Goal: Task Accomplishment & Management: Complete application form

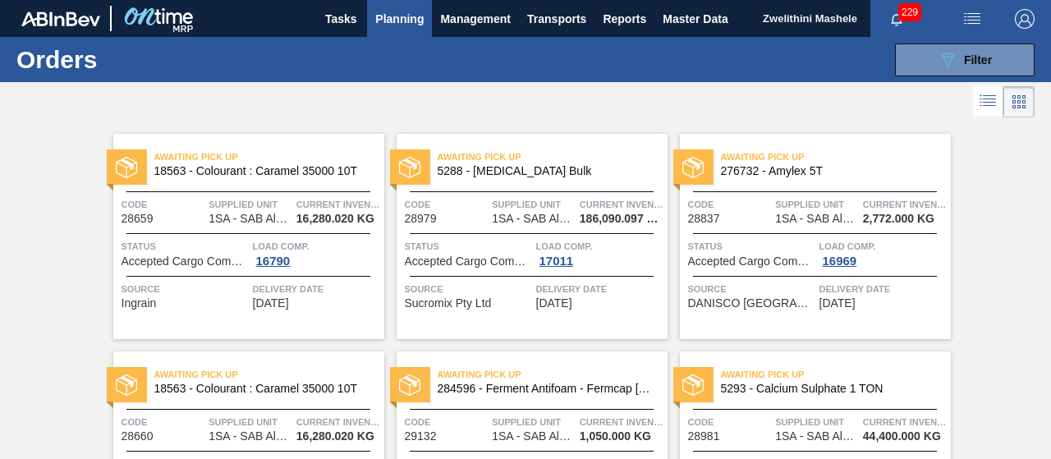
scroll to position [1235, 0]
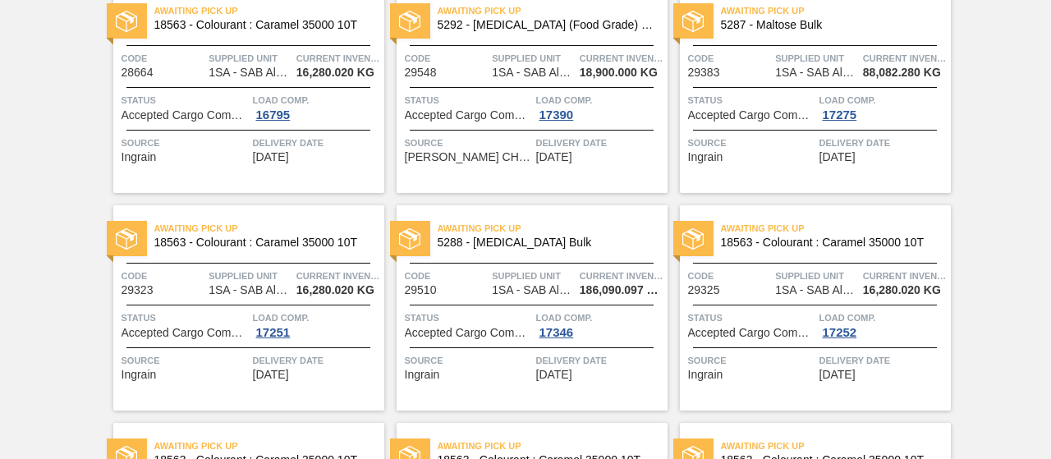
click at [243, 23] on span "18563 - Colourant : Caramel 35000 10T" at bounding box center [262, 25] width 217 height 12
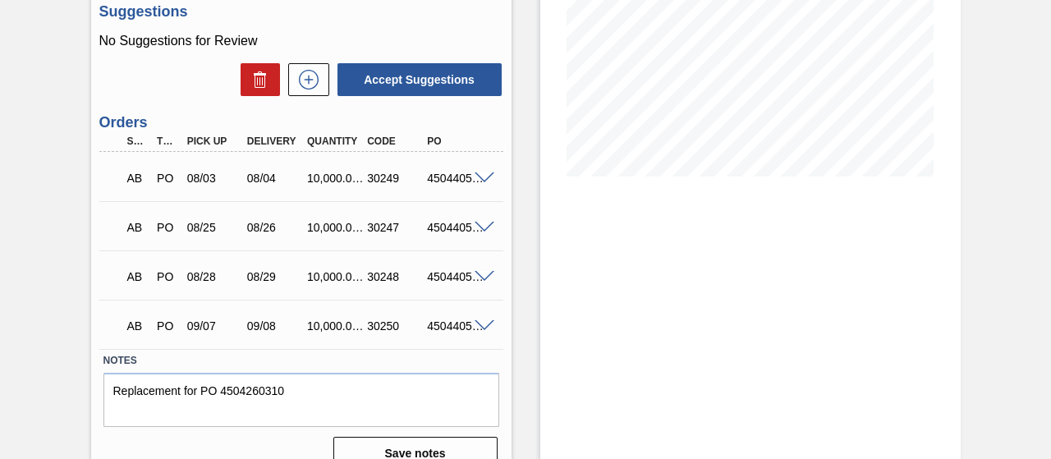
scroll to position [330, 0]
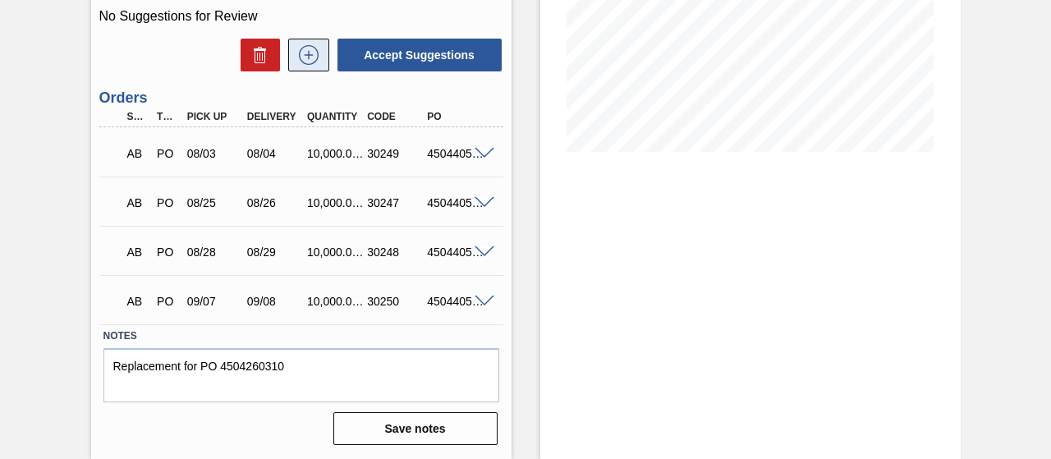
click at [297, 57] on icon at bounding box center [309, 55] width 26 height 20
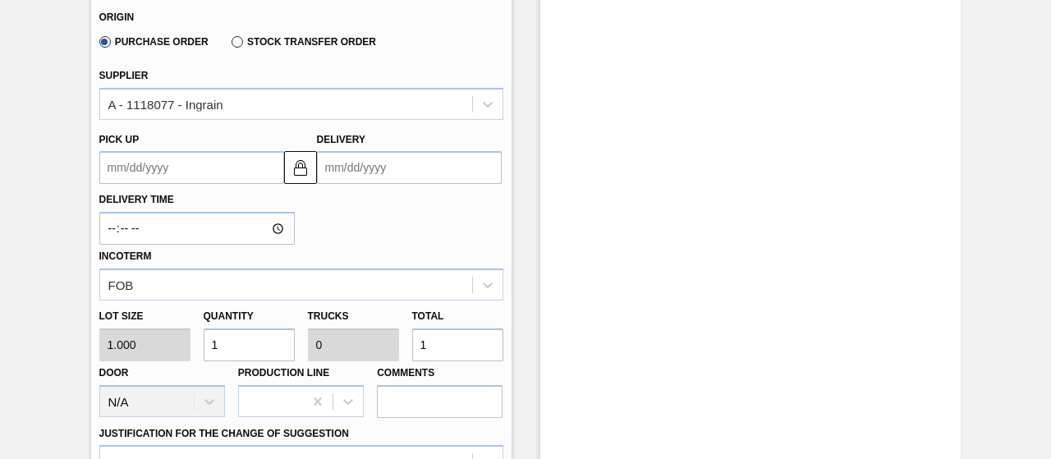
scroll to position [511, 0]
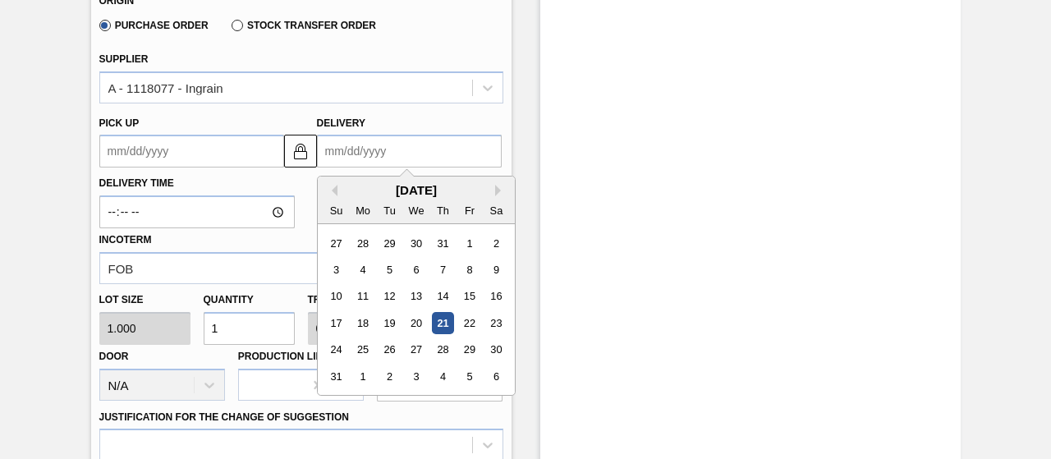
click at [381, 159] on input "Delivery" at bounding box center [409, 151] width 185 height 33
click at [497, 191] on button "Next Month" at bounding box center [500, 190] width 11 height 11
click at [438, 274] on div "11" at bounding box center [442, 270] width 22 height 22
type up3150440553 "09/10/2025"
type input "09/11/2025"
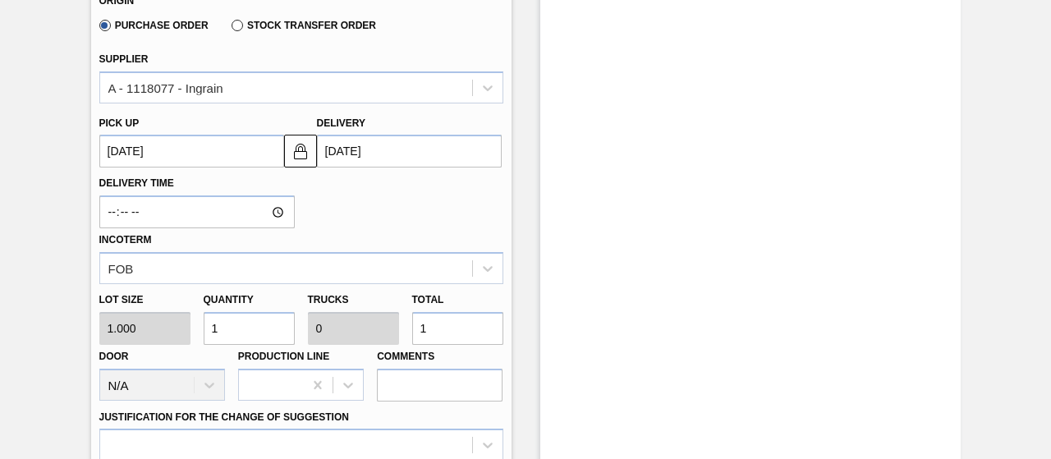
click at [223, 324] on input "1" at bounding box center [249, 328] width 91 height 33
type input "10"
type input "0.001"
type input "10"
type input "100"
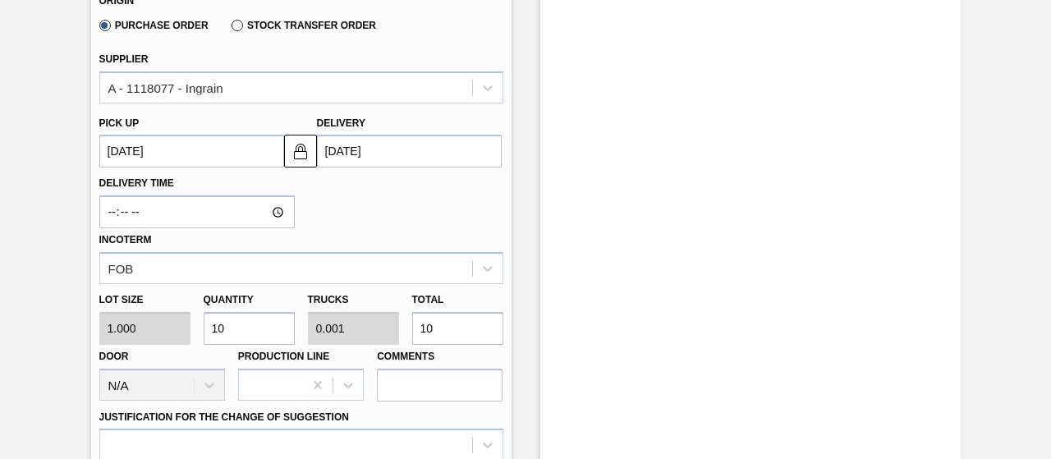
type input "0.01"
type input "100"
type input "1,000"
type input "0.1"
type input "1,000"
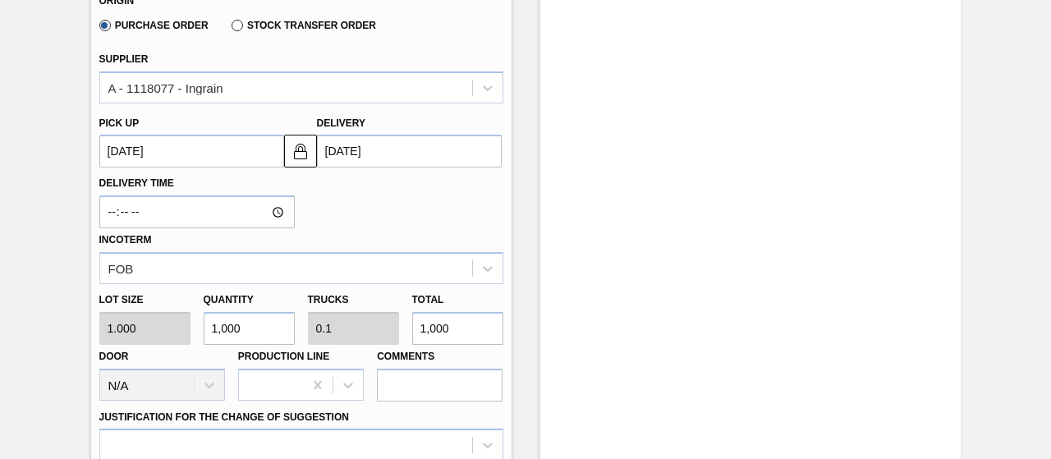
type input "10,000"
type input "1"
type input "10,000"
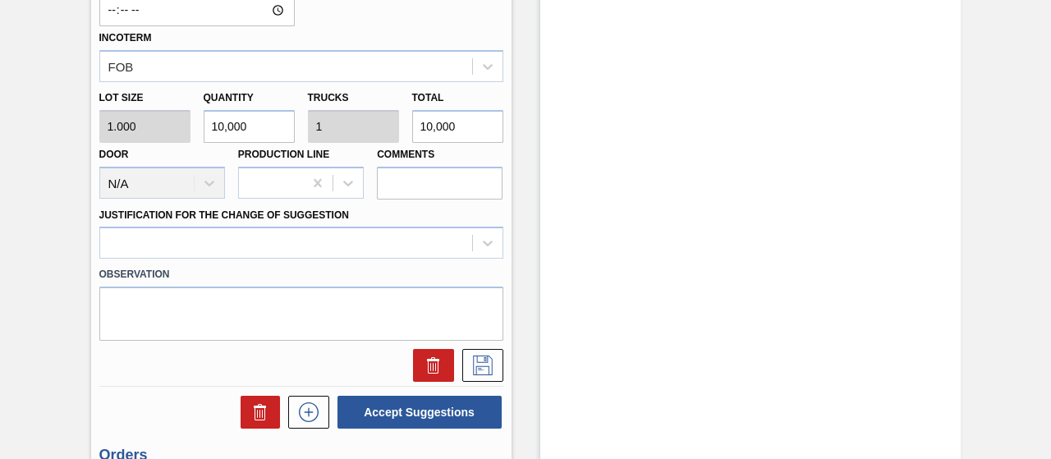
scroll to position [717, 0]
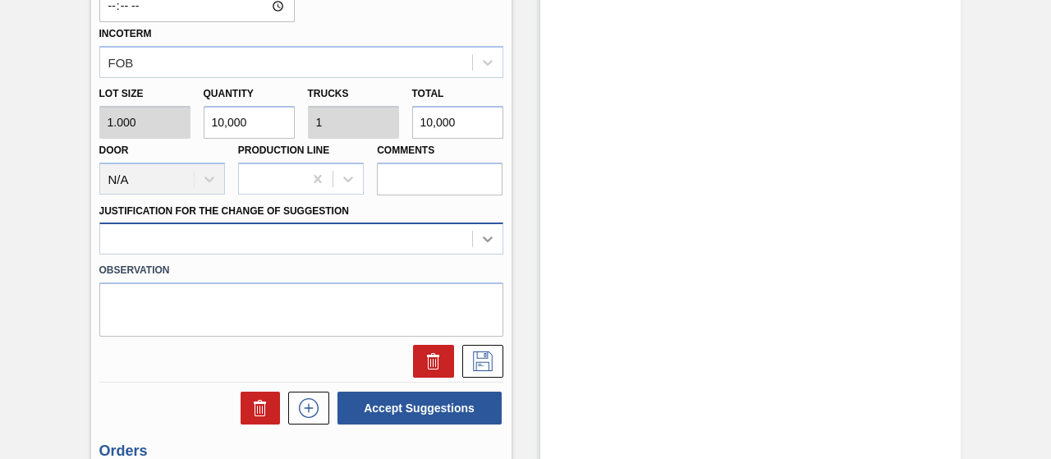
type input "10,000"
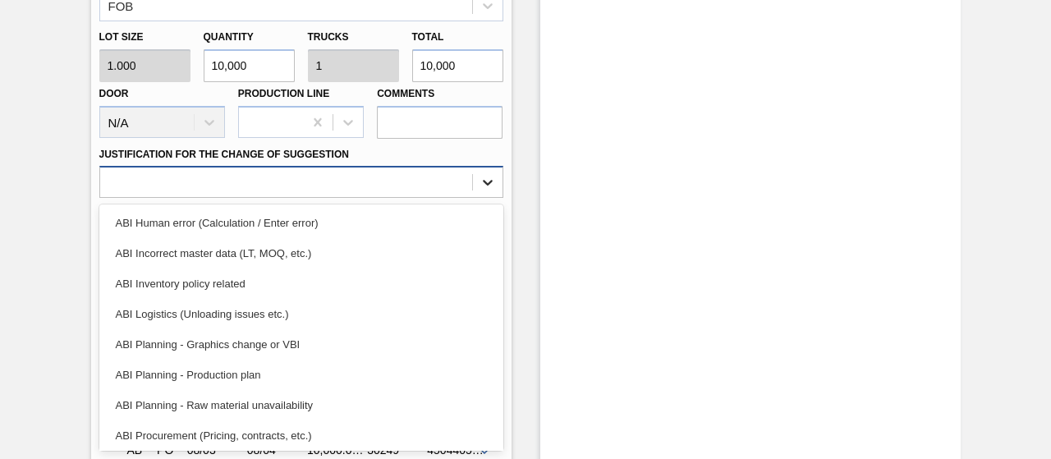
click at [491, 198] on div "option ABI Human error (Calculation / Enter error) focused, 1 of 18. 18 results…" at bounding box center [301, 182] width 404 height 32
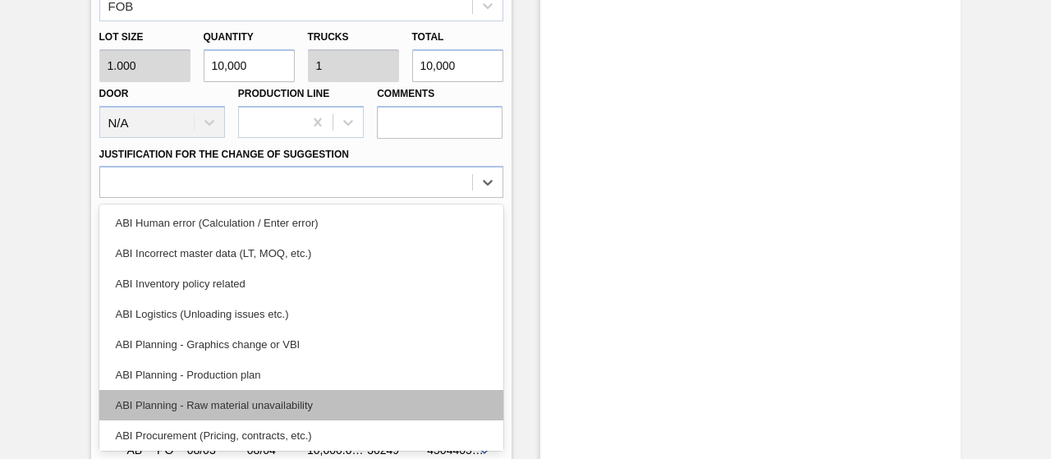
click at [258, 408] on div "ABI Planning - Raw material unavailability" at bounding box center [301, 405] width 404 height 30
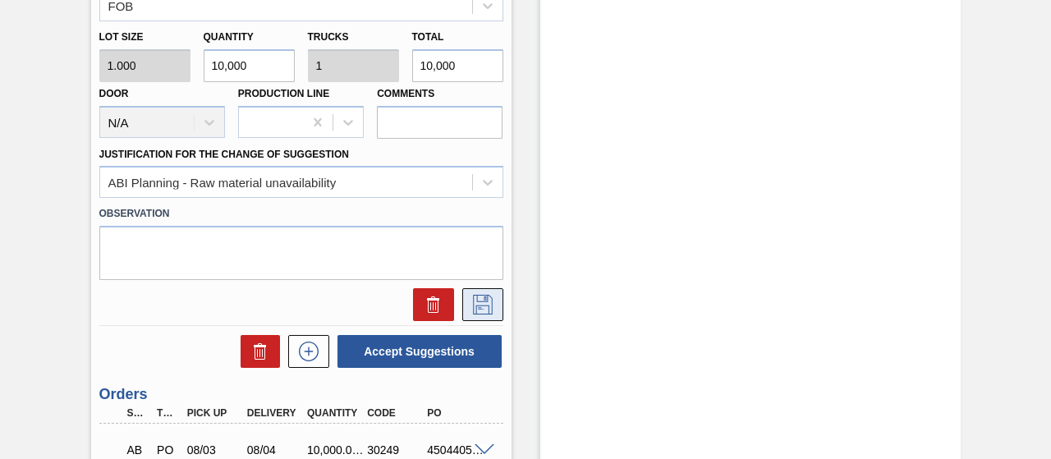
click at [473, 315] on icon at bounding box center [483, 305] width 20 height 20
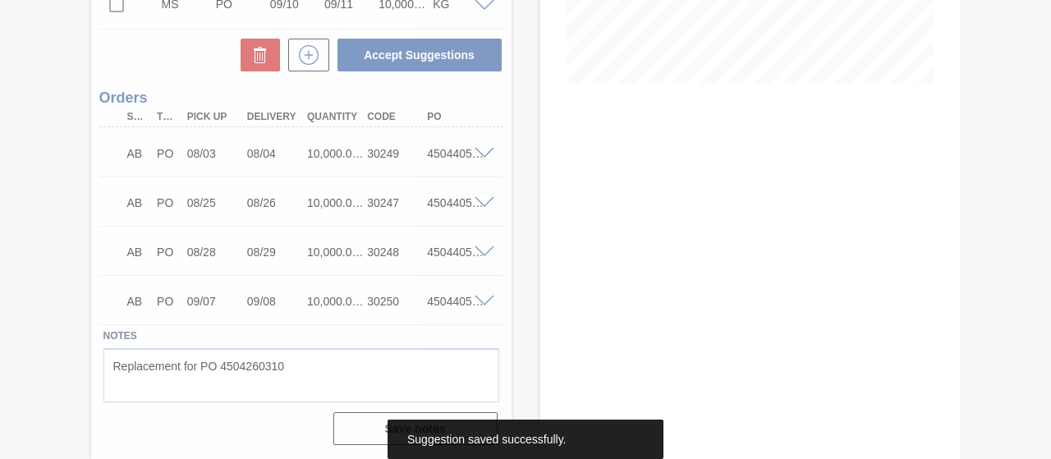
scroll to position [398, 0]
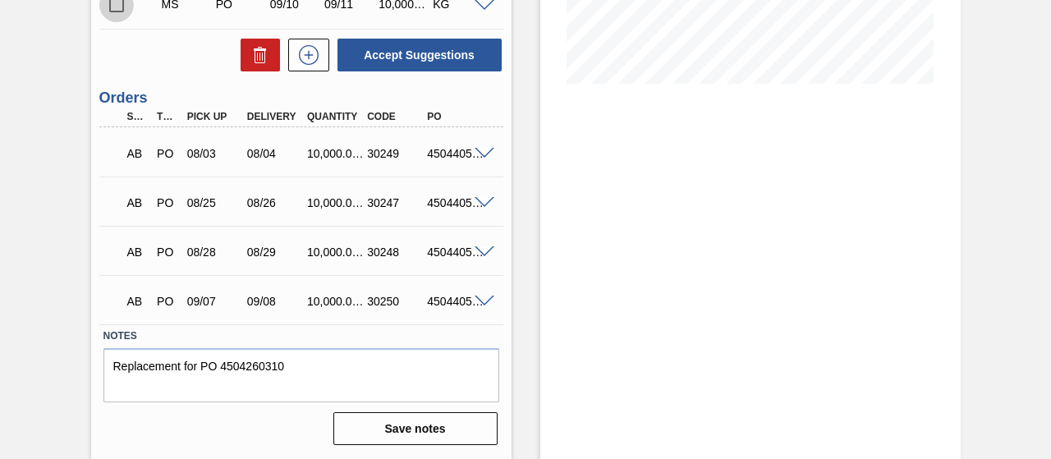
click at [120, 11] on input "checkbox" at bounding box center [116, 5] width 34 height 34
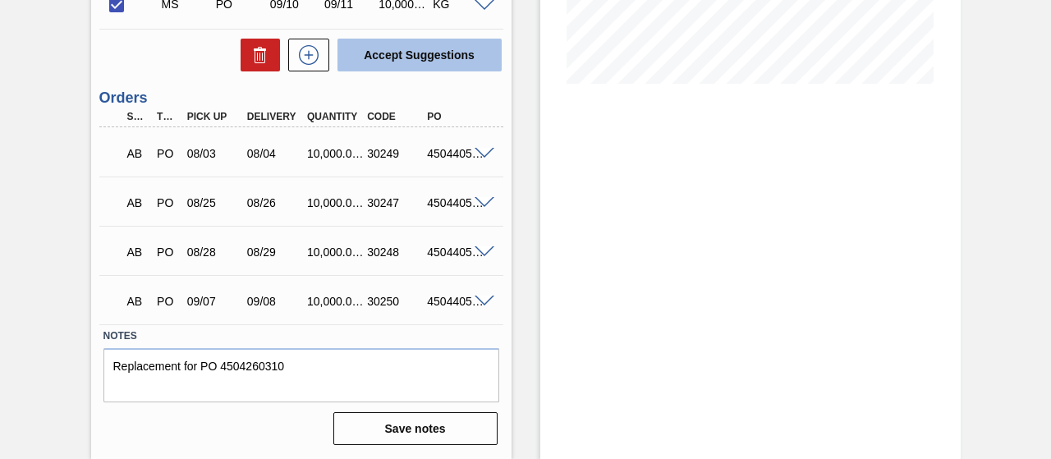
click at [440, 68] on button "Accept Suggestions" at bounding box center [420, 55] width 164 height 33
checkbox input "false"
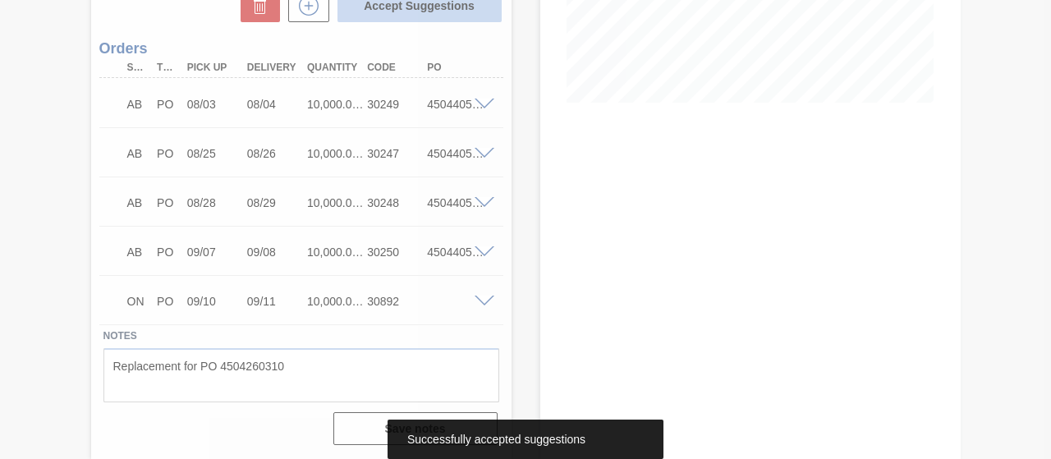
scroll to position [359, 0]
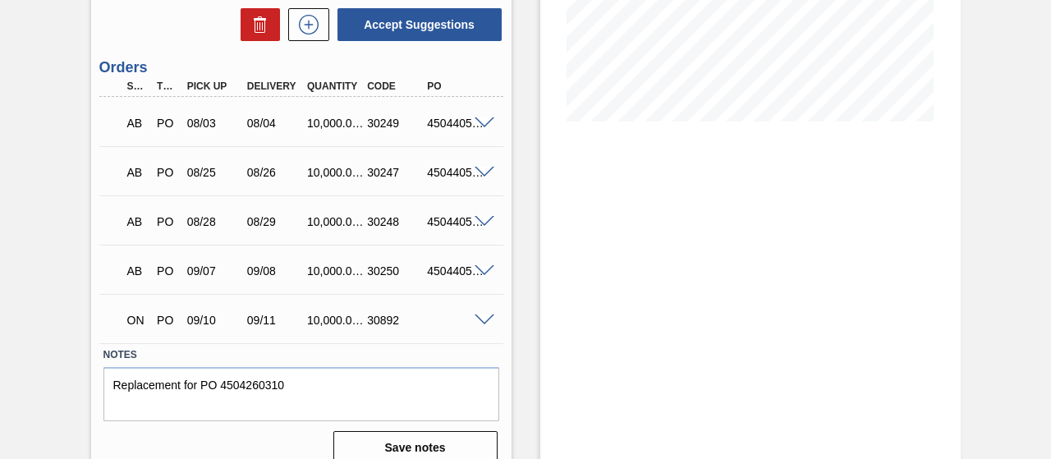
click at [487, 320] on span at bounding box center [485, 321] width 20 height 12
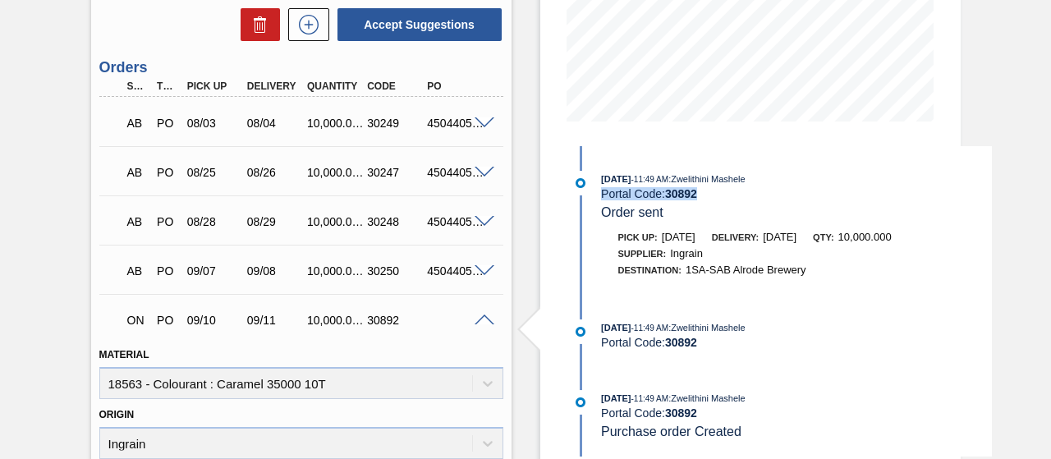
drag, startPoint x: 699, startPoint y: 194, endPoint x: 600, endPoint y: 195, distance: 99.4
click at [601, 195] on div "Portal Code: 30892" at bounding box center [796, 193] width 390 height 13
copy div "Portal Code: 30892"
click at [315, 22] on icon at bounding box center [309, 25] width 20 height 20
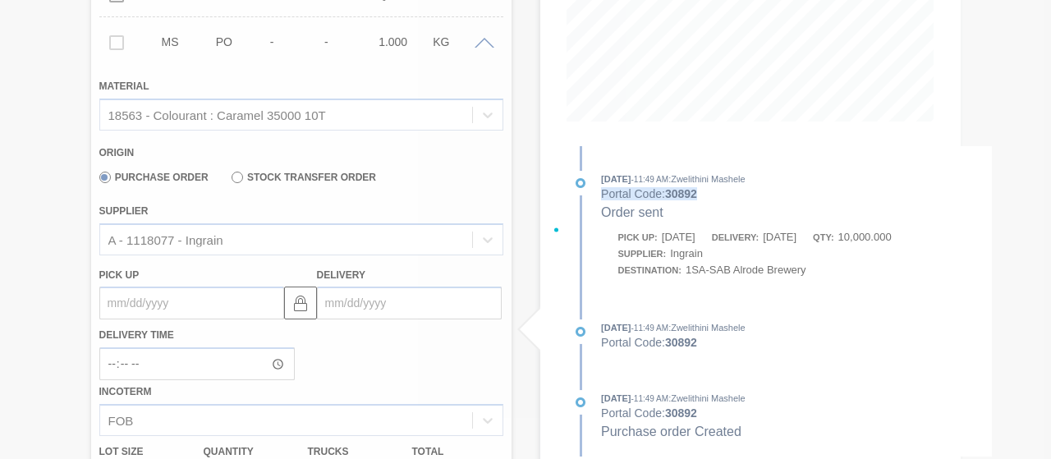
scroll to position [1099, 0]
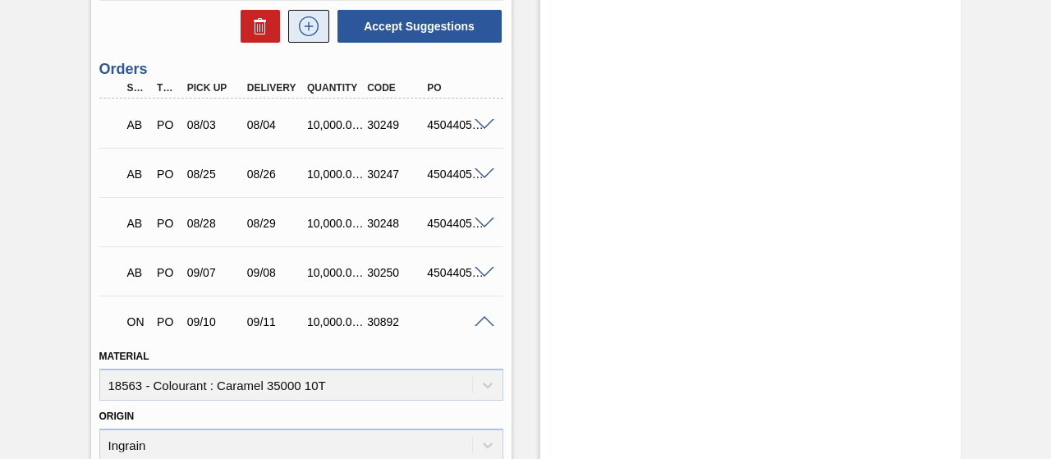
click at [310, 26] on icon at bounding box center [309, 26] width 26 height 20
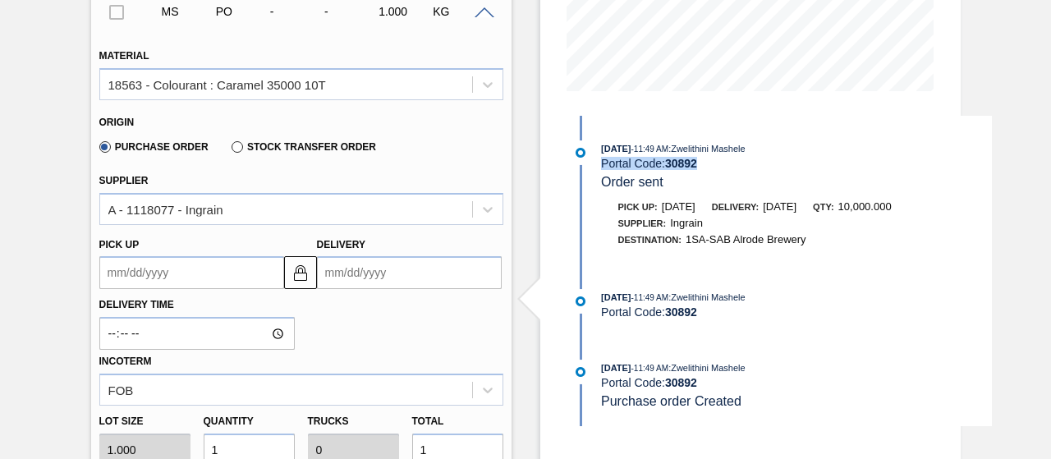
scroll to position [393, 0]
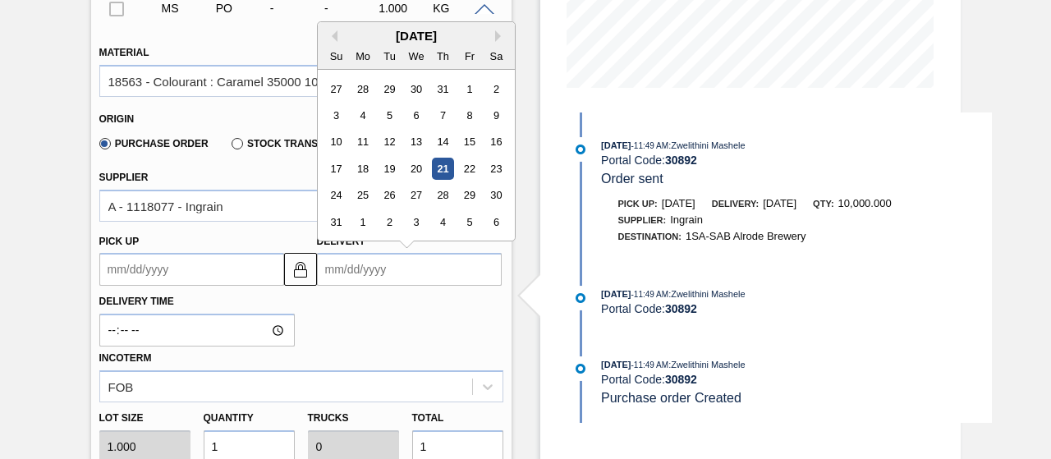
click at [392, 282] on input "Delivery" at bounding box center [409, 269] width 185 height 33
click at [498, 40] on button "Next Month" at bounding box center [500, 35] width 11 height 11
click at [389, 144] on div "16" at bounding box center [389, 142] width 22 height 22
type up3150462152 "09/15/2025"
type input "09/16/2025"
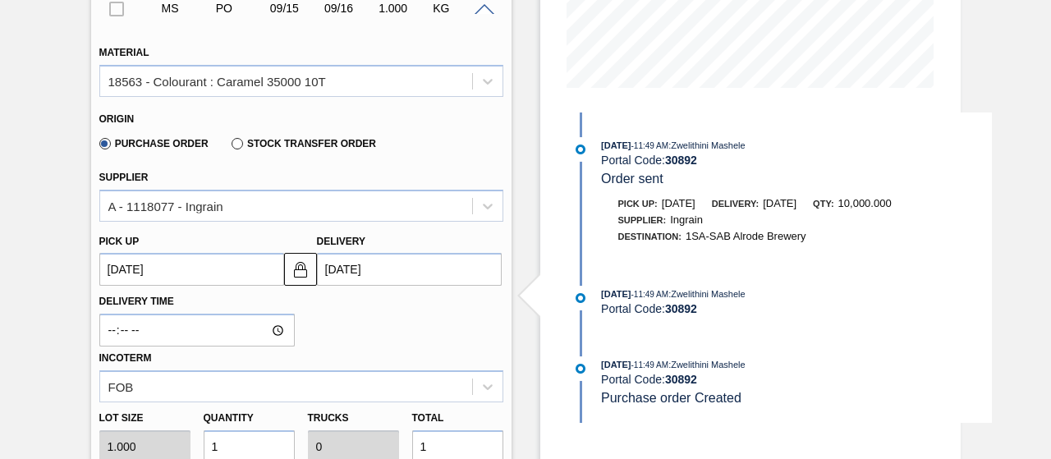
click at [247, 444] on input "1" at bounding box center [249, 446] width 91 height 33
type input "10"
type input "0.001"
type input "10"
type input "100"
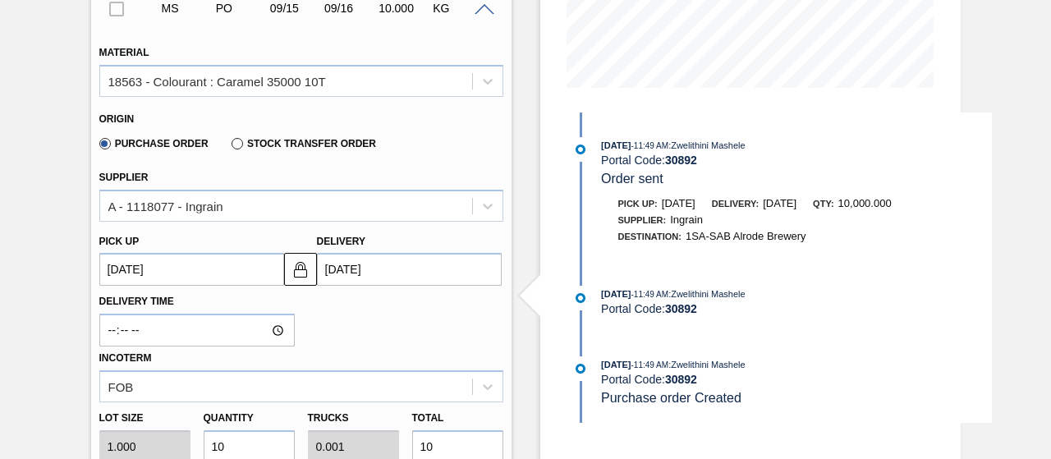
type input "0.01"
type input "100"
type input "1,000"
type input "0.1"
type input "1,000"
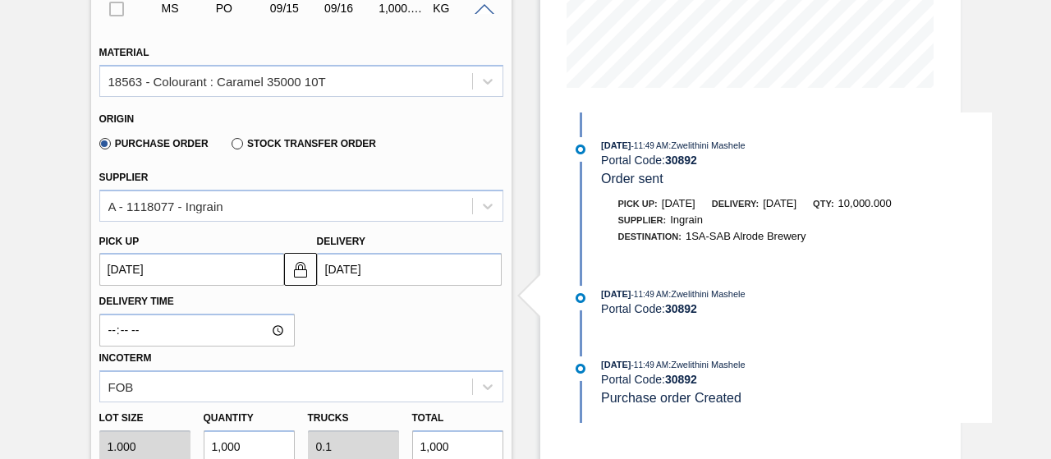
type input "10,000"
type input "1"
type input "10,000"
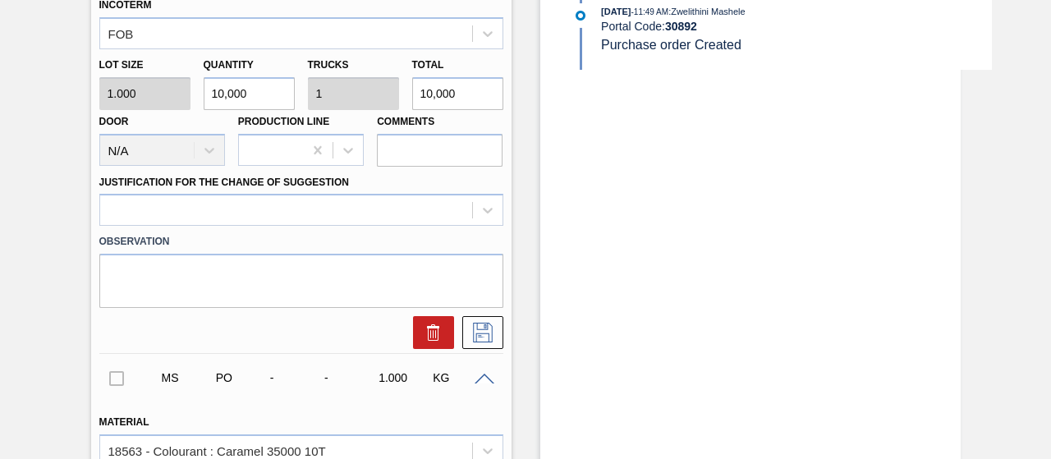
scroll to position [752, 0]
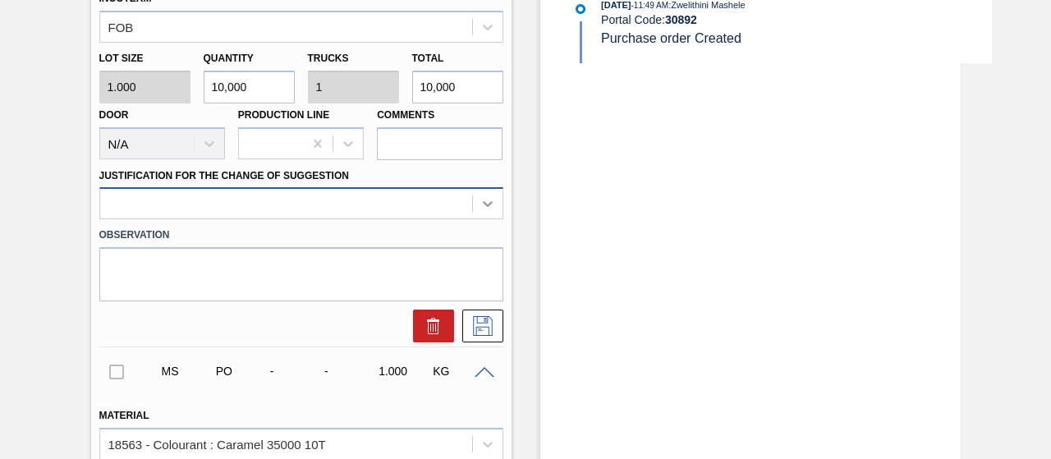
type input "10,000"
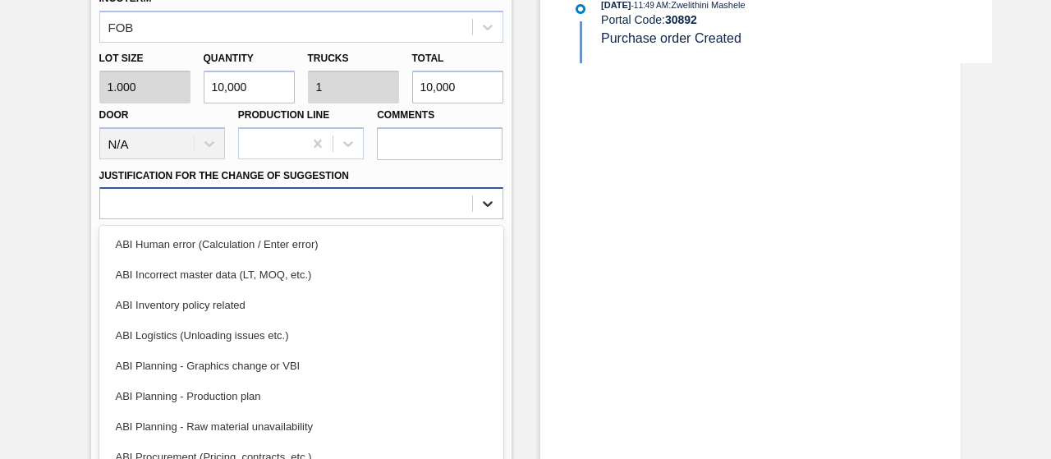
scroll to position [774, 0]
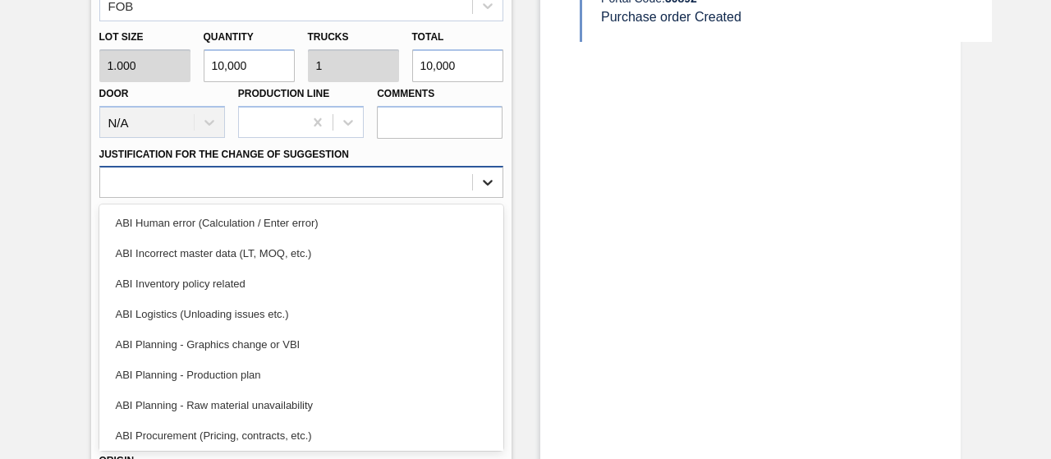
click at [494, 198] on div "option ABI Human error (Calculation / Enter error) focused, 1 of 18. 18 results…" at bounding box center [301, 182] width 404 height 32
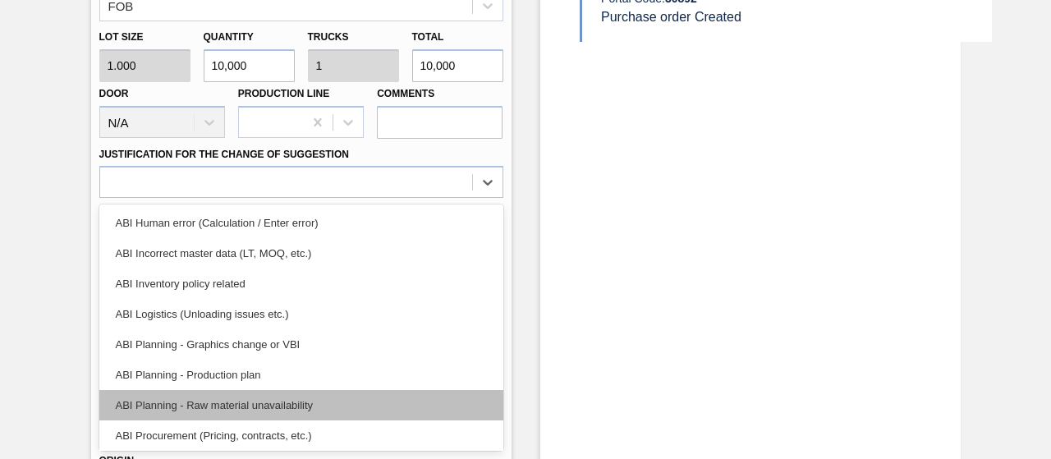
click at [284, 403] on div "ABI Planning - Raw material unavailability" at bounding box center [301, 405] width 404 height 30
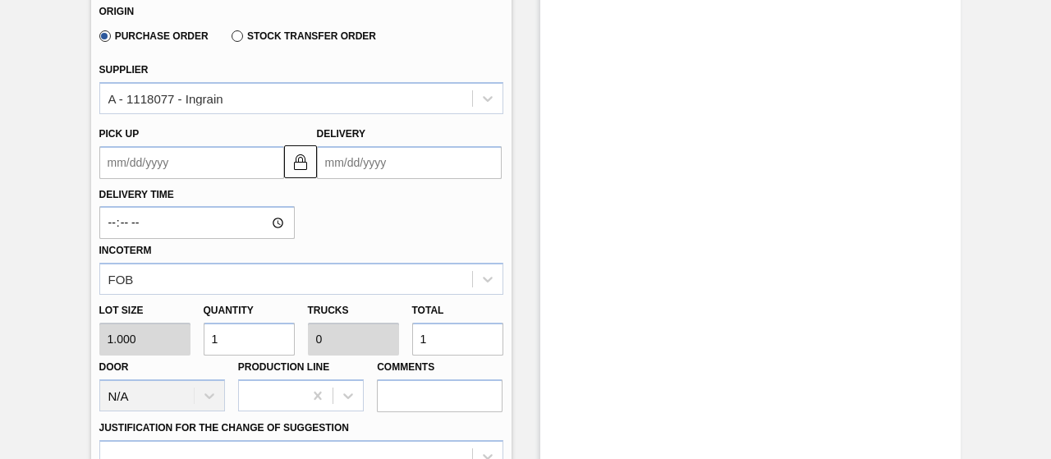
scroll to position [1226, 0]
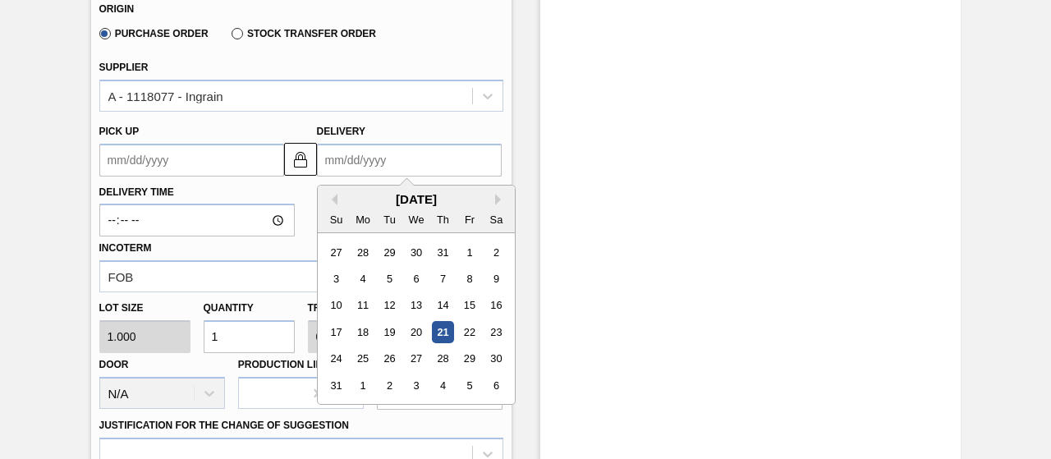
click at [450, 167] on input "Delivery" at bounding box center [409, 160] width 185 height 33
click at [498, 199] on button "Next Month" at bounding box center [500, 199] width 11 height 11
click at [358, 334] on div "22" at bounding box center [363, 332] width 22 height 22
type up3150462451 "09/21/2025"
type input "09/22/2025"
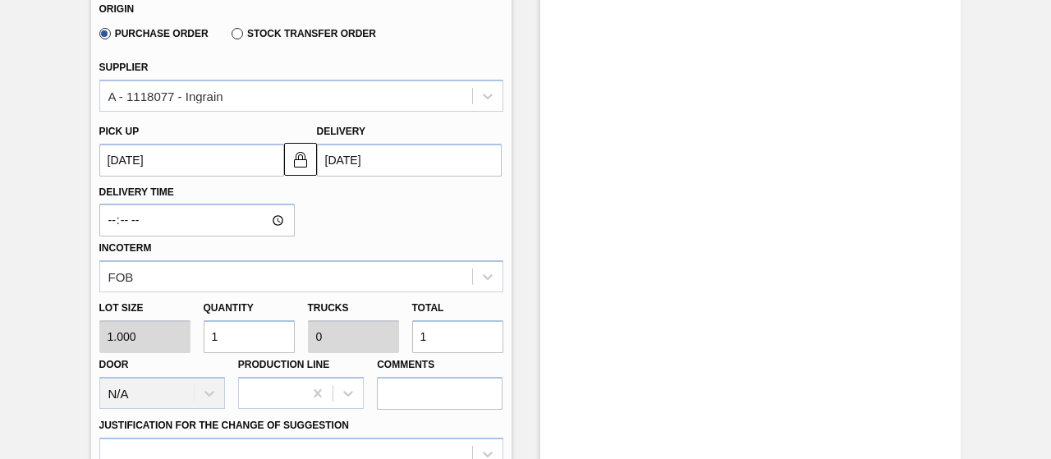
click at [251, 343] on input "1" at bounding box center [249, 336] width 91 height 33
type input "10"
type input "0.001"
type input "10"
type input "100"
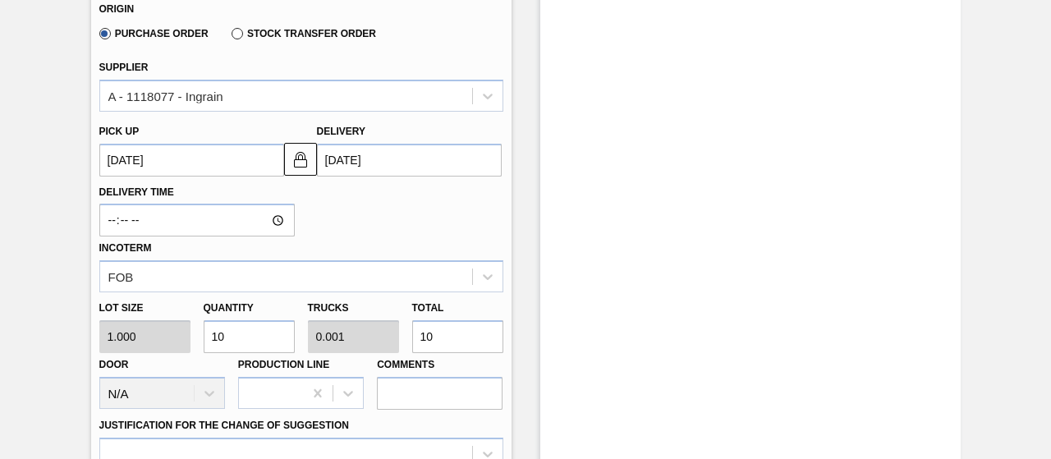
type input "0.01"
type input "100"
type input "1,000"
type input "0.1"
type input "1,000"
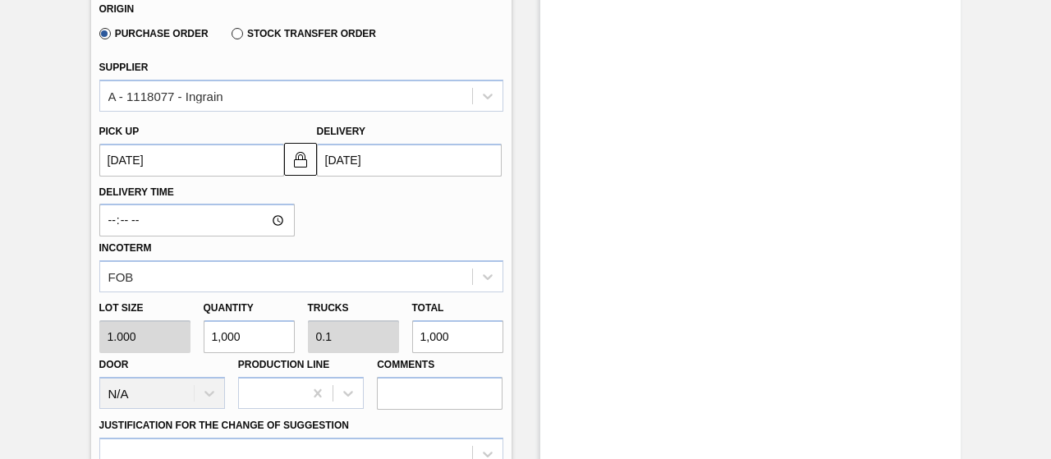
type input "10,000"
type input "1"
type input "10,000"
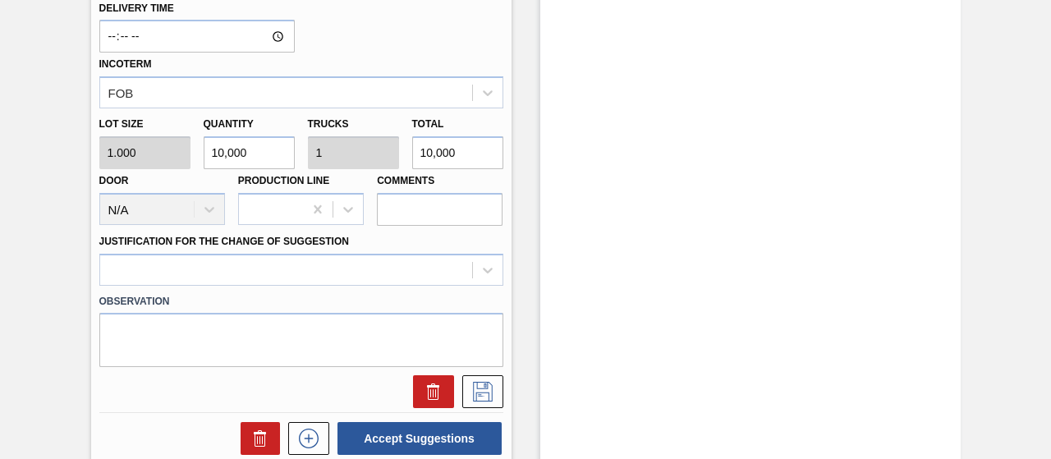
scroll to position [1419, 0]
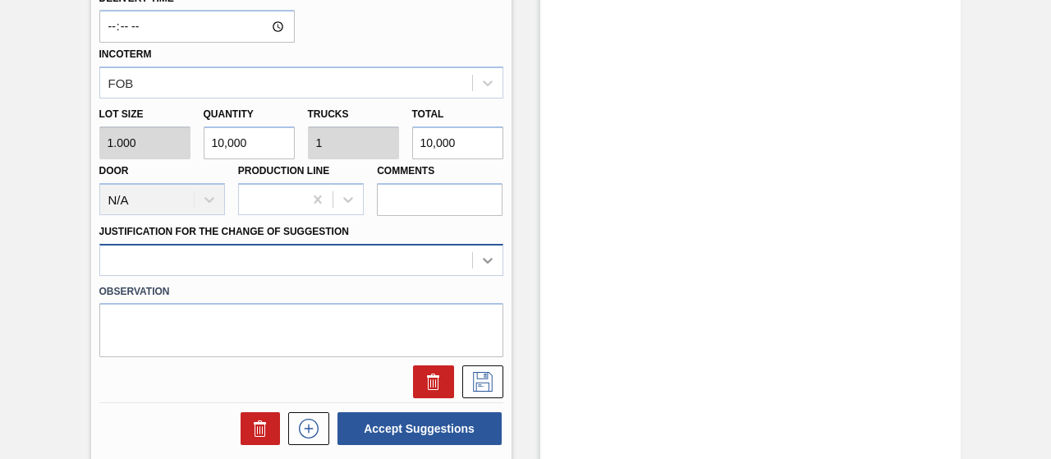
type input "10,000"
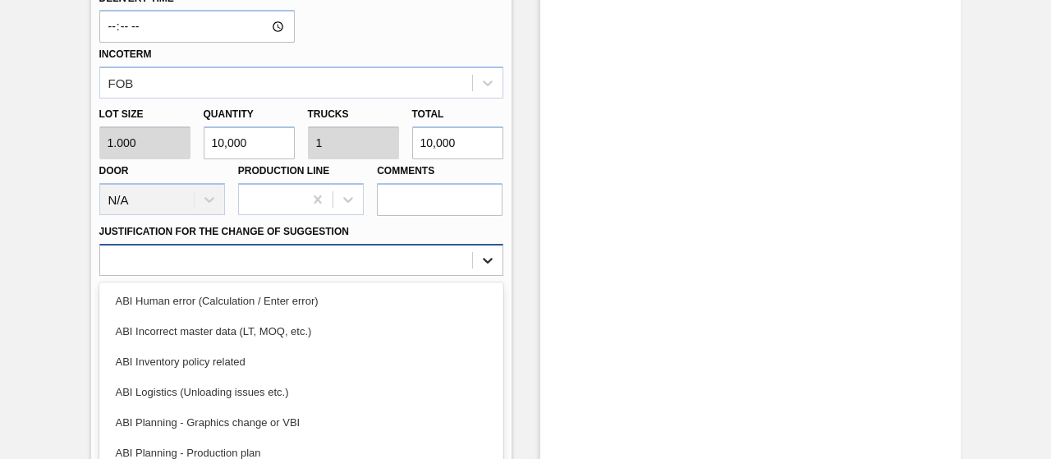
scroll to position [1496, 0]
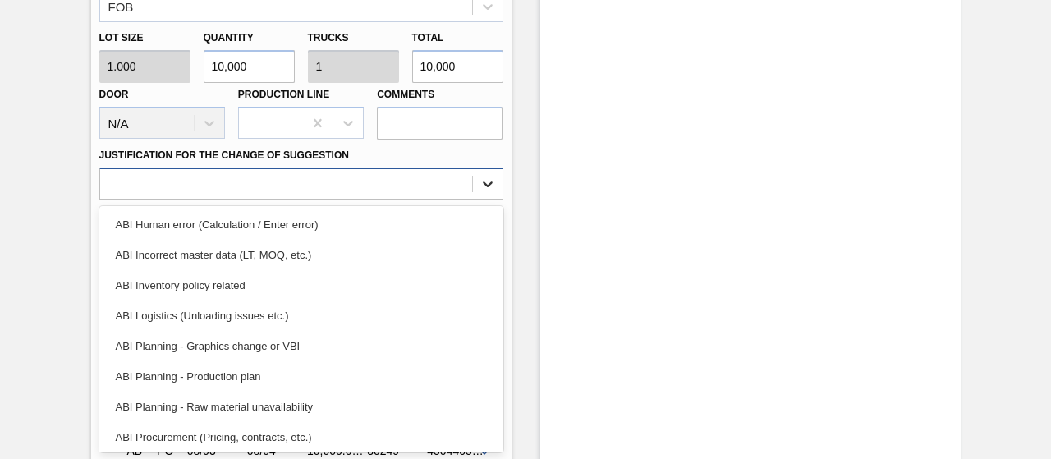
click at [489, 200] on div "option ABI Incorrect master data (LT, MOQ, etc.) focused, 2 of 18. 18 results a…" at bounding box center [301, 184] width 404 height 32
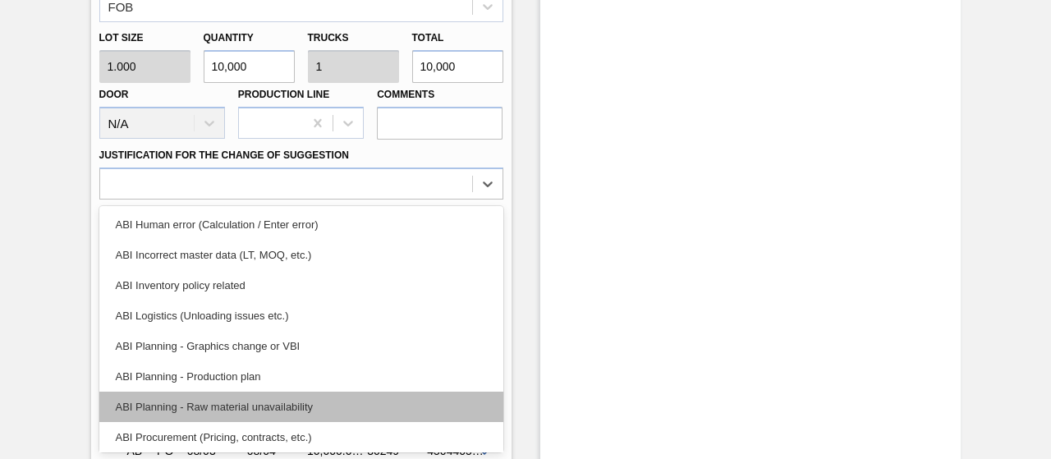
click at [287, 408] on div "ABI Planning - Raw material unavailability" at bounding box center [301, 407] width 404 height 30
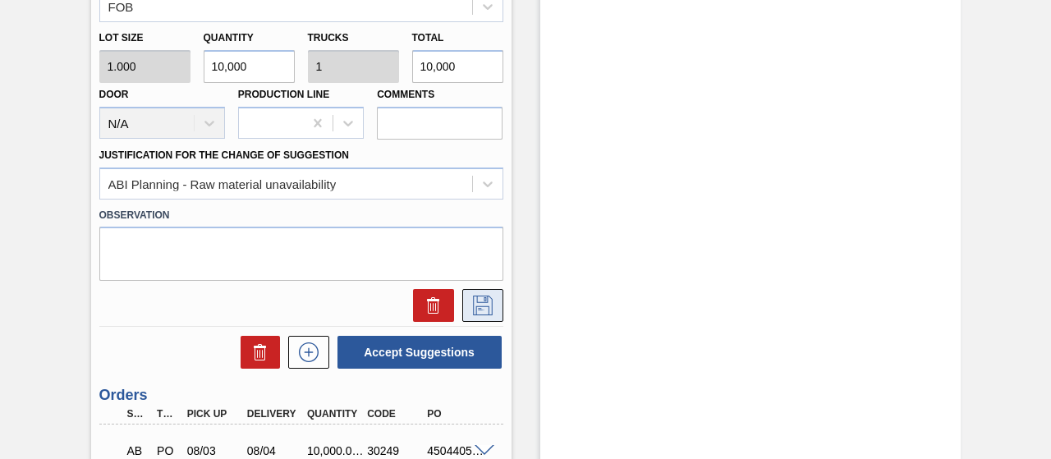
click at [491, 303] on icon at bounding box center [483, 306] width 26 height 20
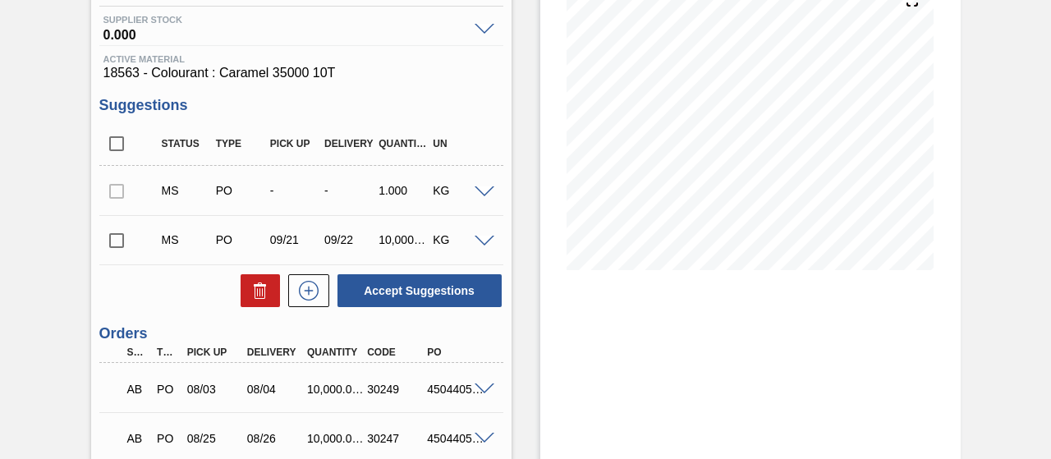
scroll to position [209, 0]
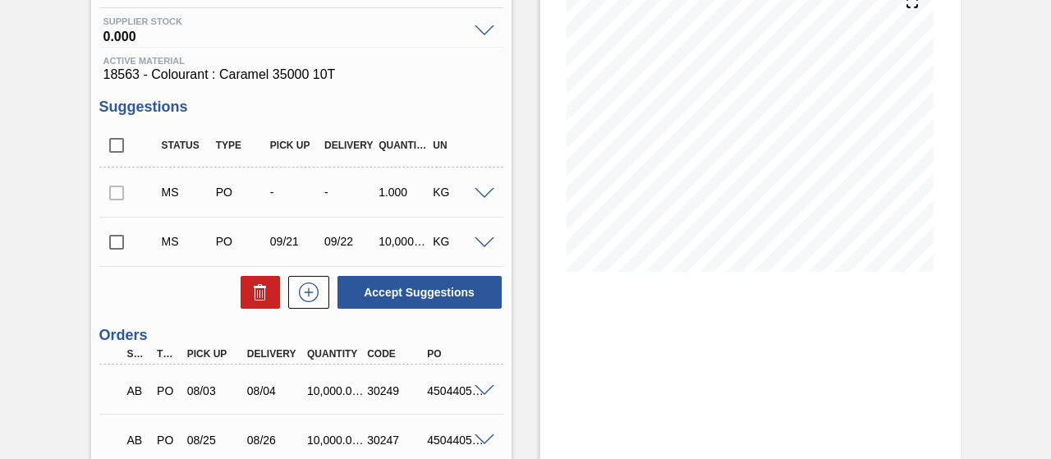
click at [487, 193] on span at bounding box center [485, 194] width 20 height 12
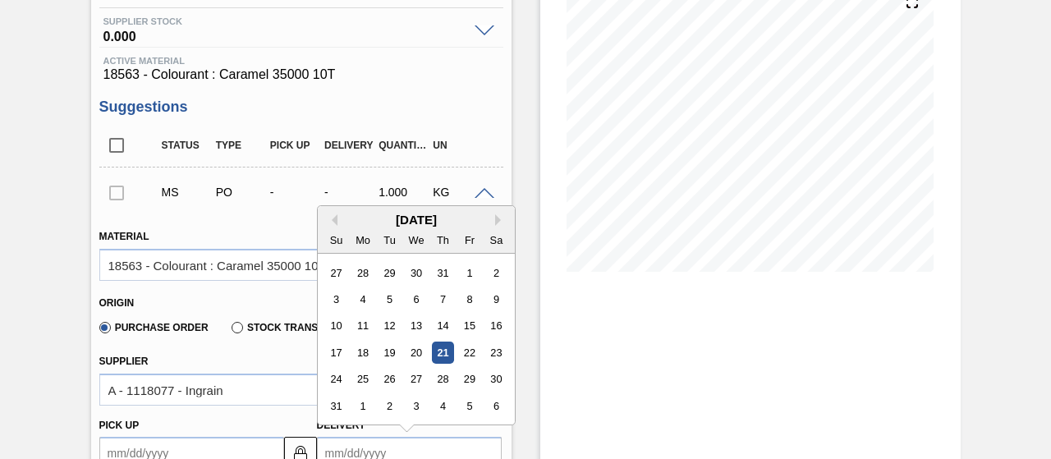
click at [356, 448] on input "Delivery" at bounding box center [409, 453] width 185 height 33
click at [497, 218] on button "Next Month" at bounding box center [500, 219] width 11 height 11
click at [391, 329] on div "16" at bounding box center [389, 326] width 22 height 22
type up3150462152 "09/15/2025"
type input "09/16/2025"
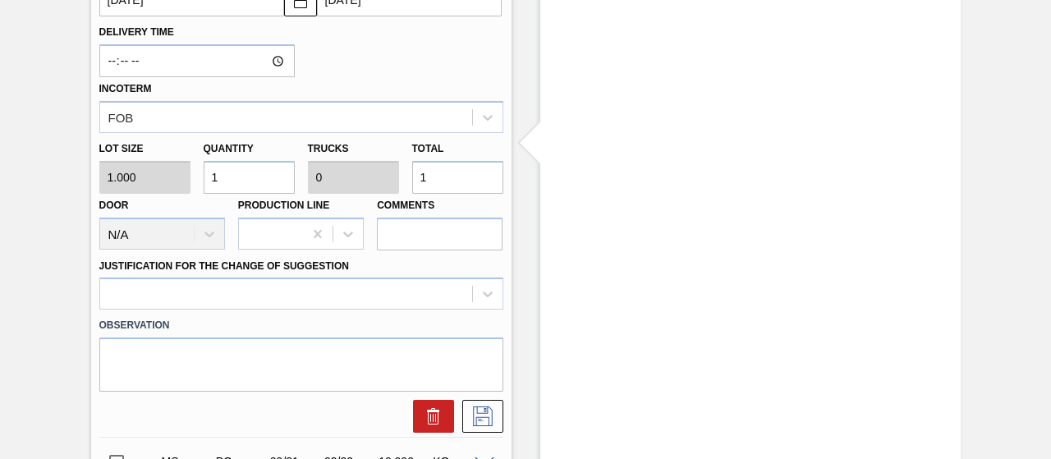
scroll to position [670, 0]
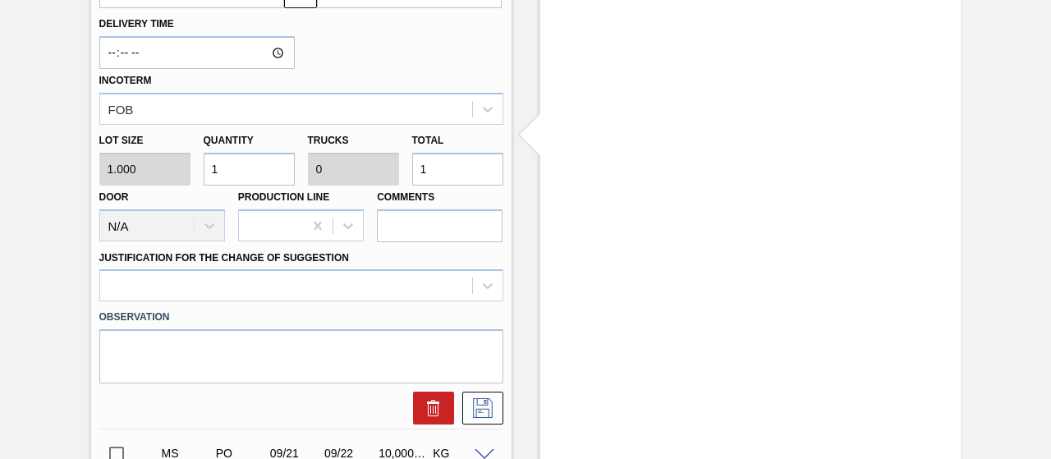
click at [283, 172] on input "1" at bounding box center [249, 169] width 91 height 33
type input "10"
type input "0.001"
type input "10"
type input "100"
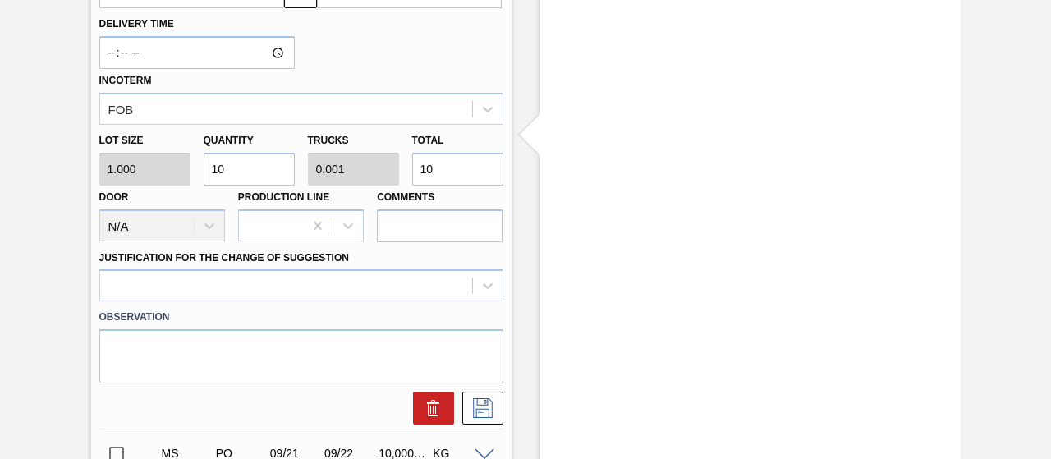
type input "0.01"
type input "100"
type input "1,000"
type input "0.1"
type input "1,000"
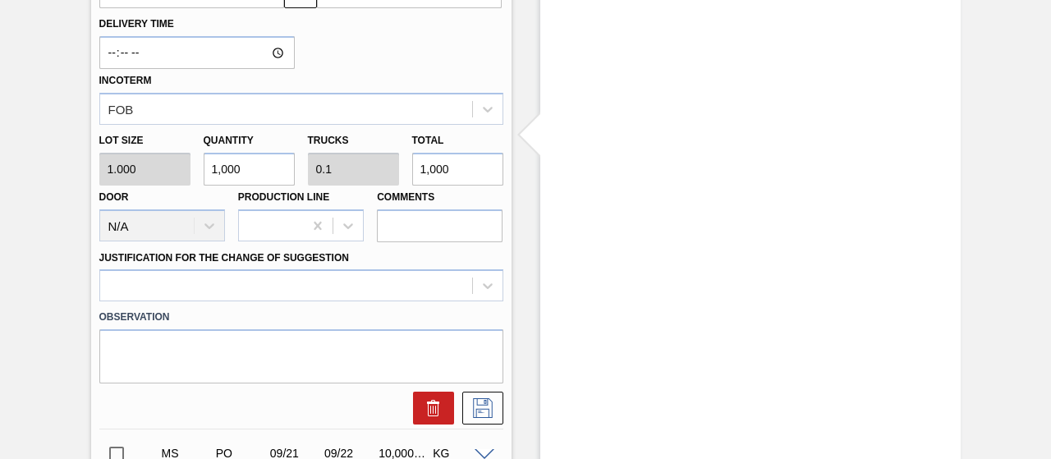
type input "10,000"
type input "1"
type input "10,000"
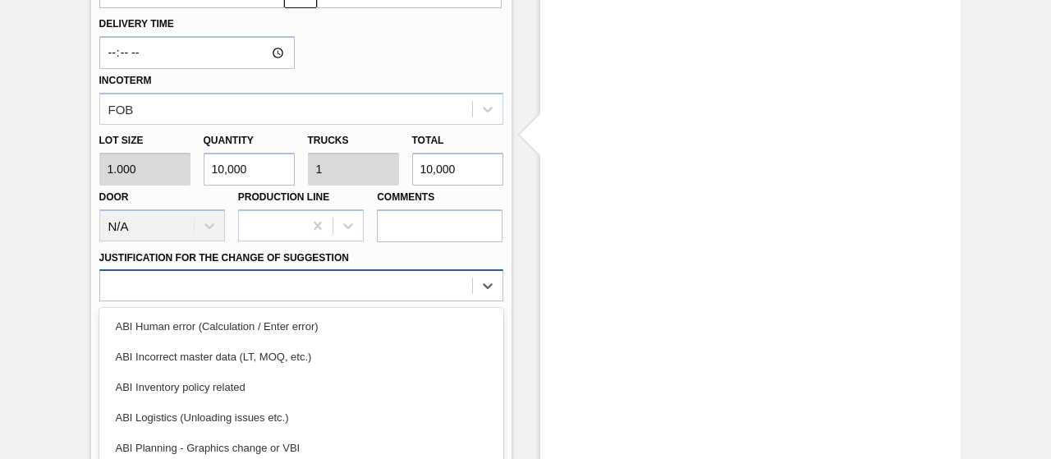
scroll to position [774, 0]
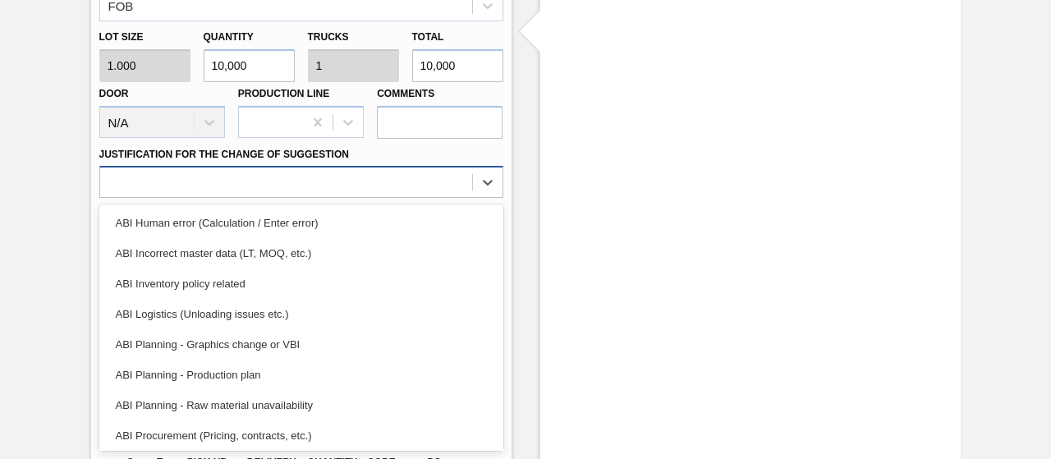
click at [193, 198] on div "option ABI Planning - Raw material unavailability, selected. option ABI Invento…" at bounding box center [301, 182] width 404 height 32
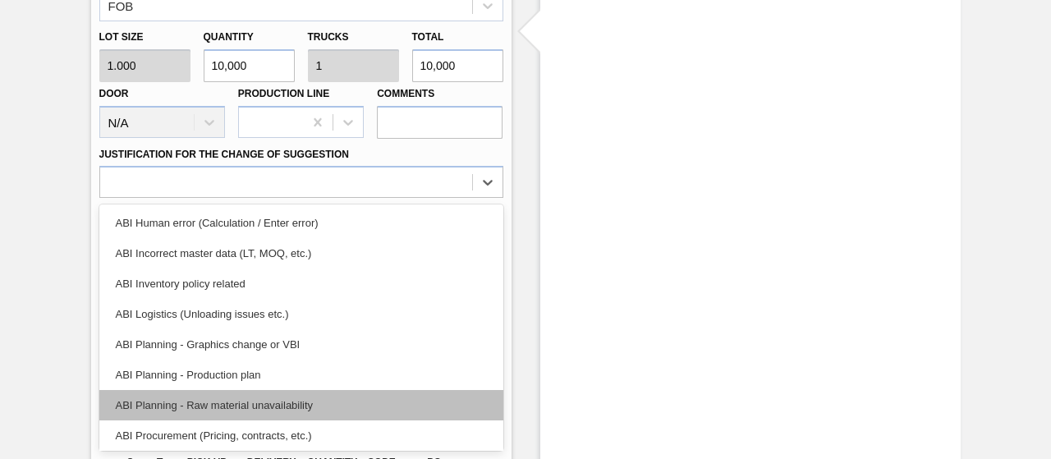
click at [205, 403] on div "ABI Planning - Raw material unavailability" at bounding box center [301, 405] width 404 height 30
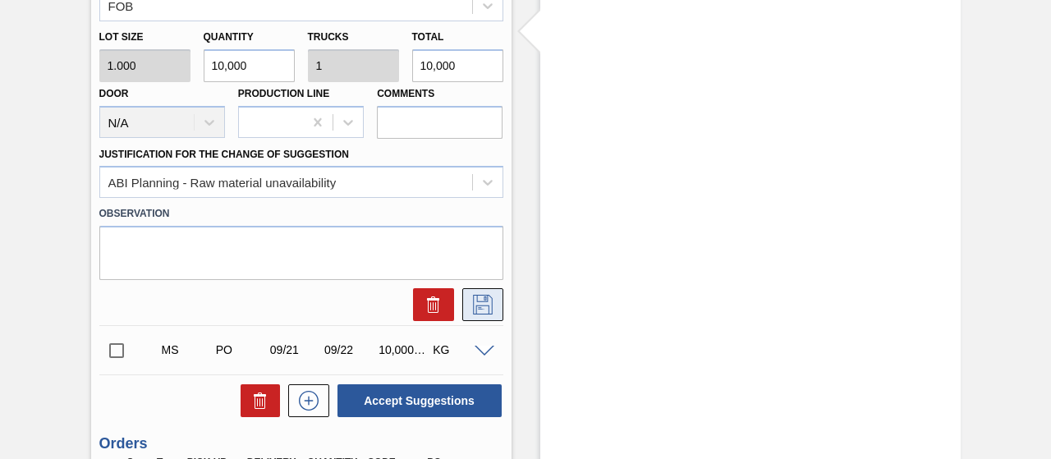
click at [486, 307] on icon at bounding box center [483, 305] width 20 height 20
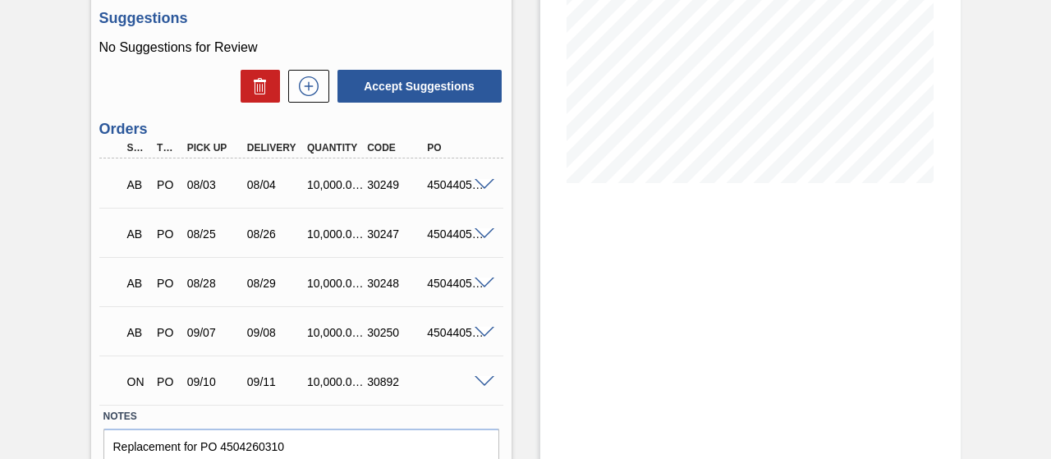
scroll to position [286, 0]
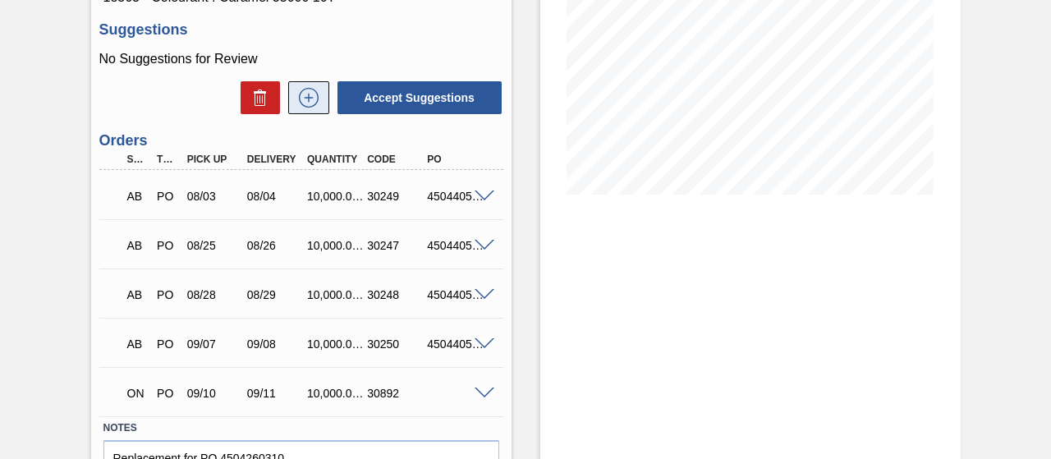
click at [302, 111] on button at bounding box center [308, 97] width 41 height 33
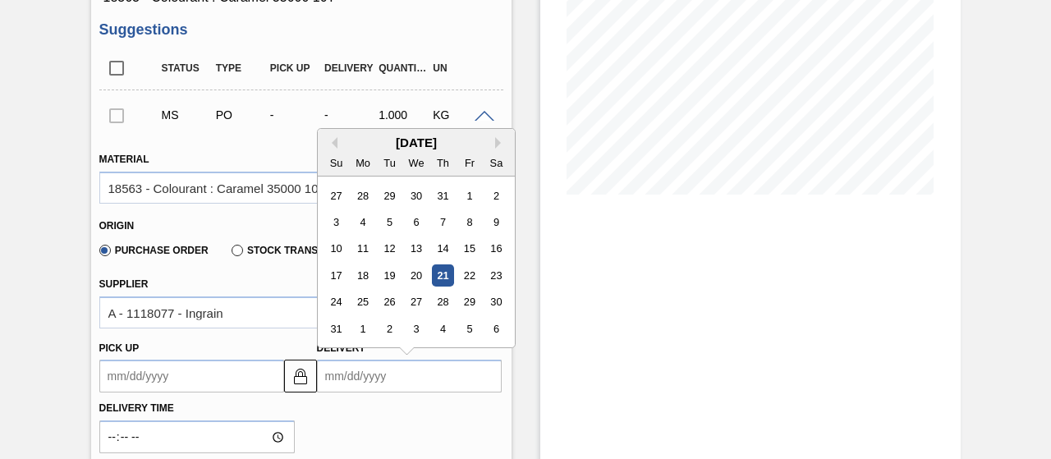
click at [373, 385] on input "Delivery" at bounding box center [409, 376] width 185 height 33
click at [499, 140] on button "Next Month" at bounding box center [500, 142] width 11 height 11
click at [384, 249] on div "16" at bounding box center [389, 249] width 22 height 22
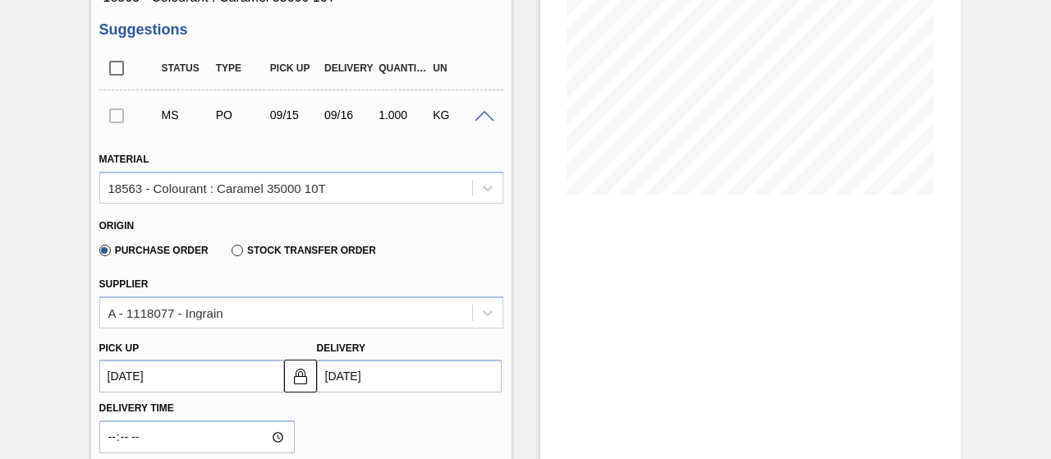
type up3150489425 "09/15/2025"
type input "09/16/2025"
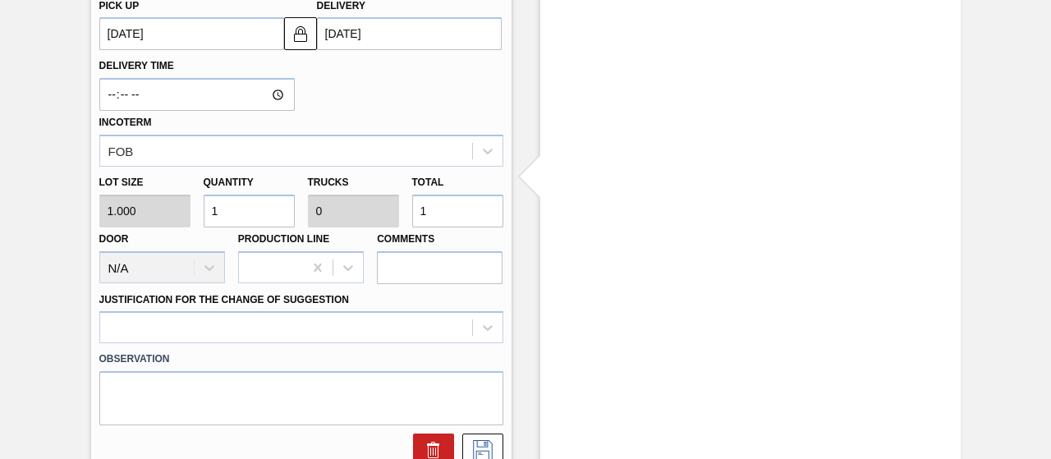
scroll to position [649, 0]
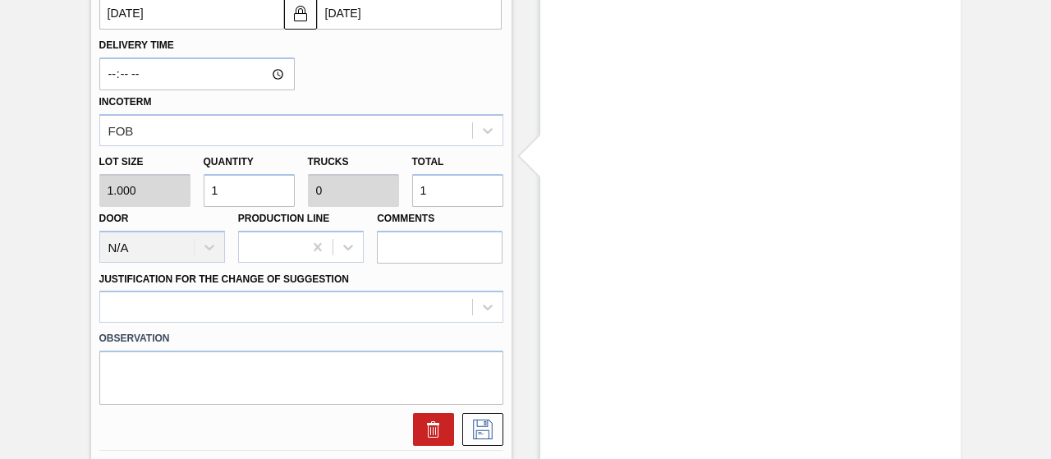
click at [269, 185] on input "1" at bounding box center [249, 190] width 91 height 33
type input "10"
type input "0.001"
type input "10"
type input "100"
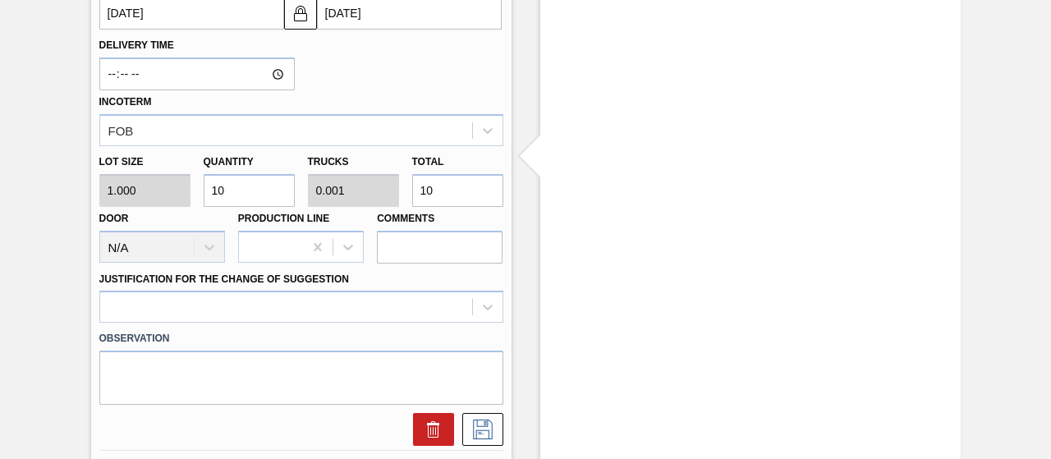
type input "0.01"
type input "100"
type input "1,000"
type input "0.1"
type input "1,000"
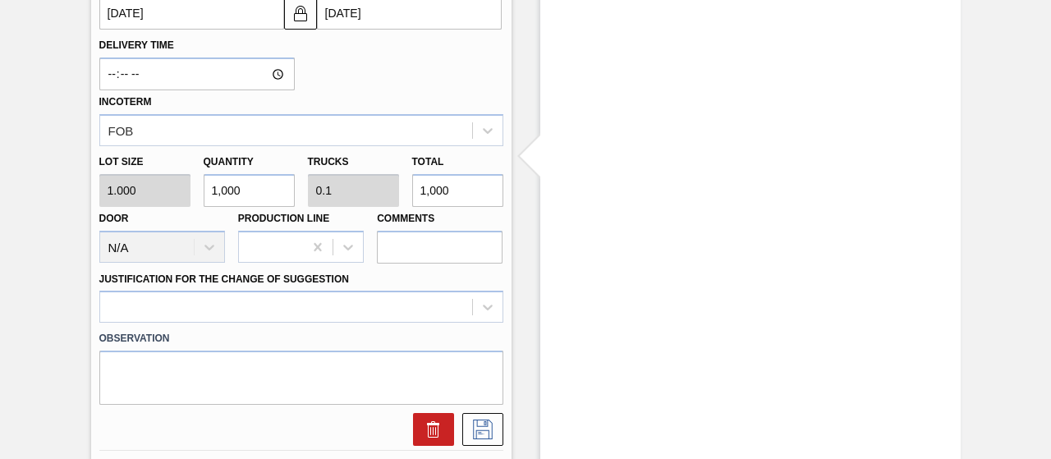
type input "10,000"
type input "1"
type input "10,000"
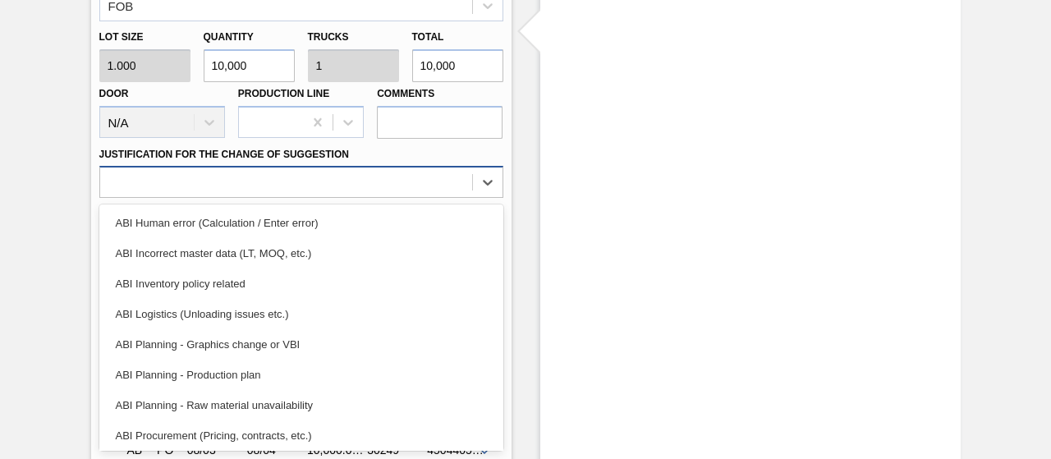
click at [242, 198] on div "option ABI Logistics (Unloading issues etc.) focused, 4 of 18. 18 results avail…" at bounding box center [301, 182] width 404 height 32
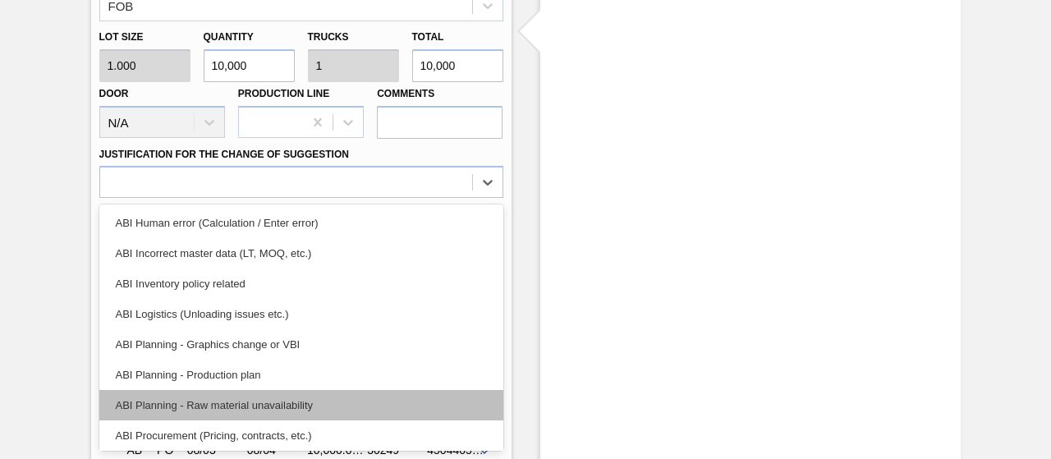
click at [246, 402] on div "ABI Planning - Raw material unavailability" at bounding box center [301, 405] width 404 height 30
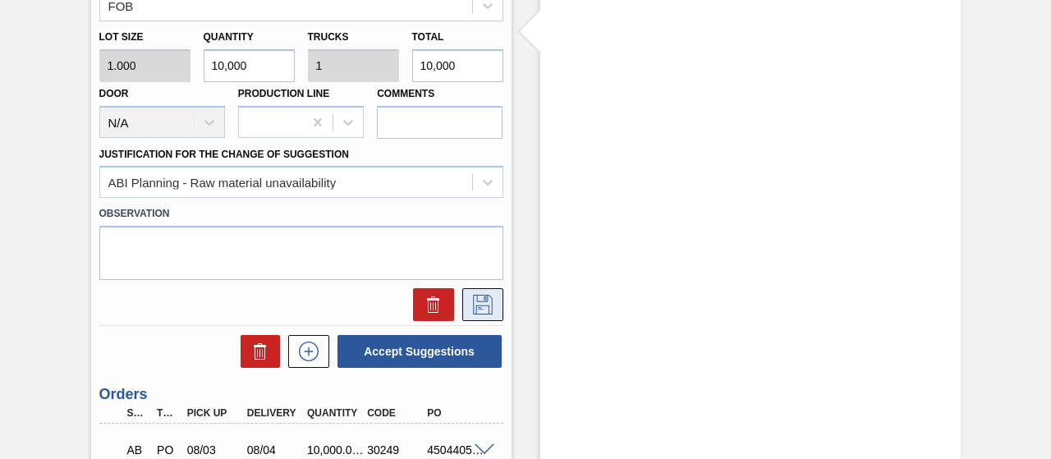
click at [490, 301] on icon at bounding box center [483, 305] width 26 height 20
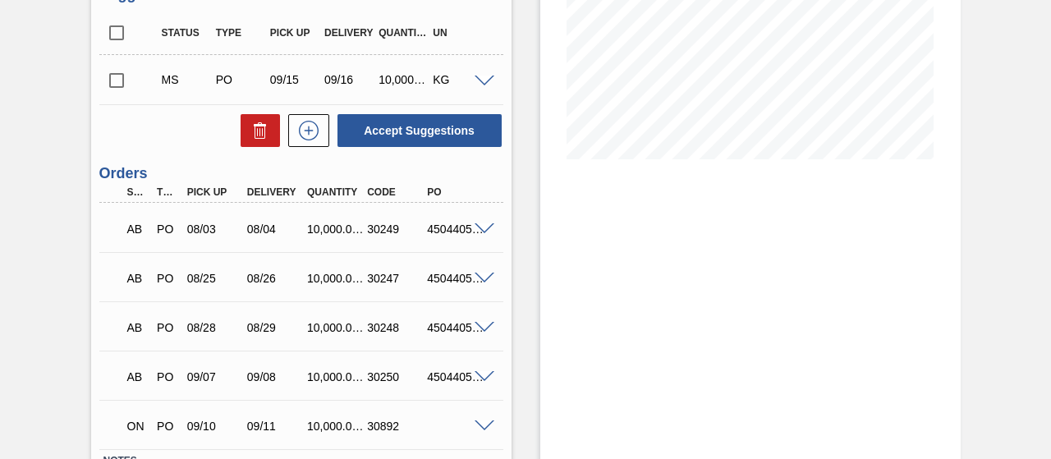
scroll to position [310, 0]
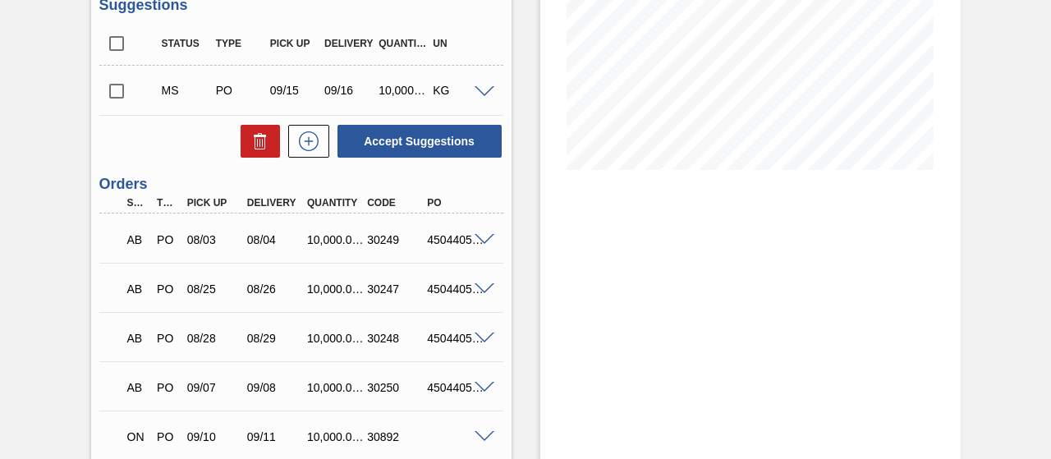
click at [117, 85] on input "checkbox" at bounding box center [116, 91] width 34 height 34
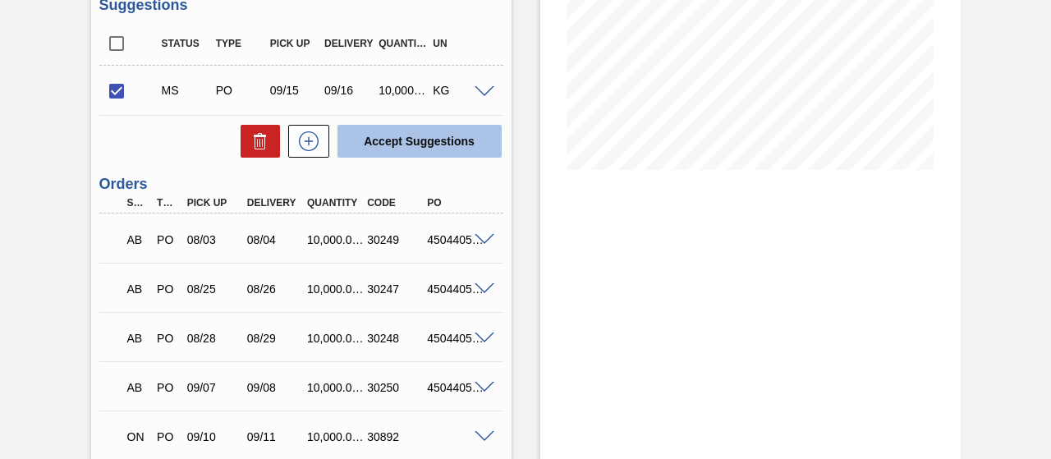
click at [383, 149] on button "Accept Suggestions" at bounding box center [420, 141] width 164 height 33
checkbox input "false"
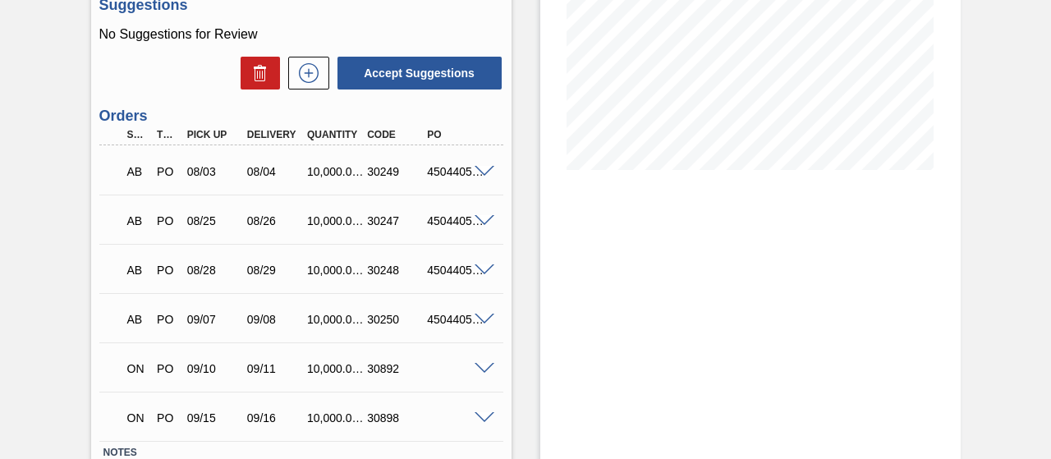
click at [486, 421] on span at bounding box center [485, 418] width 20 height 12
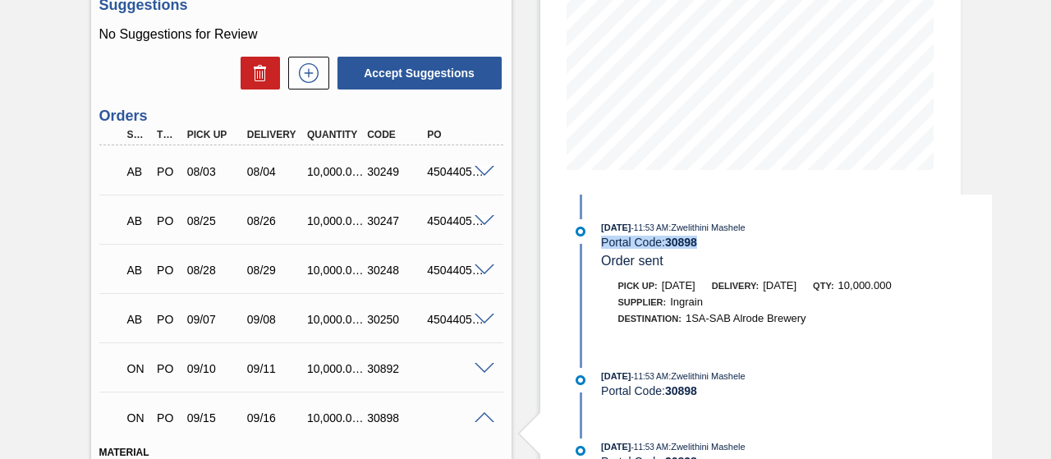
drag, startPoint x: 704, startPoint y: 245, endPoint x: 597, endPoint y: 240, distance: 106.9
click at [597, 240] on div "08/21/2025 - 11:53 AM : Zwelithini Mashele Portal Code: 30898 Order sent" at bounding box center [780, 244] width 423 height 50
copy div "Portal Code: 30898"
click at [299, 75] on icon at bounding box center [309, 73] width 20 height 20
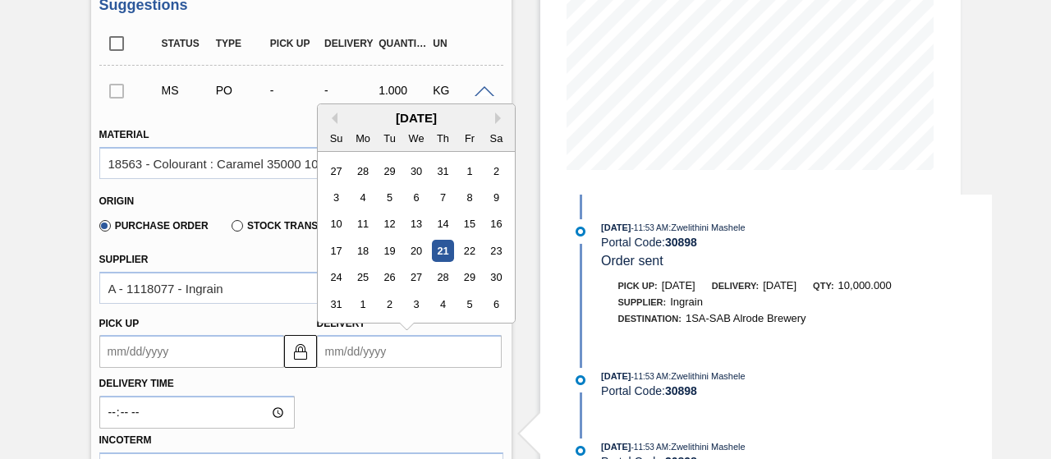
click at [368, 351] on input "Delivery" at bounding box center [409, 351] width 185 height 33
click at [495, 117] on button "Next Month" at bounding box center [500, 118] width 11 height 11
click at [361, 250] on div "22" at bounding box center [363, 251] width 22 height 22
type up3150490372 "09/21/2025"
type input "09/22/2025"
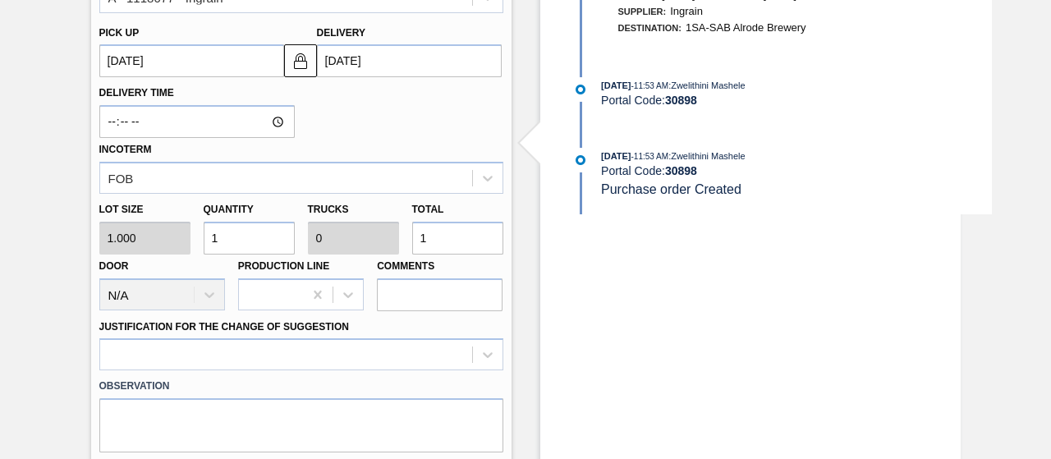
scroll to position [613, 0]
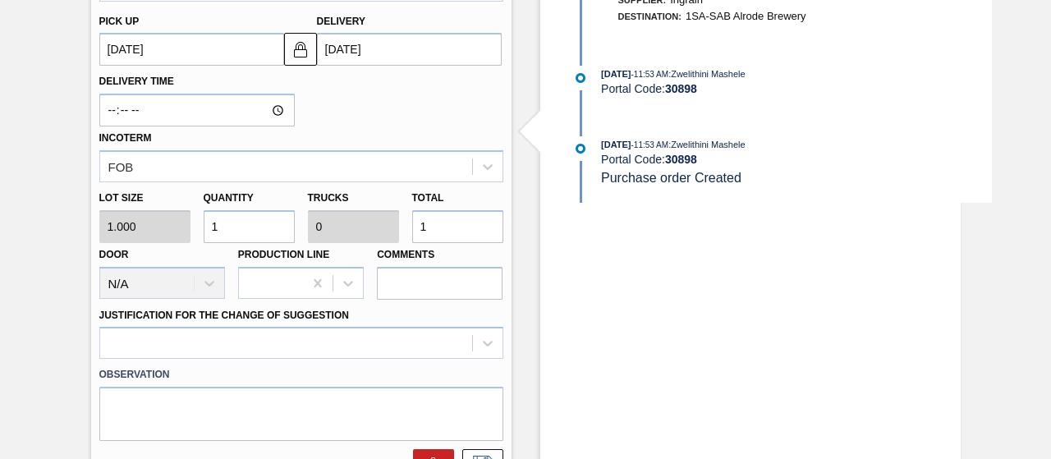
click at [240, 239] on input "1" at bounding box center [249, 226] width 91 height 33
type input "10"
type input "0.001"
type input "10"
type input "100"
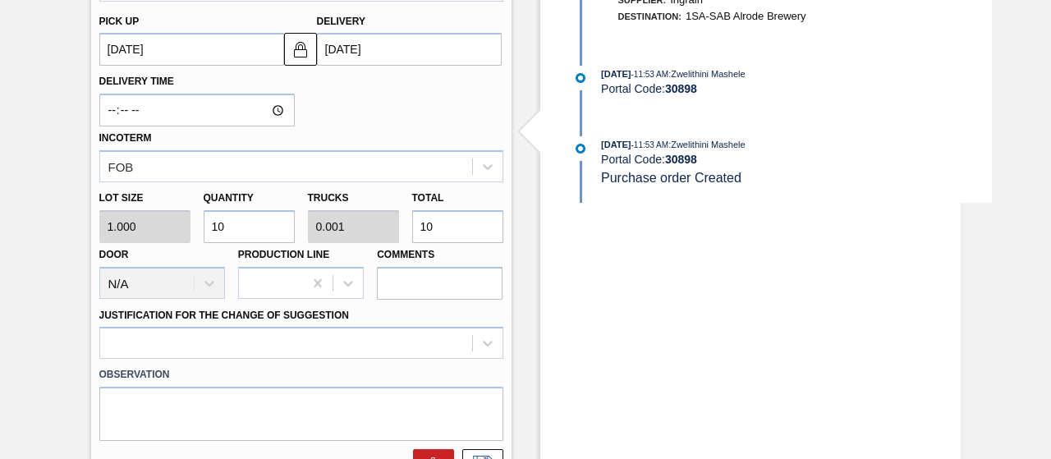
type input "0.01"
type input "100"
type input "1,000"
type input "0.1"
type input "1,000"
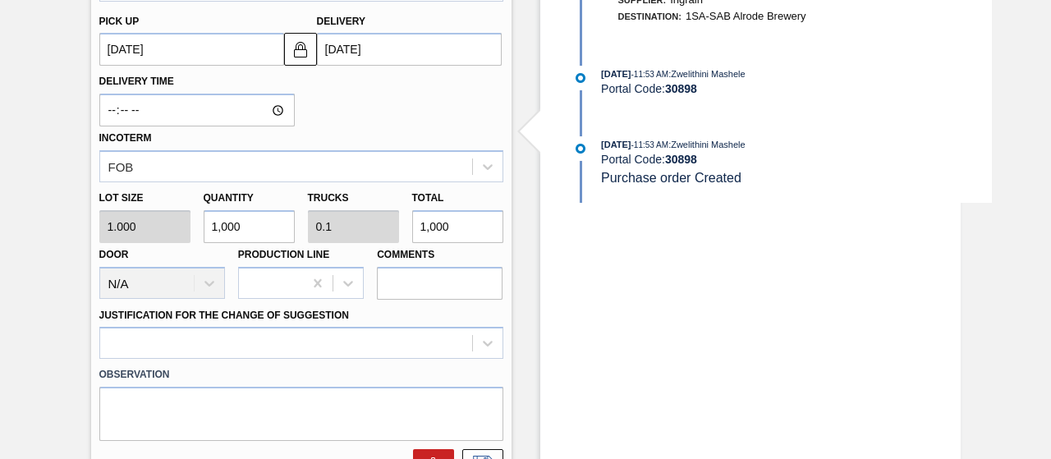
type input "10,000"
type input "1"
type input "10,000"
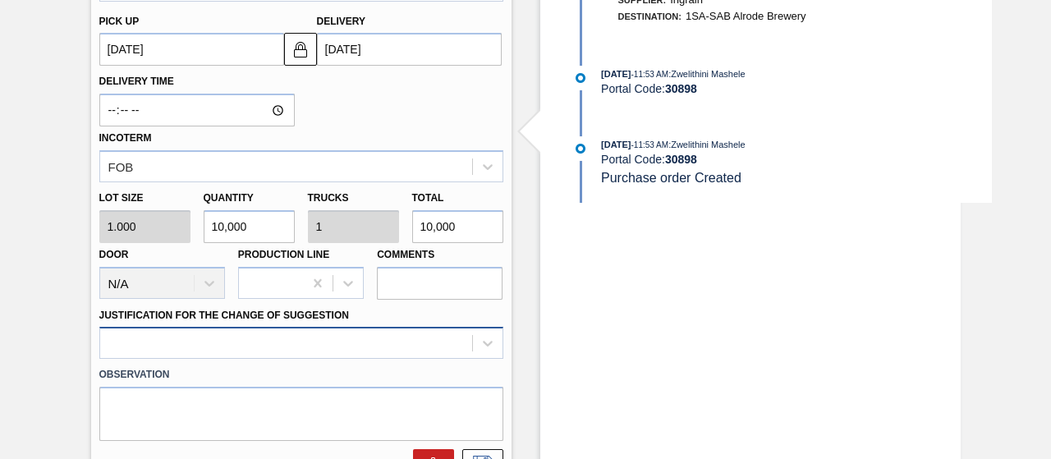
type input "10,000"
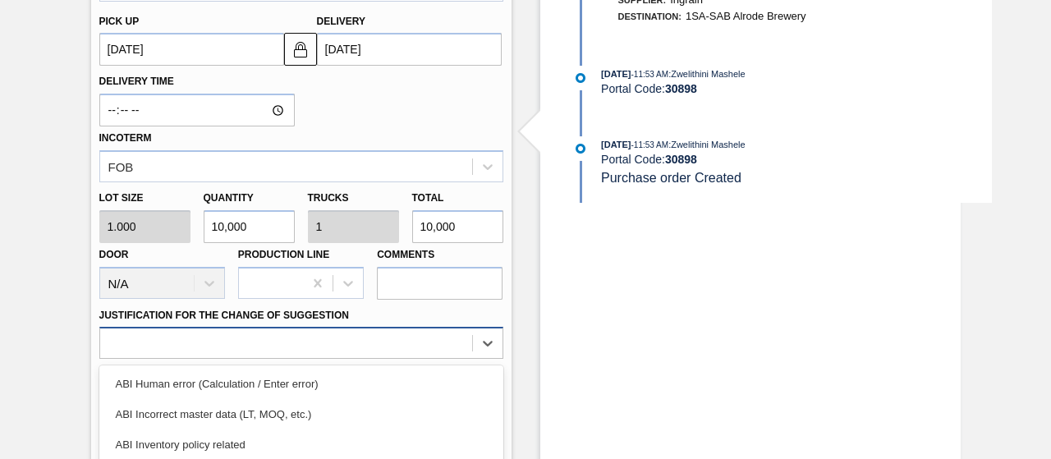
scroll to position [774, 0]
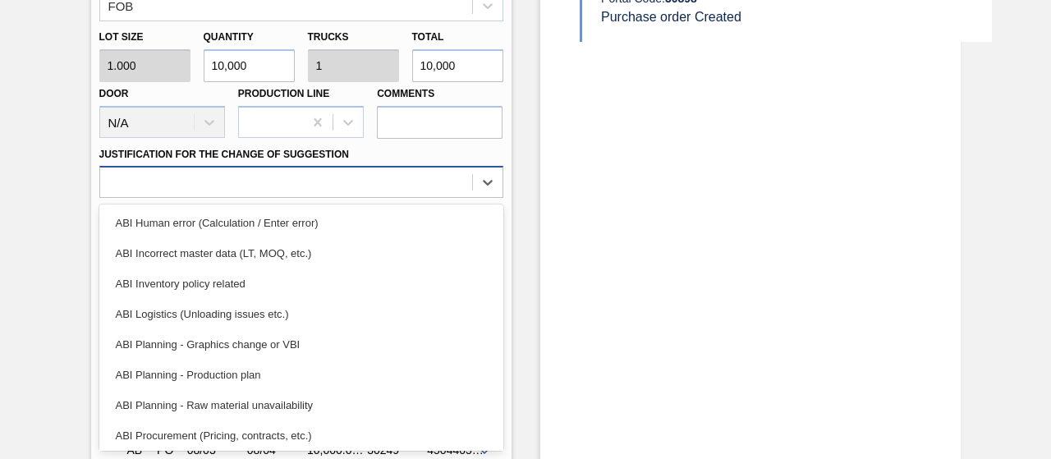
click at [210, 198] on div "option ABI Planning - Graphics change or VBI focused, 5 of 18. 18 results avail…" at bounding box center [301, 182] width 404 height 32
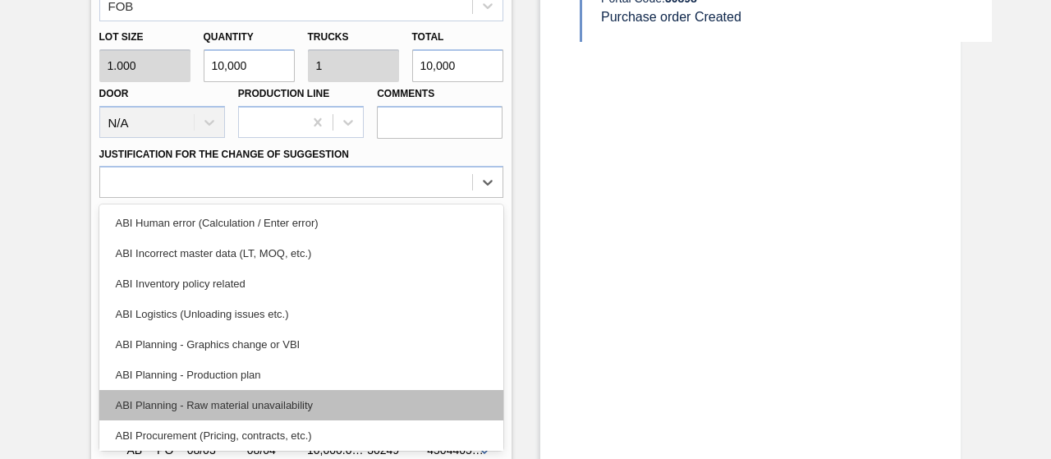
click at [223, 408] on div "ABI Planning - Raw material unavailability" at bounding box center [301, 405] width 404 height 30
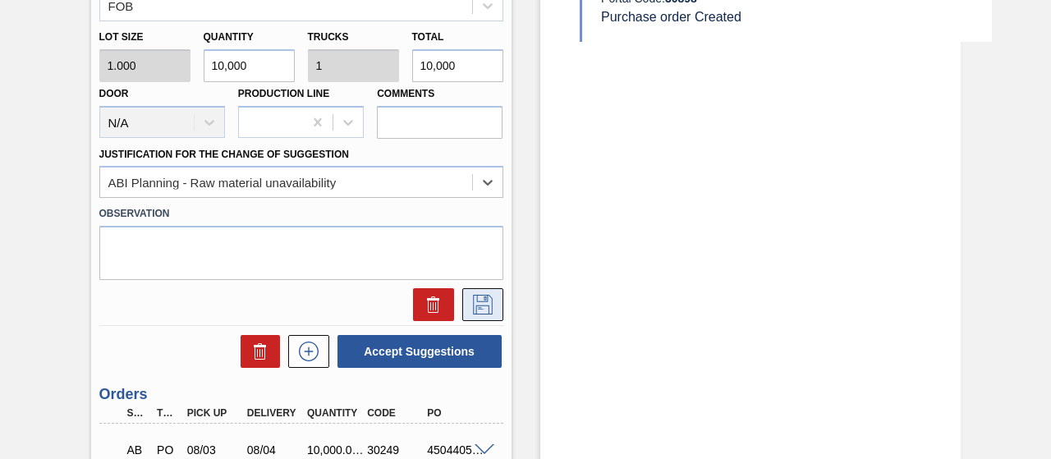
click at [481, 300] on icon at bounding box center [483, 305] width 26 height 20
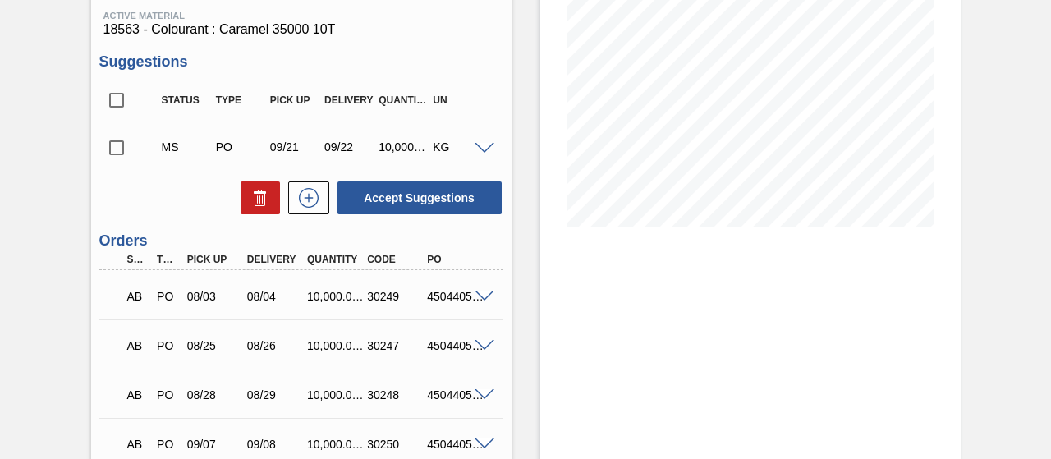
scroll to position [242, 0]
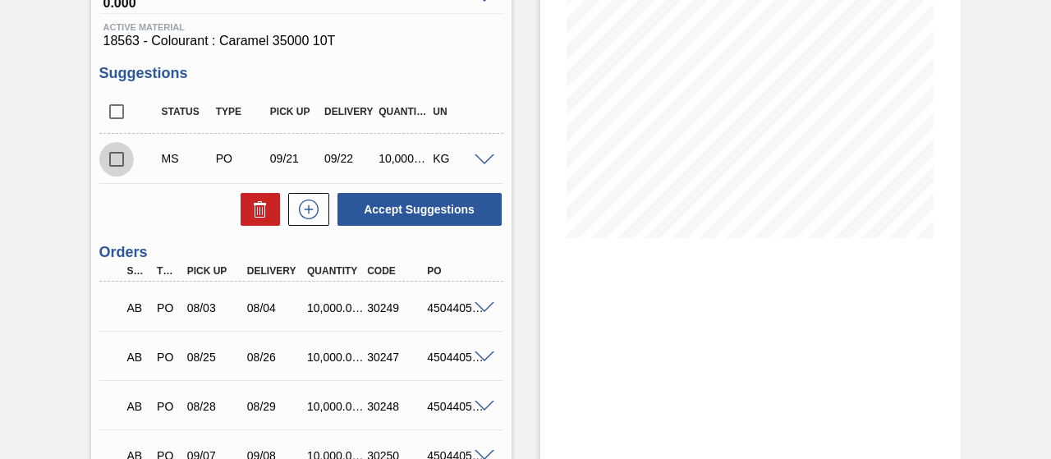
click at [115, 162] on input "checkbox" at bounding box center [116, 159] width 34 height 34
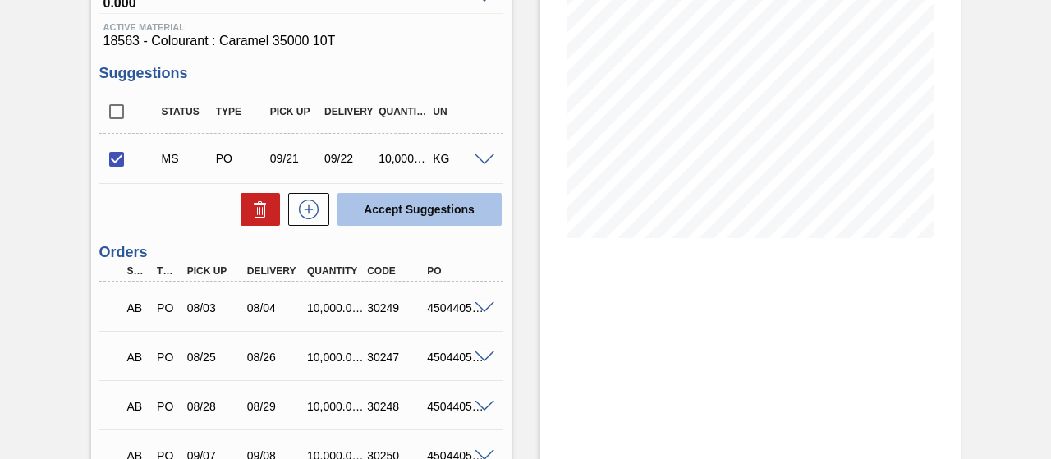
click at [393, 209] on button "Accept Suggestions" at bounding box center [420, 209] width 164 height 33
checkbox input "false"
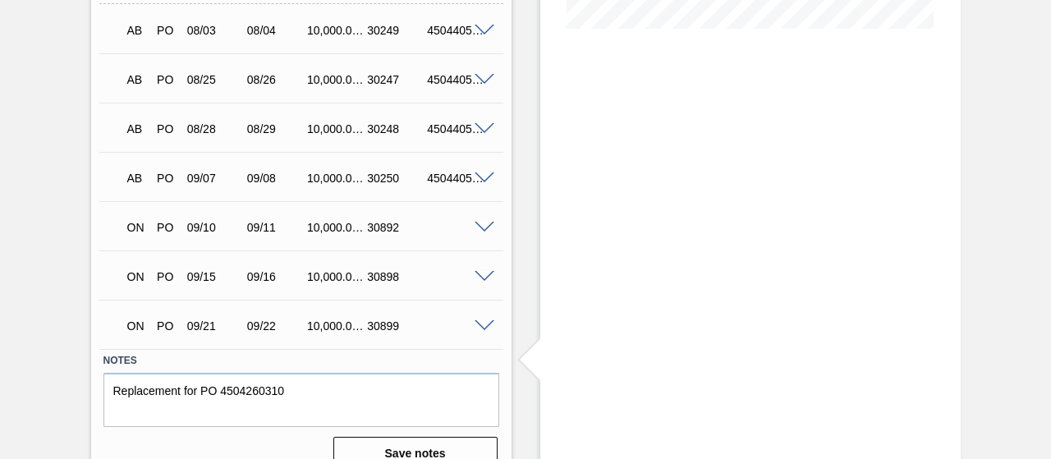
scroll to position [458, 0]
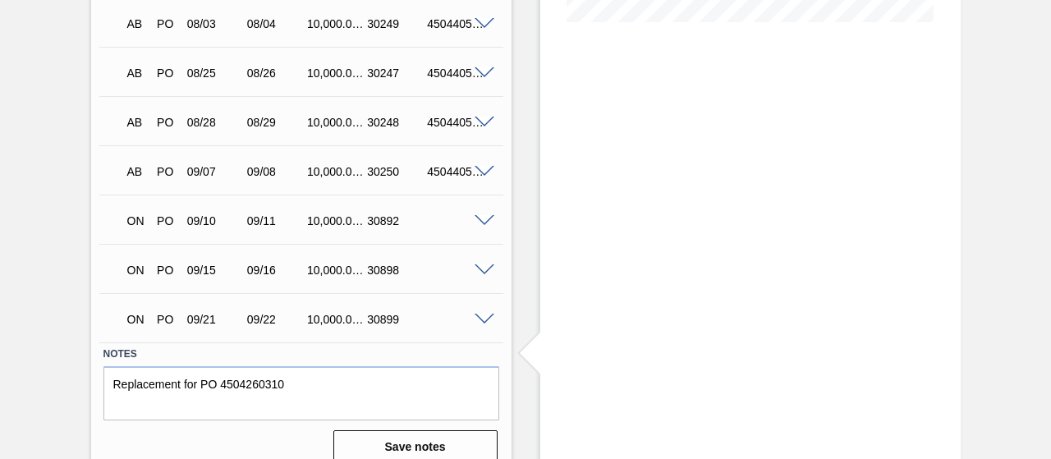
click at [486, 319] on span at bounding box center [485, 320] width 20 height 12
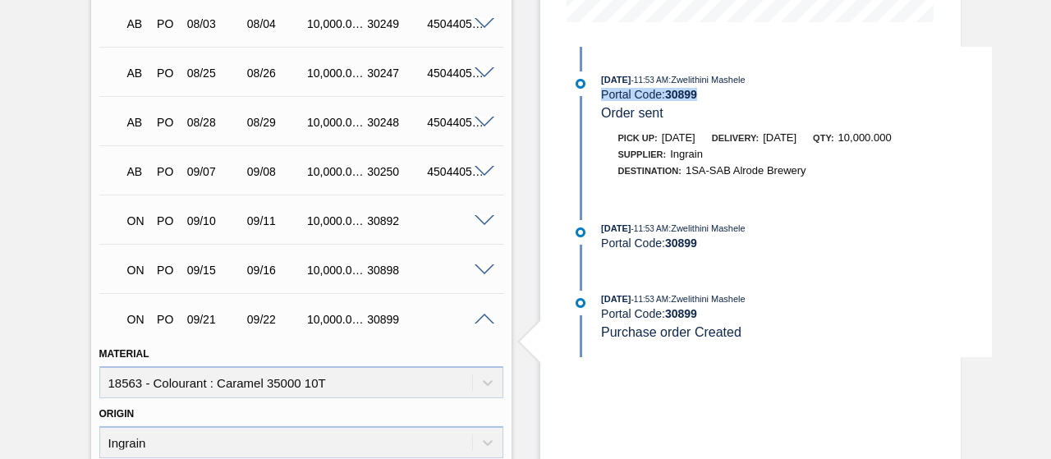
drag, startPoint x: 698, startPoint y: 98, endPoint x: 600, endPoint y: 97, distance: 98.6
click at [601, 97] on div "Portal Code: 30899" at bounding box center [796, 94] width 390 height 13
copy div "Portal Code: 30899"
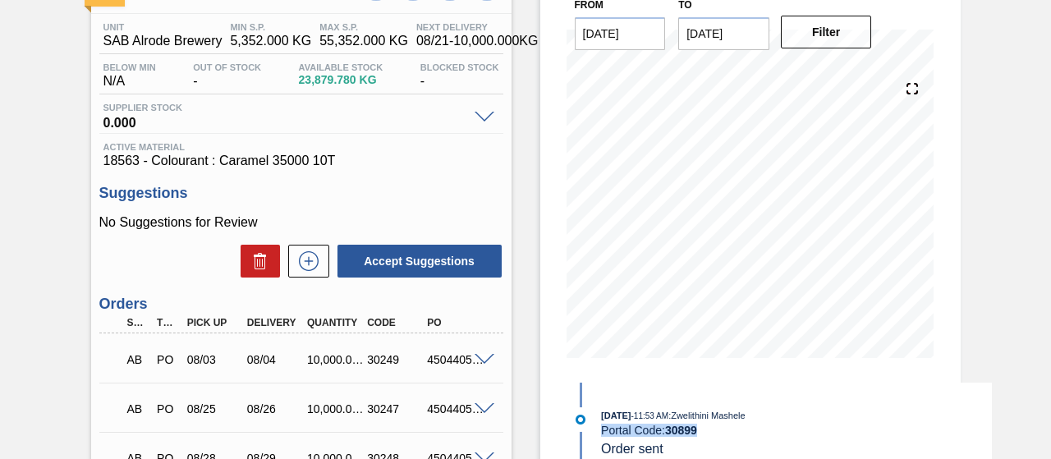
scroll to position [118, 0]
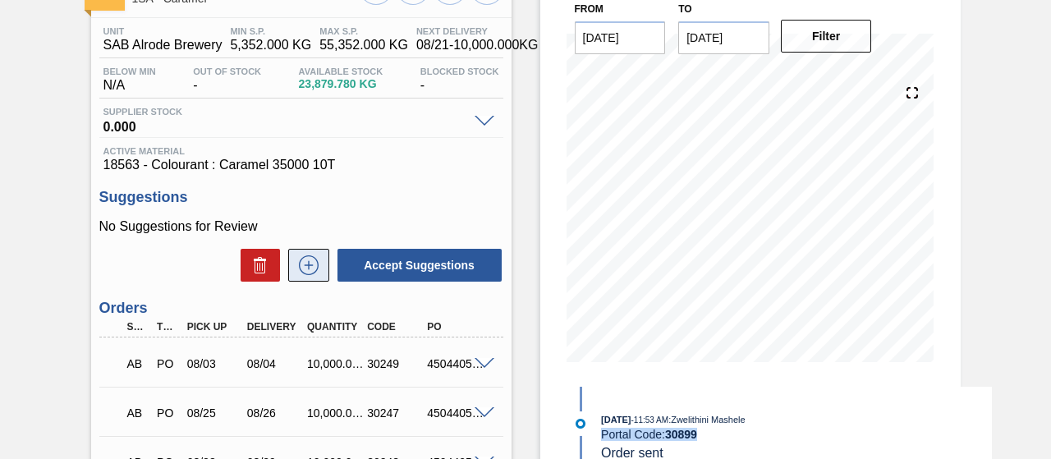
click at [302, 267] on icon at bounding box center [309, 265] width 26 height 20
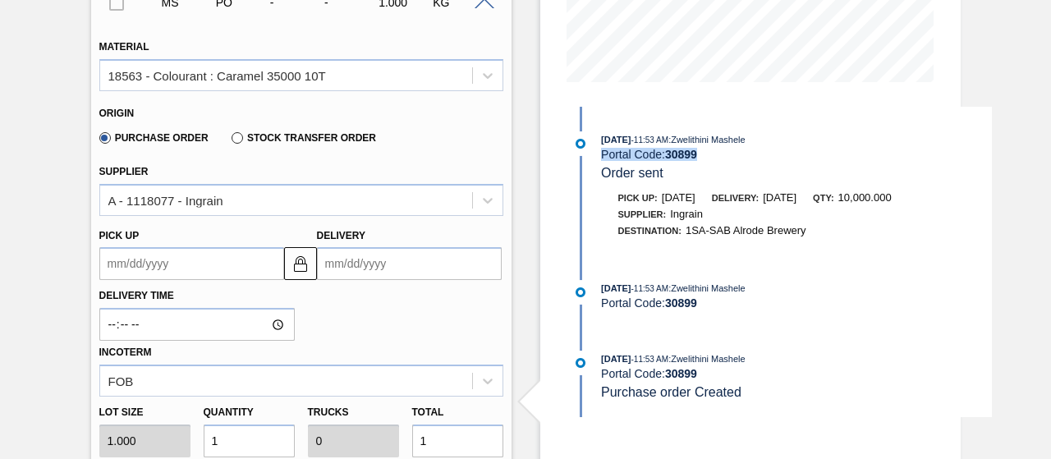
scroll to position [433, 0]
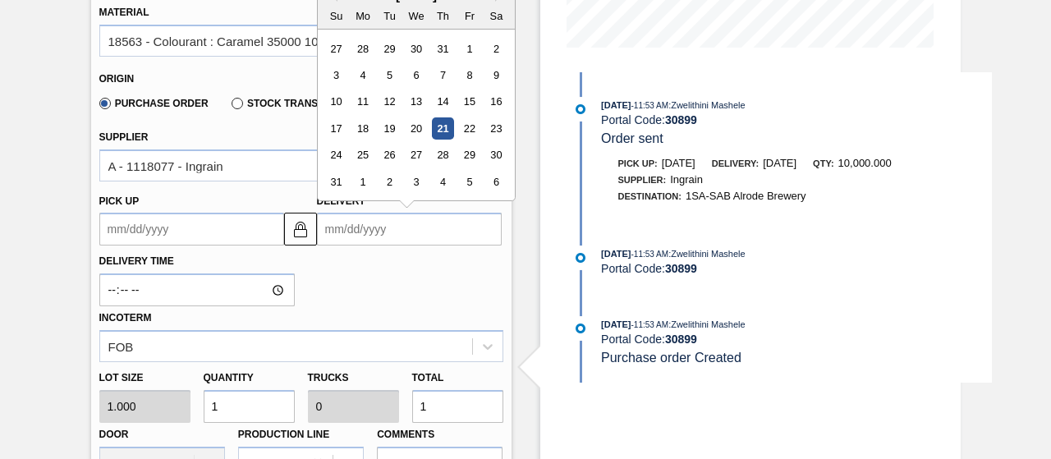
click at [455, 224] on input "Delivery" at bounding box center [409, 229] width 185 height 33
click at [471, 129] on div "26" at bounding box center [469, 128] width 22 height 22
type up3150491615 "09/25/2025"
type input "09/26/2025"
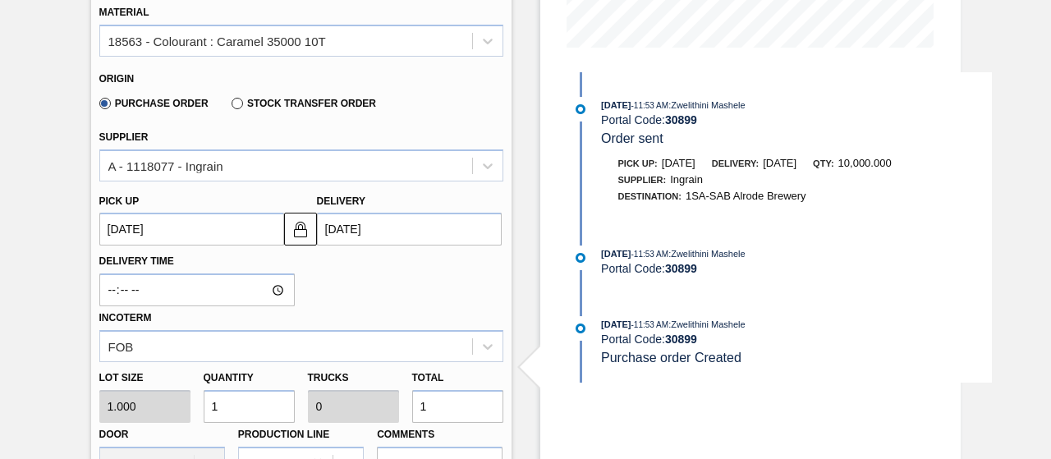
click at [239, 421] on input "1" at bounding box center [249, 406] width 91 height 33
type input "10"
type input "0.001"
type input "10"
type input "100"
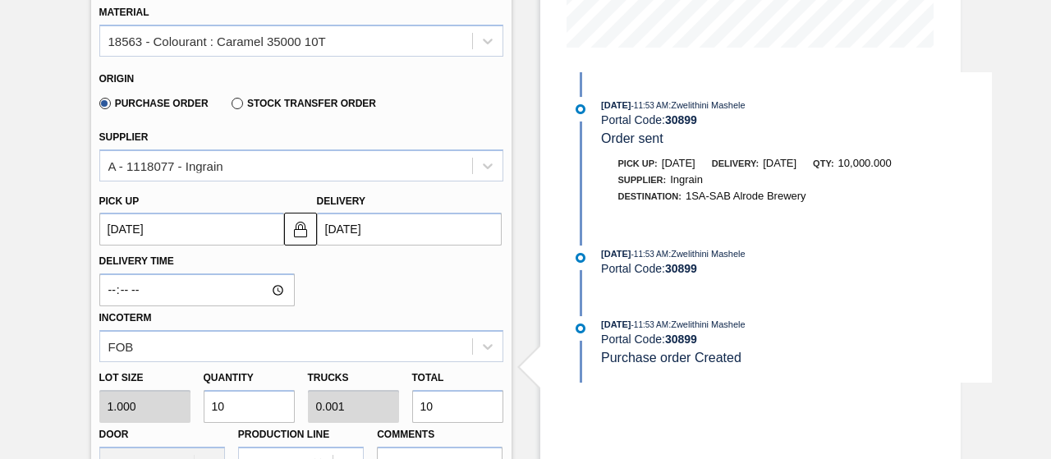
type input "0.01"
type input "100"
type input "1,000"
type input "0.1"
type input "1,000"
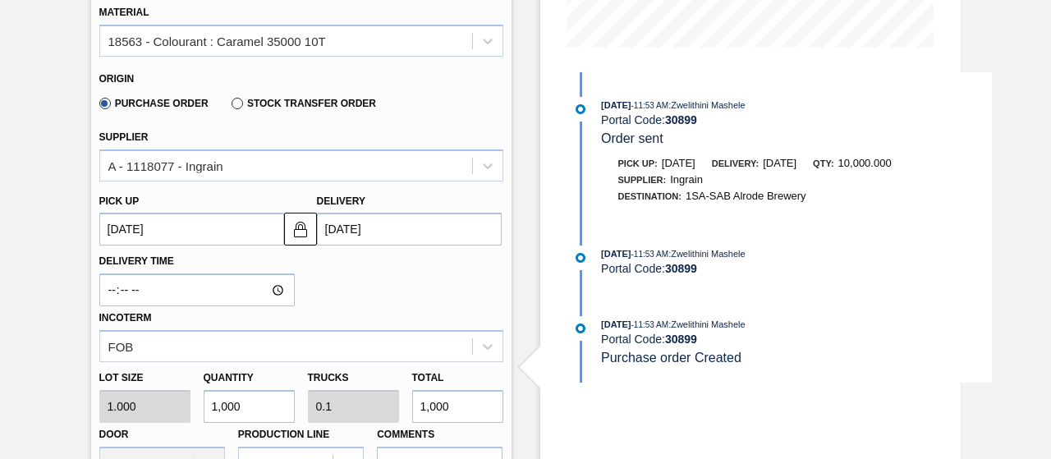
type input "10,000"
type input "1"
type input "10,000"
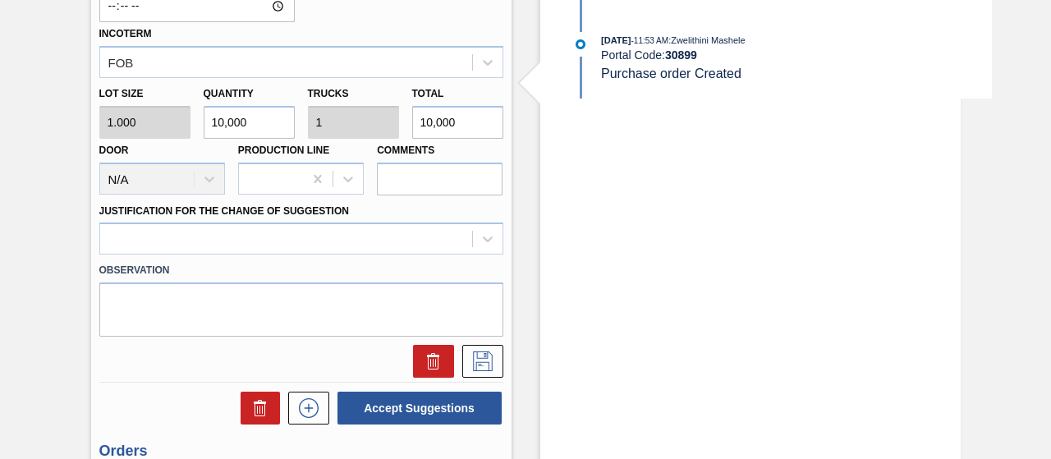
scroll to position [723, 0]
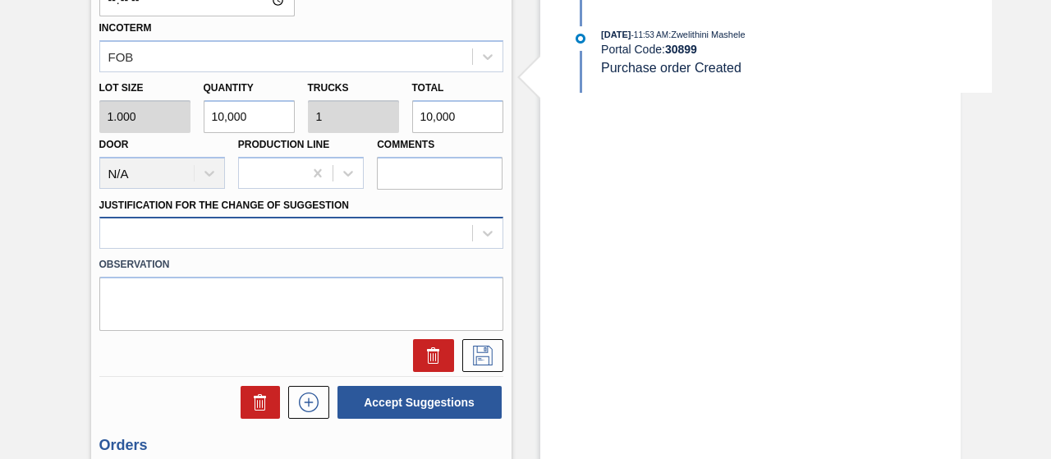
type input "10,000"
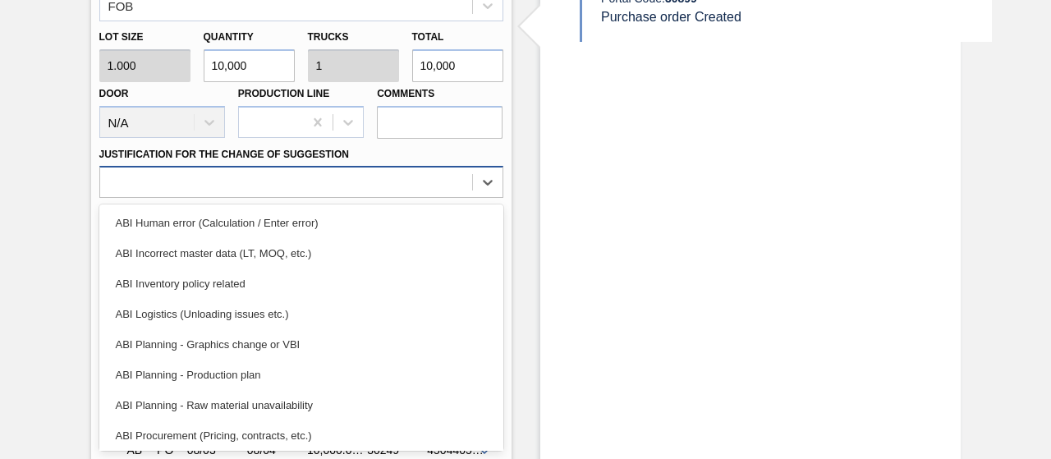
click at [287, 198] on div "option ABI Incorrect master data (LT, MOQ, etc.) focused, 2 of 18. 18 results a…" at bounding box center [301, 182] width 404 height 32
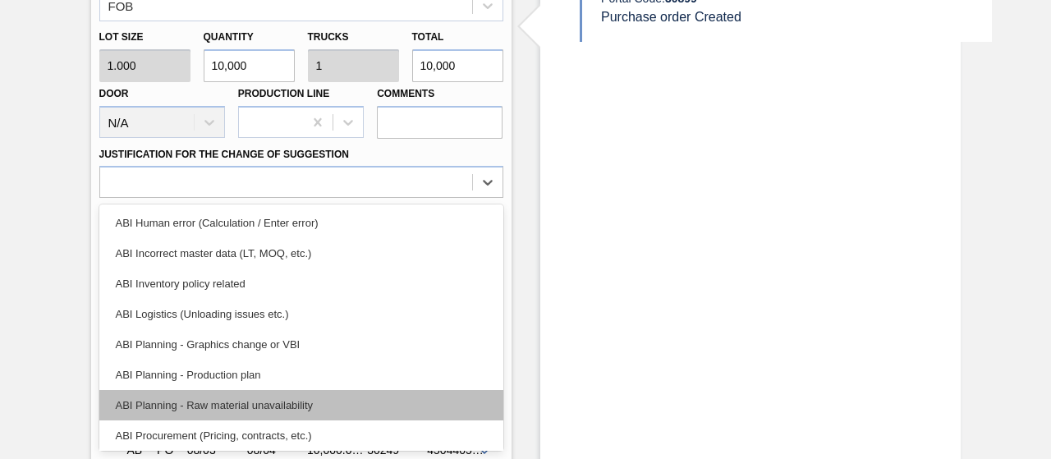
click at [251, 398] on div "ABI Planning - Raw material unavailability" at bounding box center [301, 405] width 404 height 30
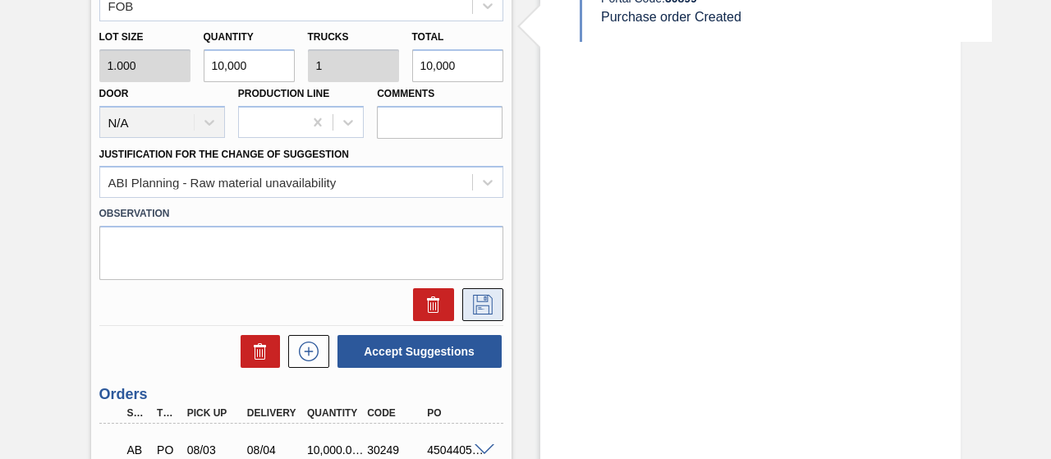
click at [479, 310] on icon at bounding box center [483, 305] width 26 height 20
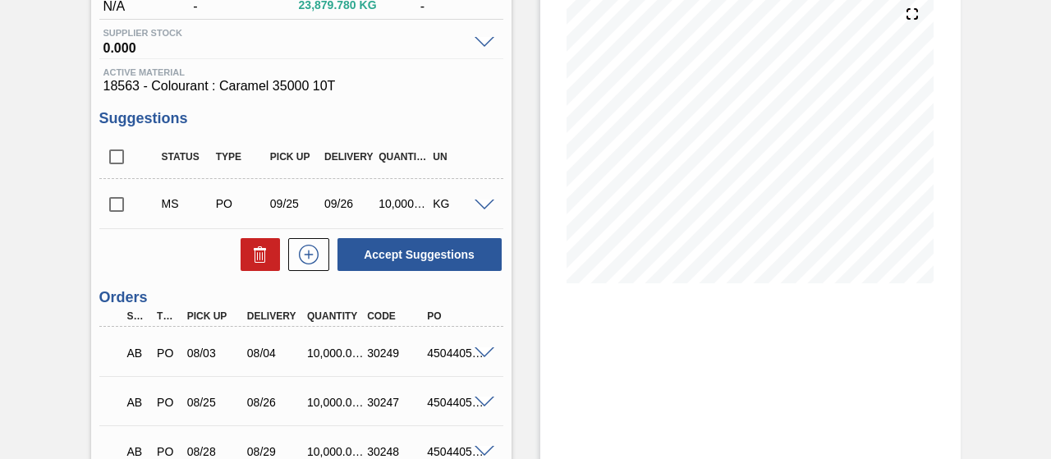
scroll to position [191, 0]
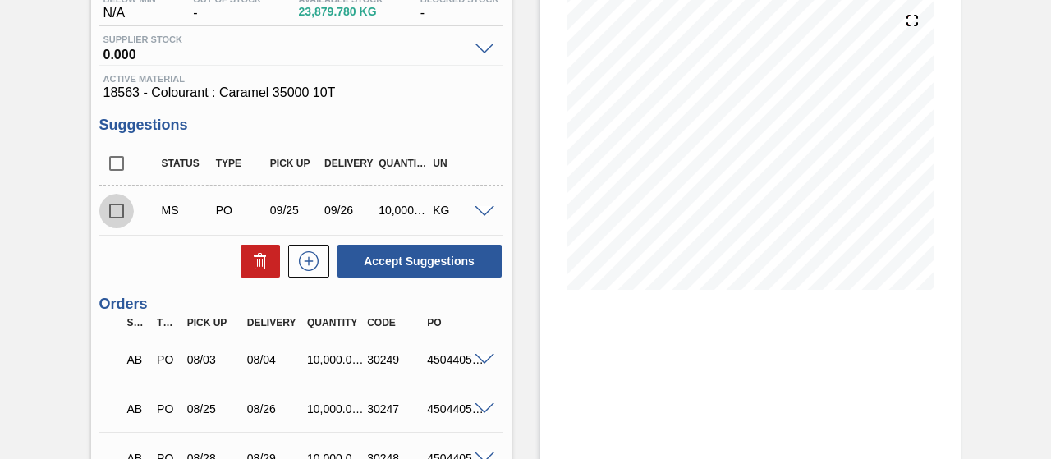
click at [109, 216] on input "checkbox" at bounding box center [116, 211] width 34 height 34
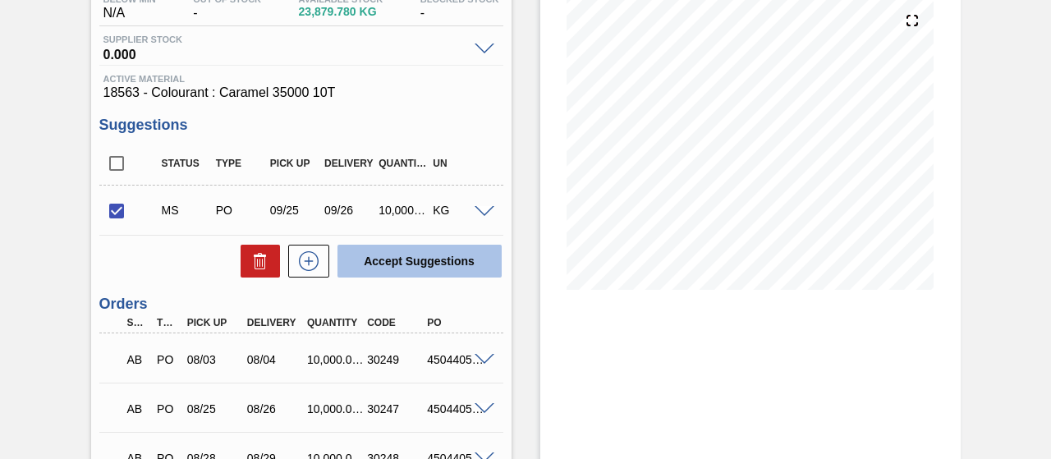
click at [418, 270] on button "Accept Suggestions" at bounding box center [420, 261] width 164 height 33
checkbox input "false"
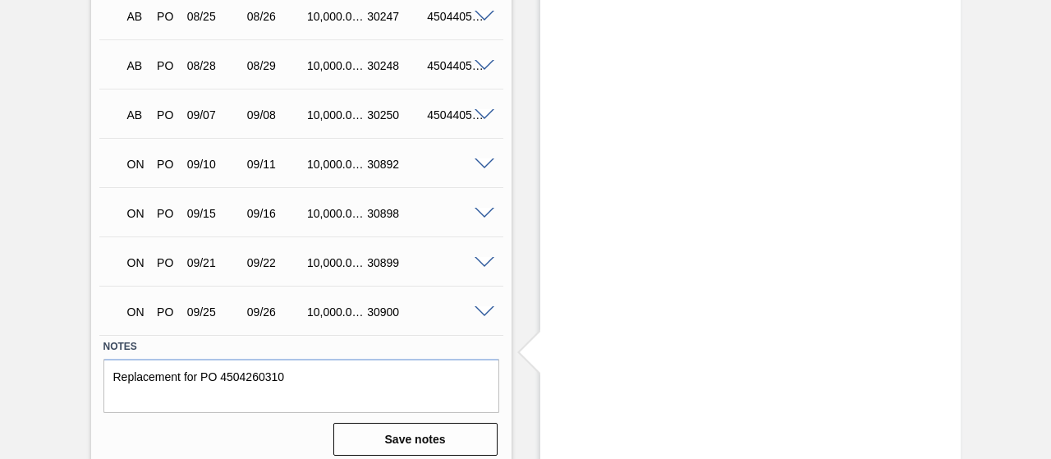
scroll to position [527, 0]
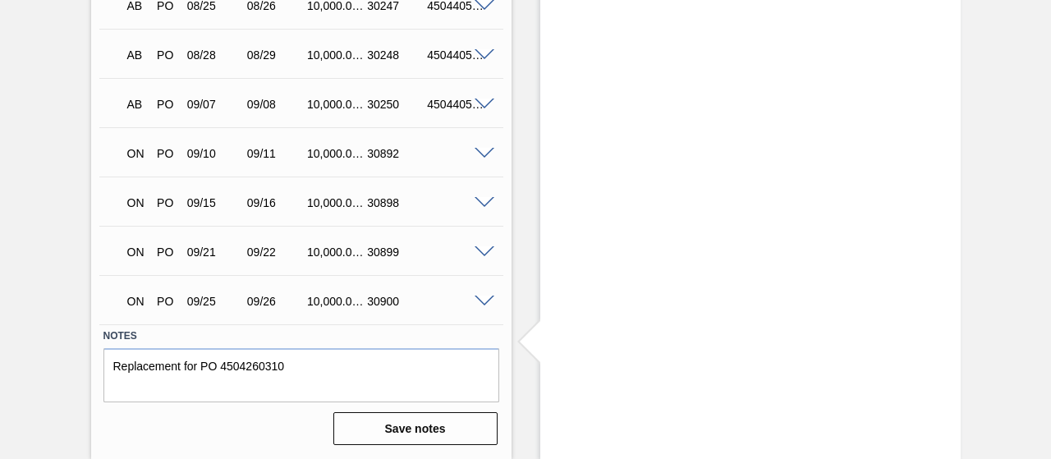
click at [477, 301] on span at bounding box center [485, 302] width 20 height 12
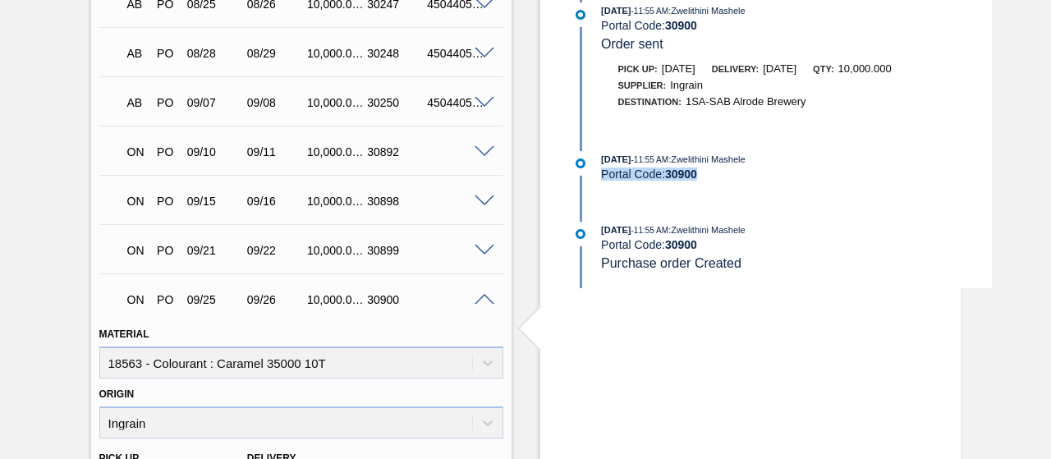
drag, startPoint x: 701, startPoint y: 175, endPoint x: 601, endPoint y: 178, distance: 100.3
click at [601, 178] on div "Portal Code: 30900" at bounding box center [796, 174] width 390 height 13
copy div "Portal Code: 30900"
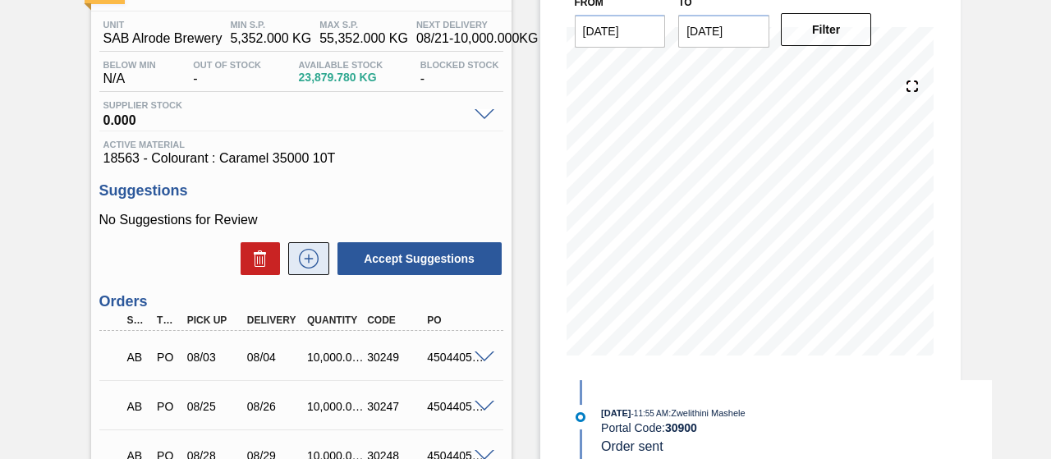
click at [301, 267] on icon at bounding box center [309, 259] width 20 height 20
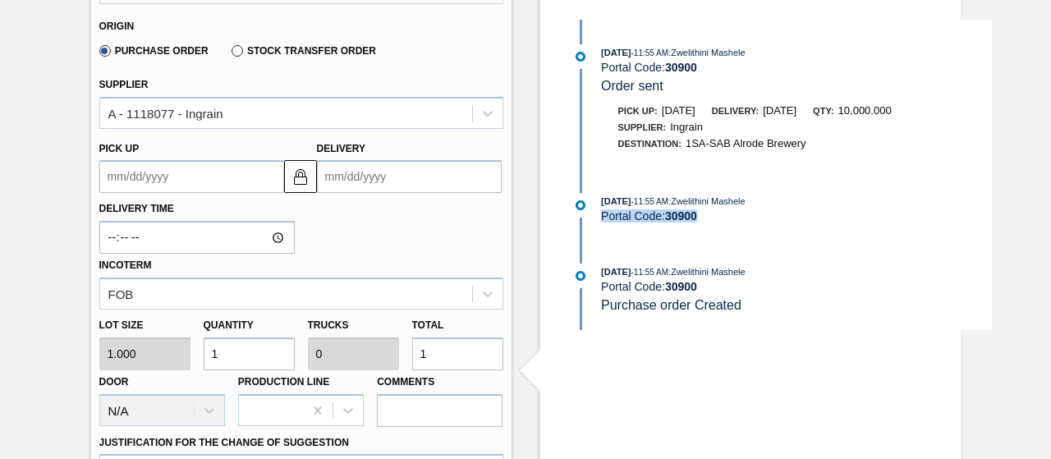
scroll to position [529, 0]
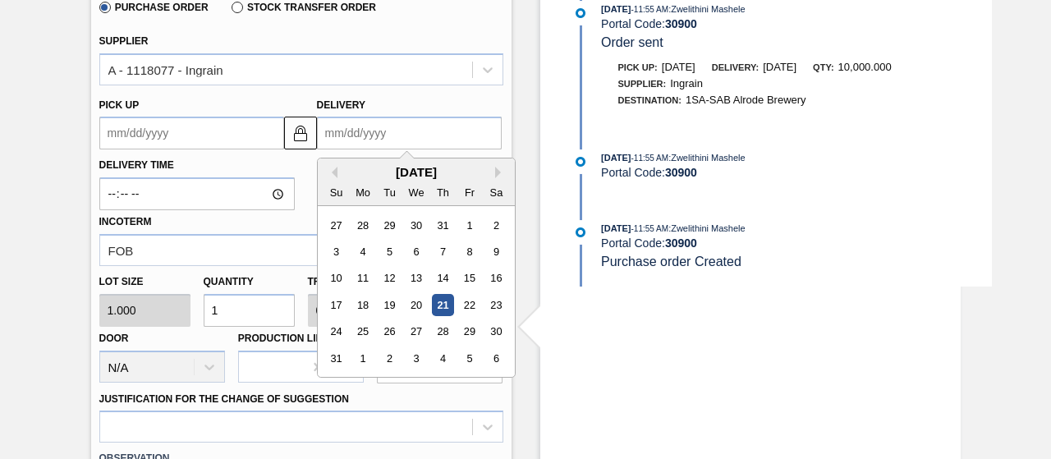
click at [416, 139] on input "Delivery" at bounding box center [409, 133] width 185 height 33
click at [496, 178] on button "Next Month" at bounding box center [500, 172] width 11 height 11
click at [416, 330] on div "1" at bounding box center [416, 332] width 22 height 22
type up3150507213 "09/30/2025"
type input "10/01/2025"
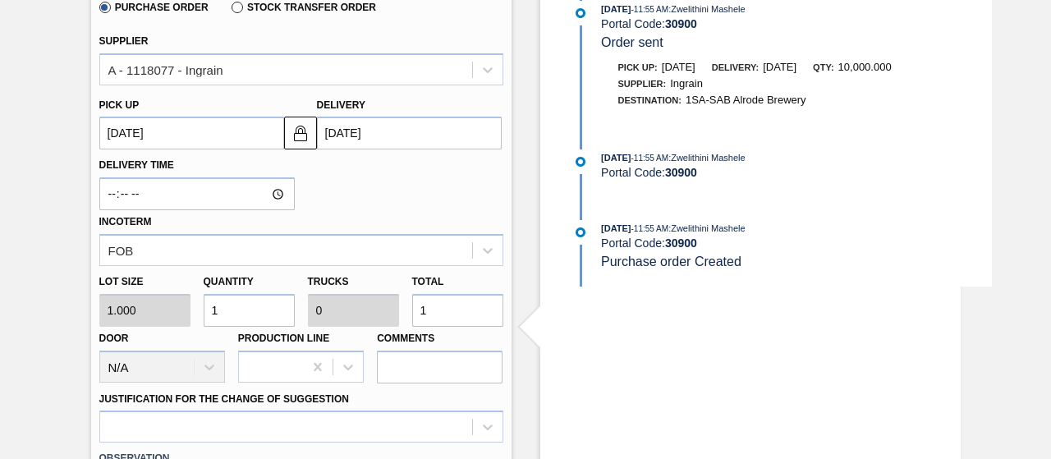
click at [251, 311] on input "1" at bounding box center [249, 310] width 91 height 33
type input "10"
type input "0.001"
type input "10"
type input "100"
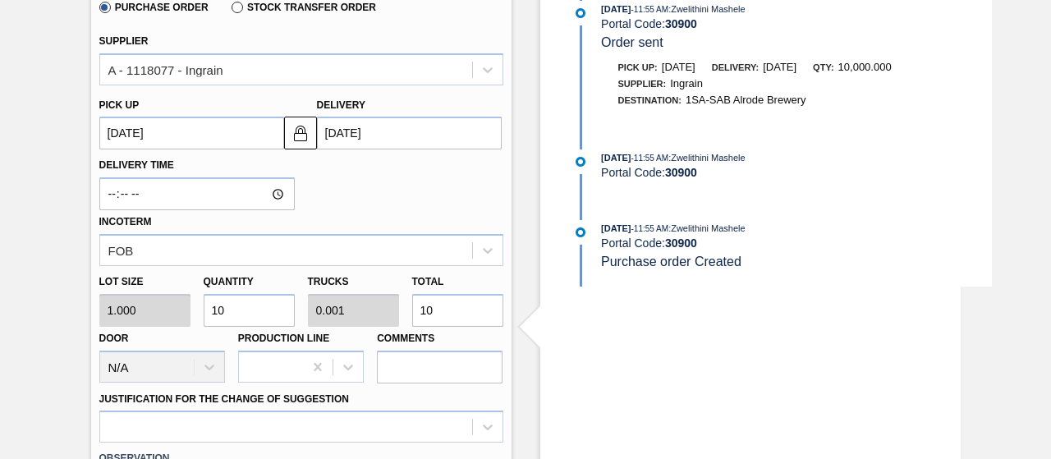
type input "0.01"
type input "100"
type input "1,000"
type input "0.1"
type input "1,000"
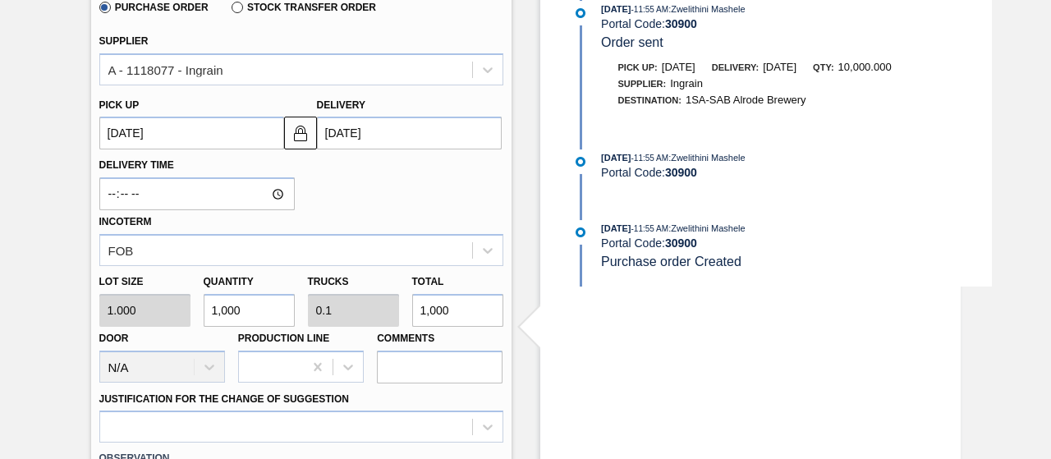
type input "10,000"
type input "1"
type input "10,000"
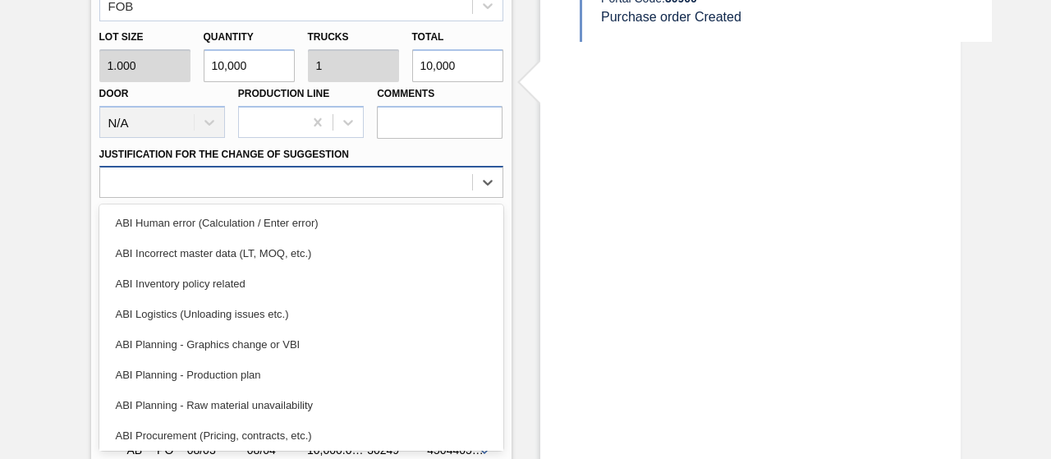
click at [317, 198] on div "option ABI Procurement (Pricing, contracts, etc.) focused, 8 of 18. 18 results …" at bounding box center [301, 182] width 404 height 32
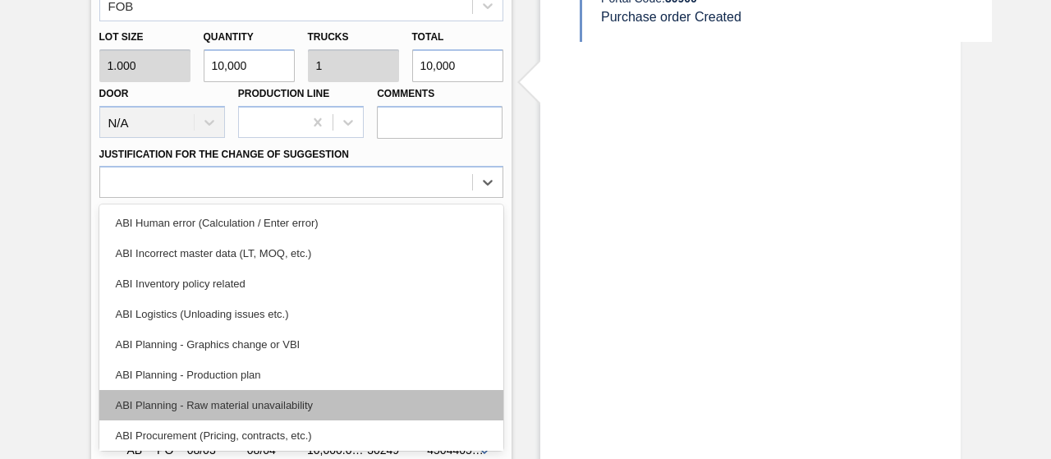
click at [306, 399] on div "ABI Planning - Raw material unavailability" at bounding box center [301, 405] width 404 height 30
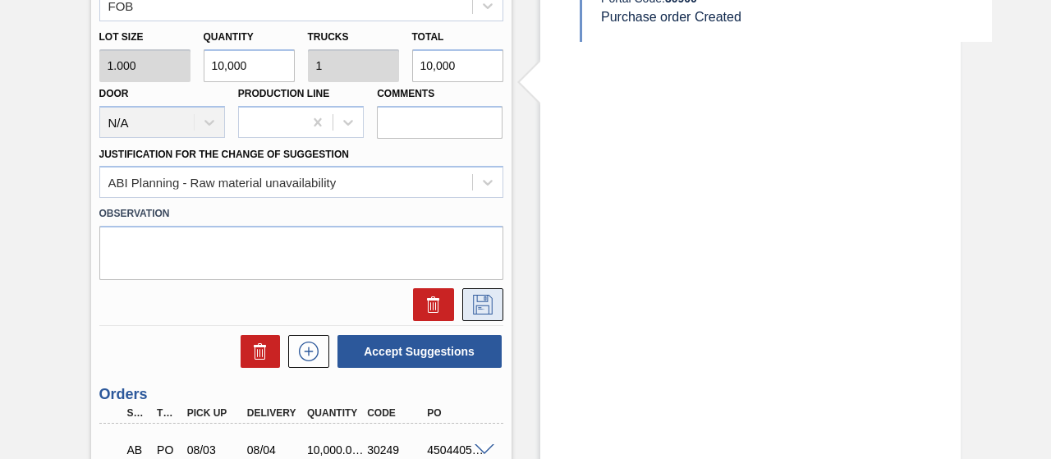
click at [483, 305] on icon at bounding box center [483, 305] width 26 height 20
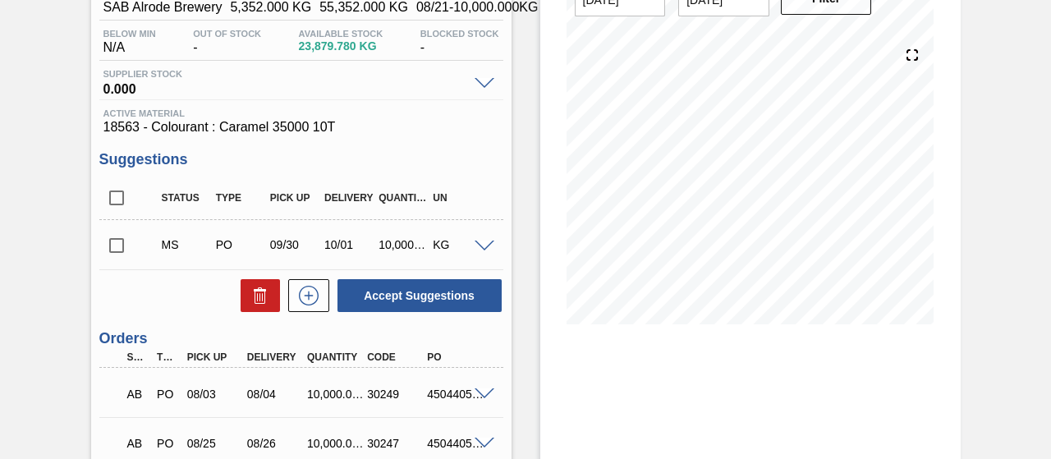
scroll to position [154, 0]
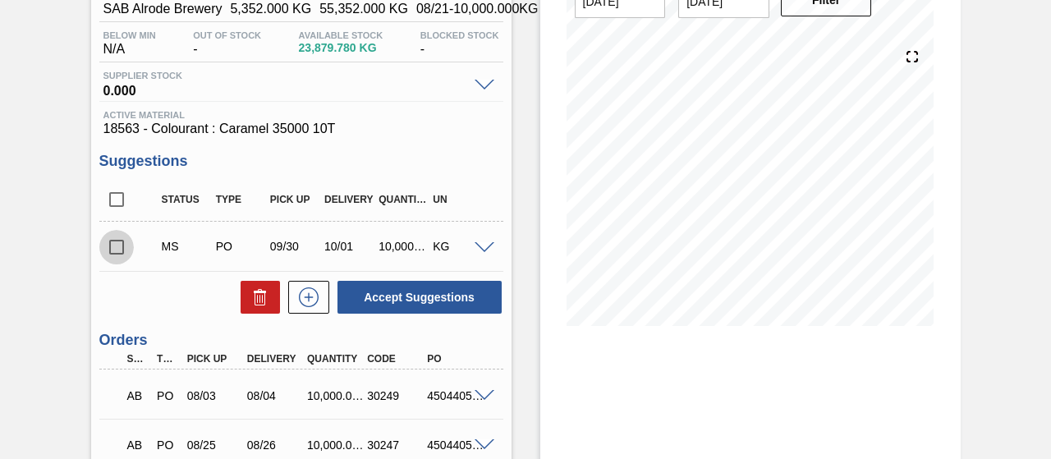
click at [117, 252] on input "checkbox" at bounding box center [116, 247] width 34 height 34
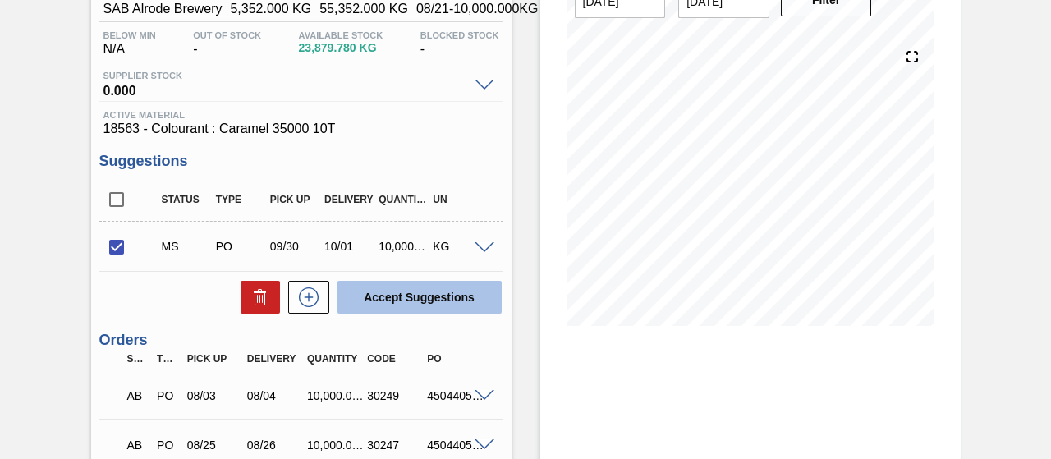
click at [422, 301] on button "Accept Suggestions" at bounding box center [420, 297] width 164 height 33
checkbox input "false"
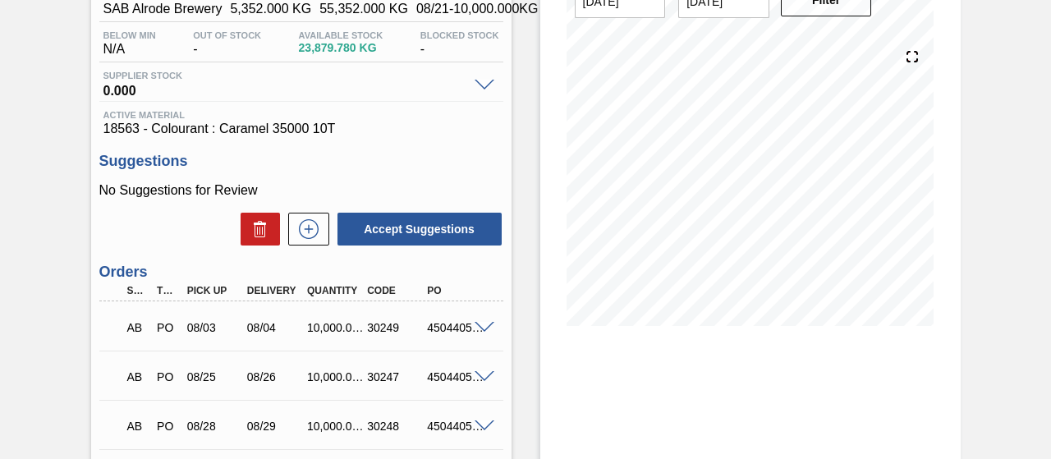
drag, startPoint x: 1047, startPoint y: 186, endPoint x: 1046, endPoint y: 270, distance: 83.8
click at [1043, 278] on div "Awaiting Billing 1SA - Caramel Unit SAB Alrode Brewery MIN S.P. 5,352.000 KG MA…" at bounding box center [525, 404] width 1051 height 952
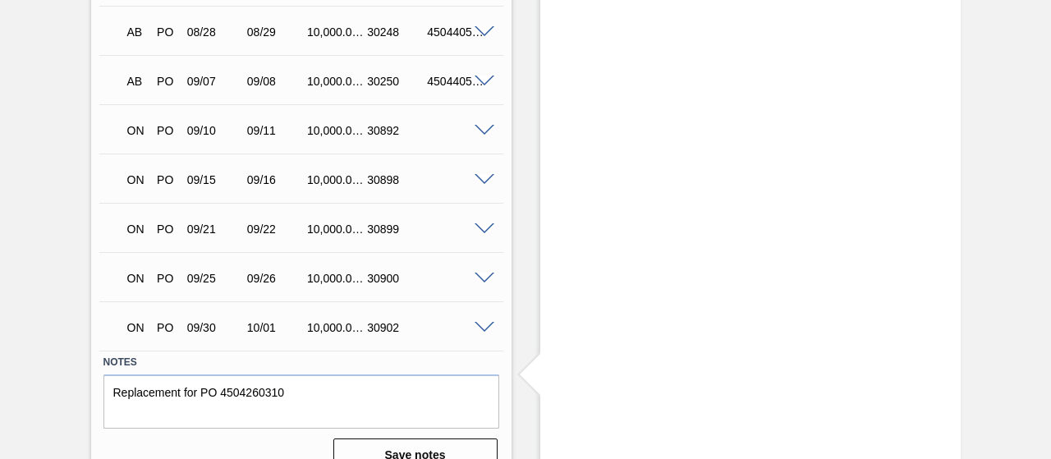
scroll to position [575, 0]
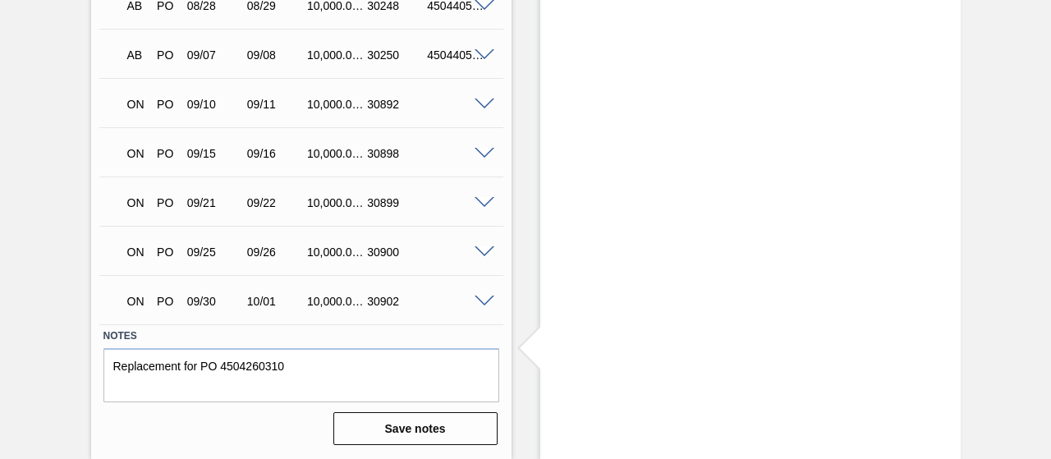
click at [471, 304] on div at bounding box center [487, 300] width 33 height 12
click at [481, 308] on div "ON PO 09/30 10/01 10,000.000 30902" at bounding box center [301, 299] width 404 height 41
click at [485, 303] on span at bounding box center [485, 302] width 20 height 12
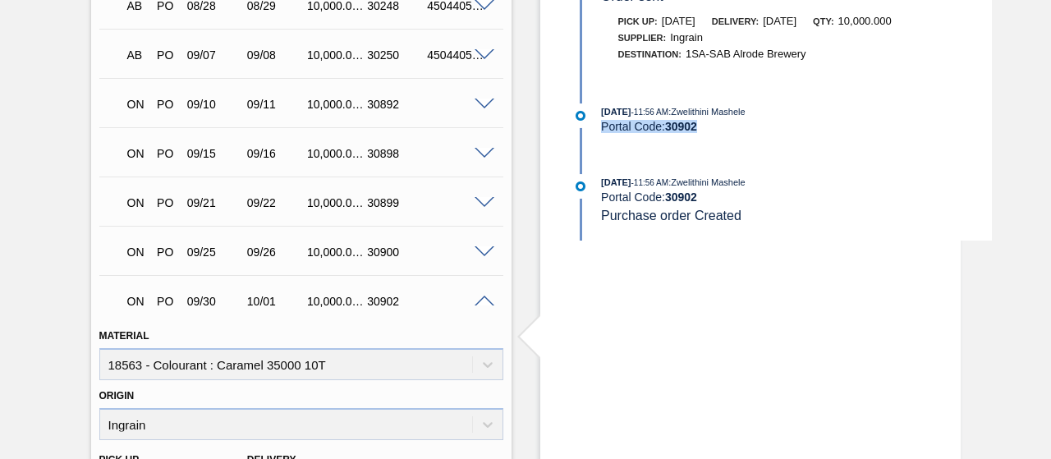
drag, startPoint x: 699, startPoint y: 127, endPoint x: 597, endPoint y: 140, distance: 102.6
click at [597, 140] on div "08/21/2025 - 11:56 AM : Zwelithini Mashele Portal Code: 30902" at bounding box center [780, 126] width 423 height 46
copy div "Portal Code: 30902"
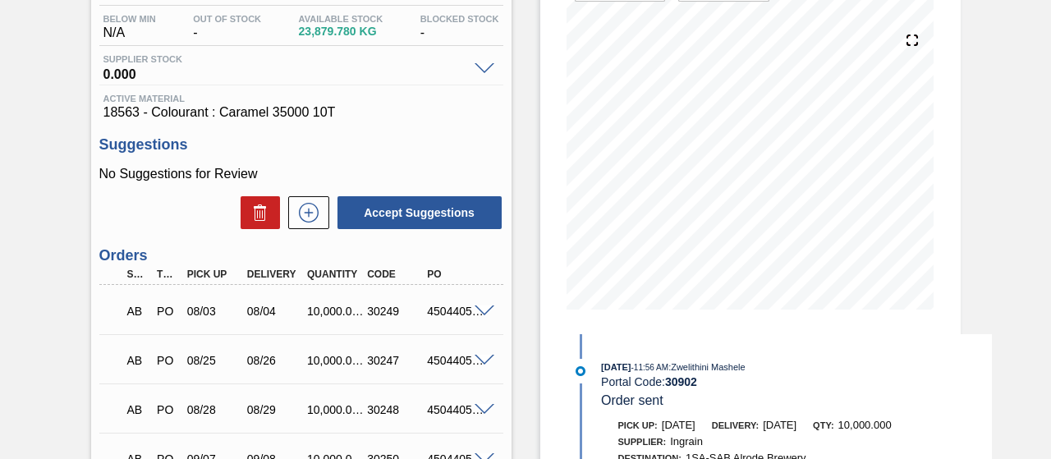
scroll to position [164, 0]
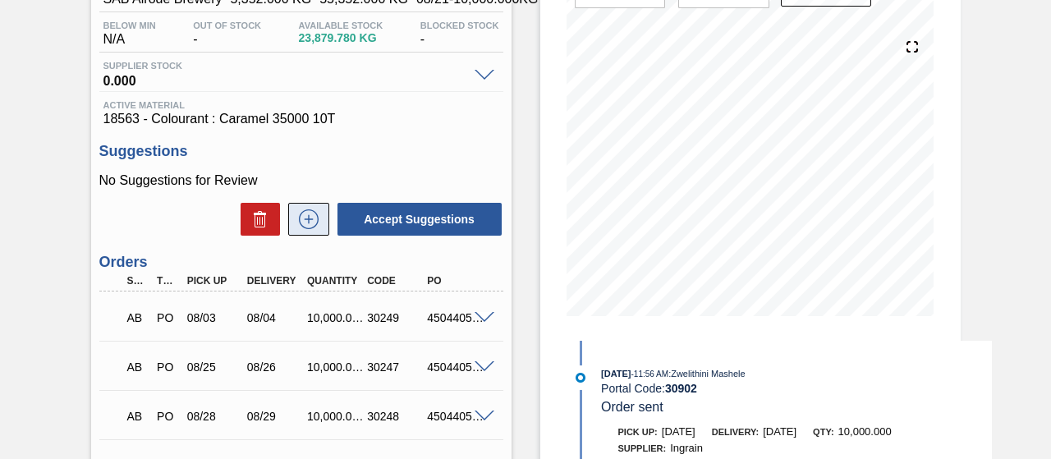
click at [320, 223] on icon at bounding box center [309, 219] width 26 height 20
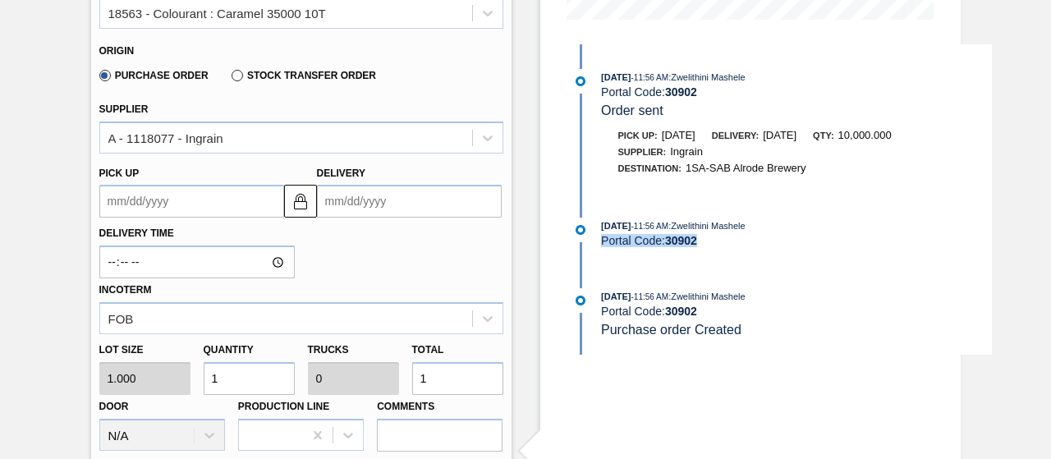
scroll to position [463, 0]
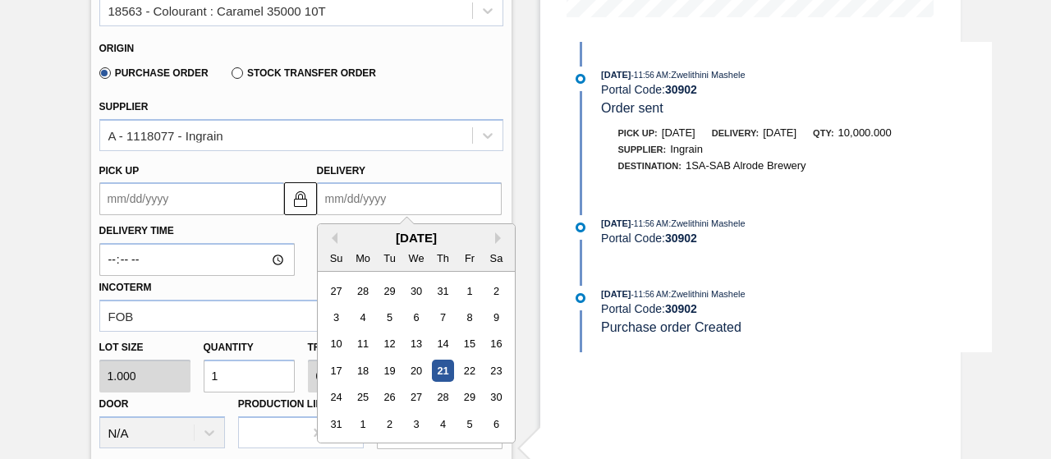
click at [396, 194] on input "Delivery" at bounding box center [409, 198] width 185 height 33
click at [493, 242] on div "August 2025" at bounding box center [416, 238] width 197 height 14
click at [496, 241] on button "Next Month" at bounding box center [500, 237] width 11 height 11
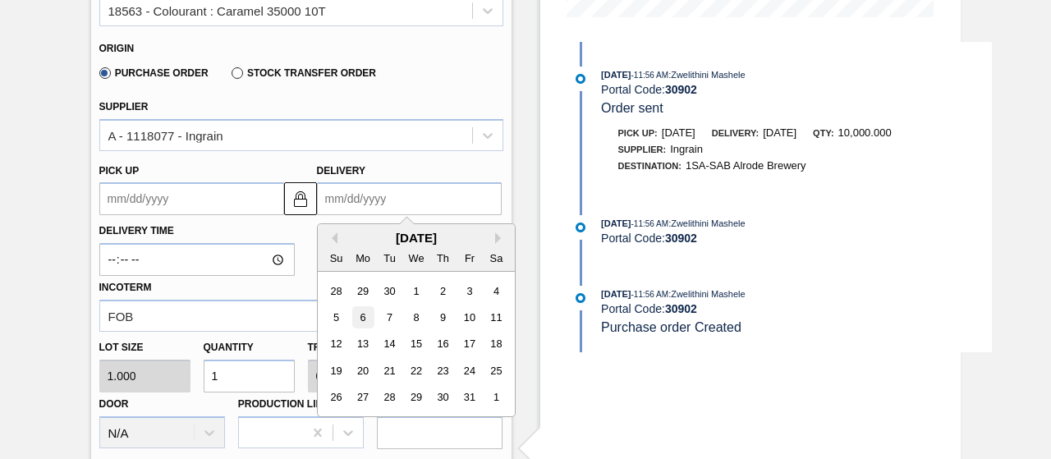
click at [365, 315] on div "6" at bounding box center [363, 317] width 22 height 22
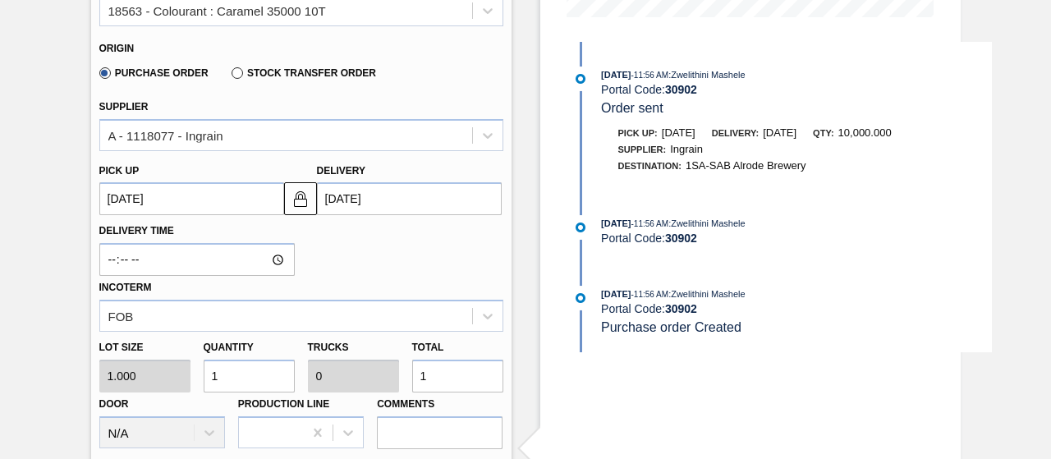
type up3150528513 "10/05/2025"
type input "10/06/2025"
click at [250, 374] on input "1" at bounding box center [249, 376] width 91 height 33
type input "10"
type input "0.001"
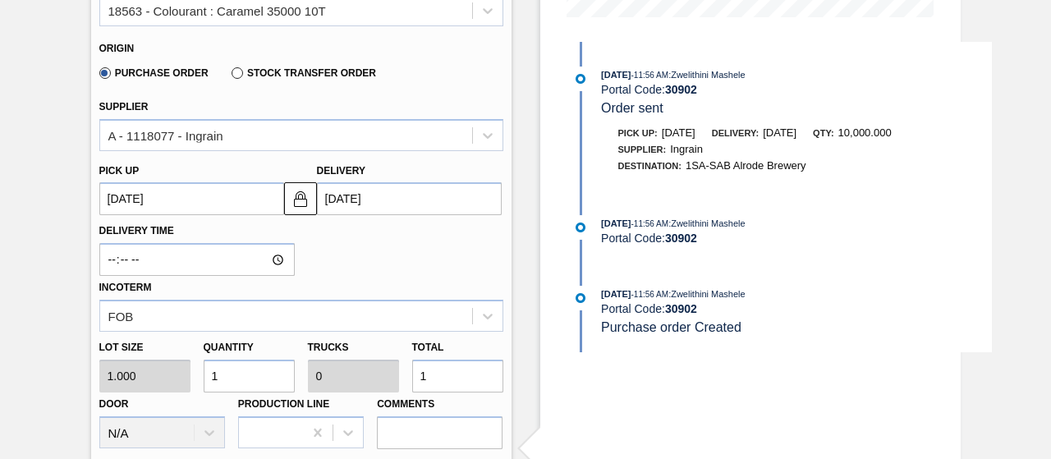
type input "10"
type input "100"
type input "0.01"
type input "100"
type input "1,000"
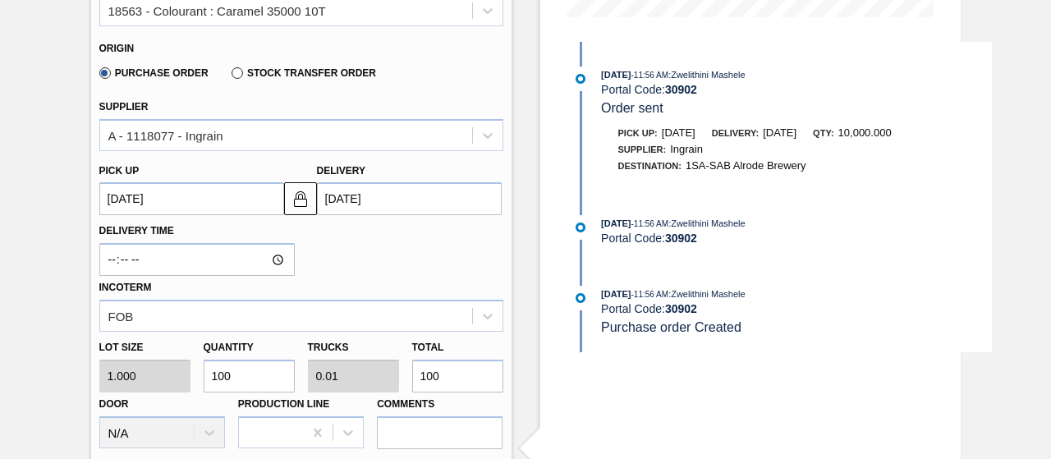
type input "0.1"
type input "1,000"
type input "10,000"
type input "1"
type input "10,000"
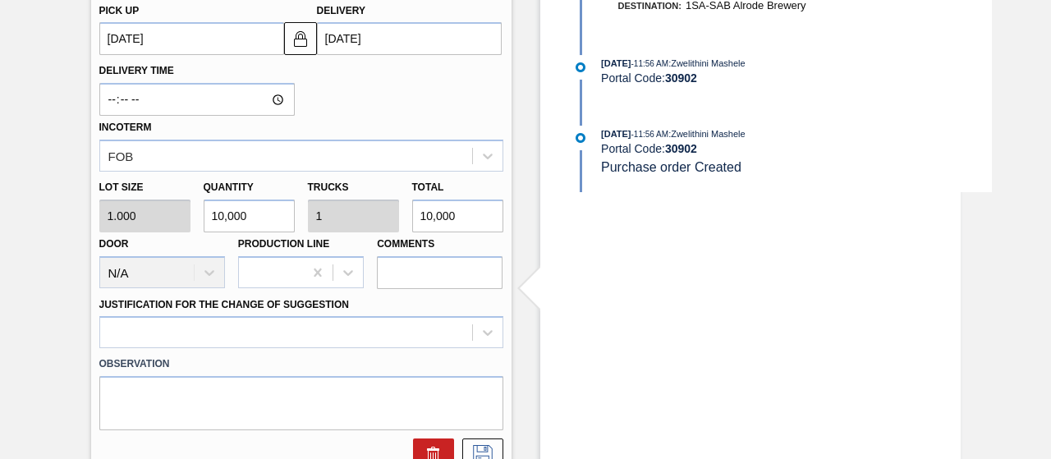
scroll to position [637, 0]
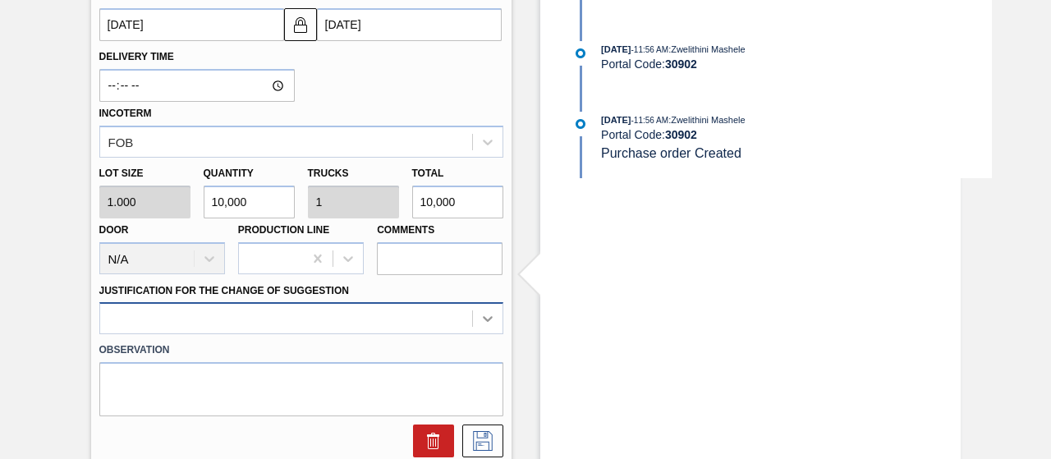
type input "10,000"
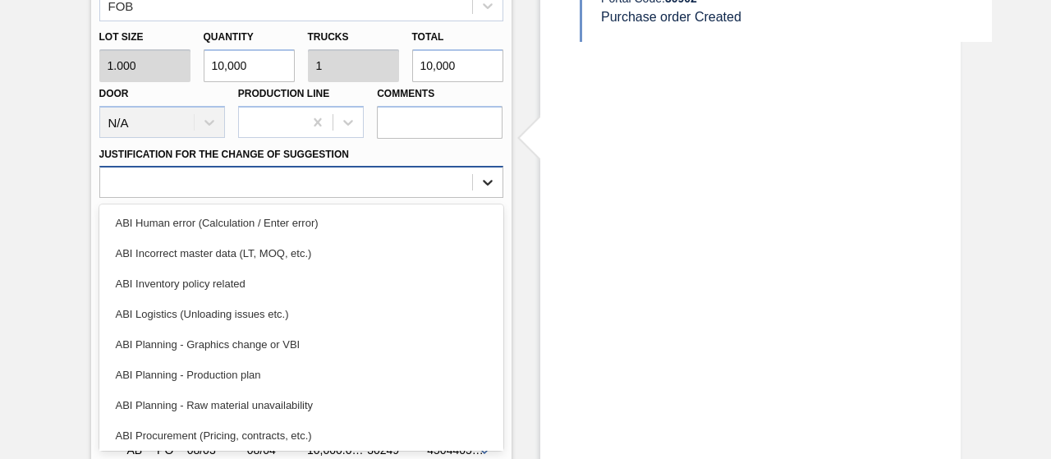
click at [483, 198] on div "option ABI Logistics (Unloading issues etc.) focused, 4 of 18. 18 results avail…" at bounding box center [301, 182] width 404 height 32
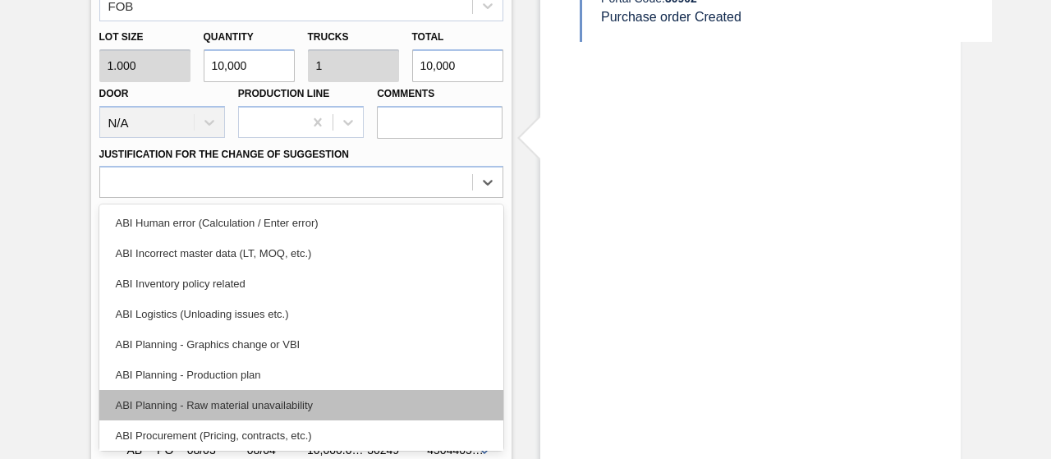
click at [356, 407] on div "ABI Planning - Raw material unavailability" at bounding box center [301, 405] width 404 height 30
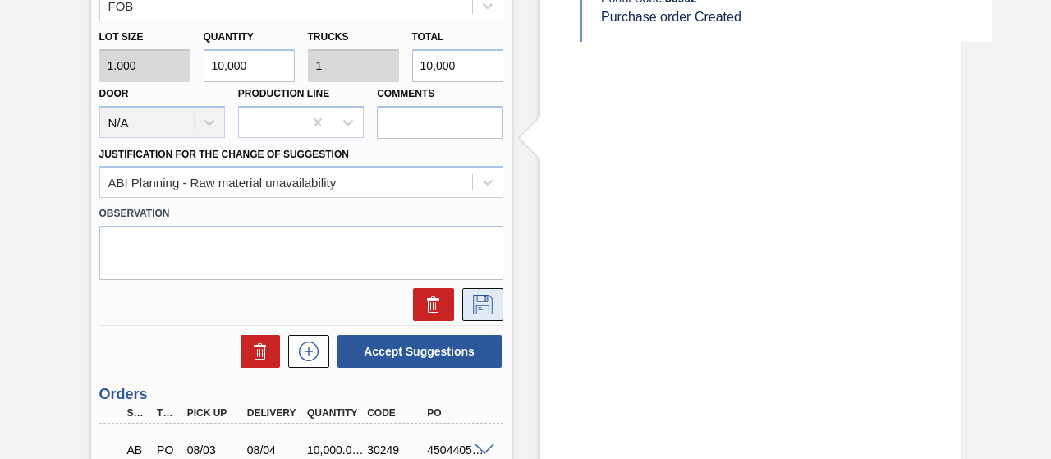
click at [488, 308] on icon at bounding box center [483, 305] width 20 height 20
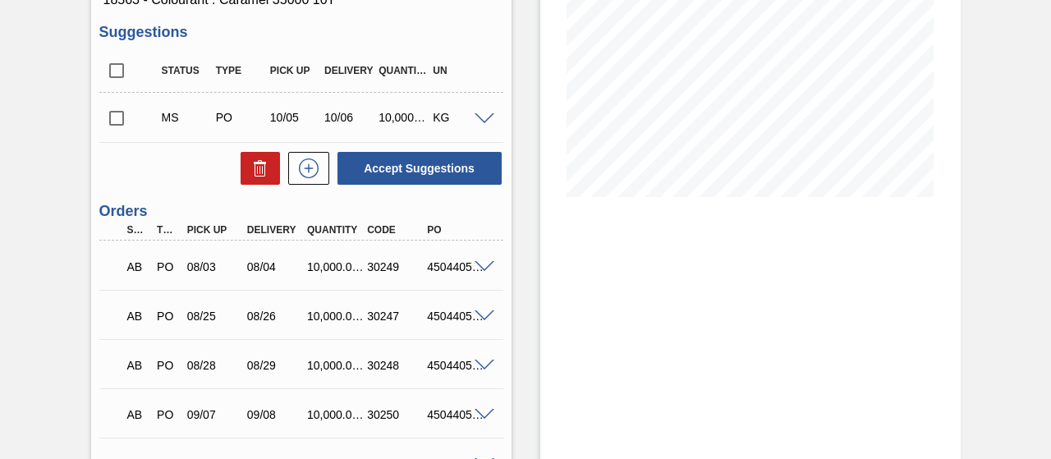
scroll to position [237, 0]
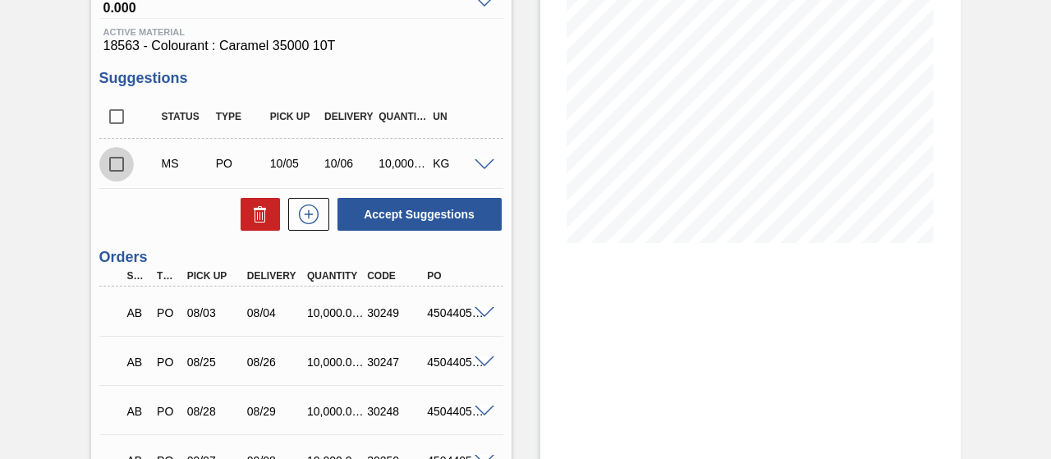
click at [114, 169] on input "checkbox" at bounding box center [116, 164] width 34 height 34
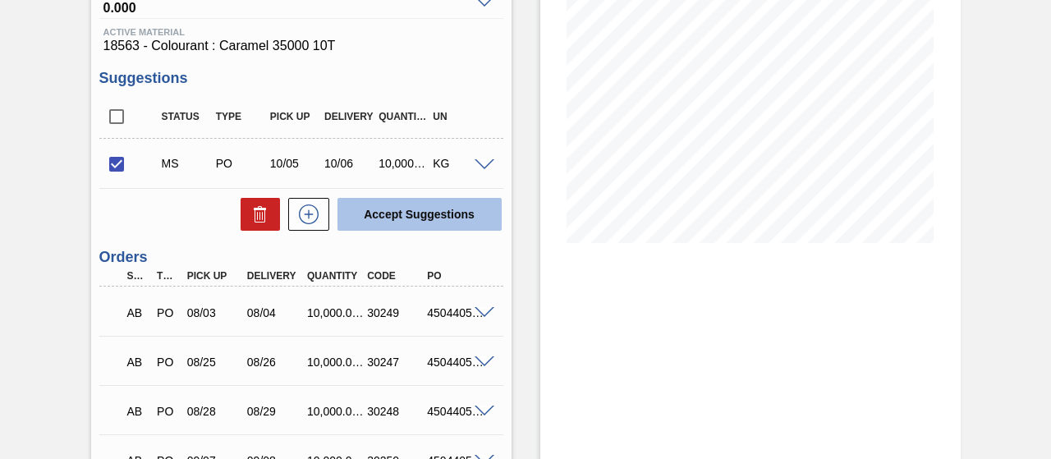
click at [391, 216] on button "Accept Suggestions" at bounding box center [420, 214] width 164 height 33
checkbox input "false"
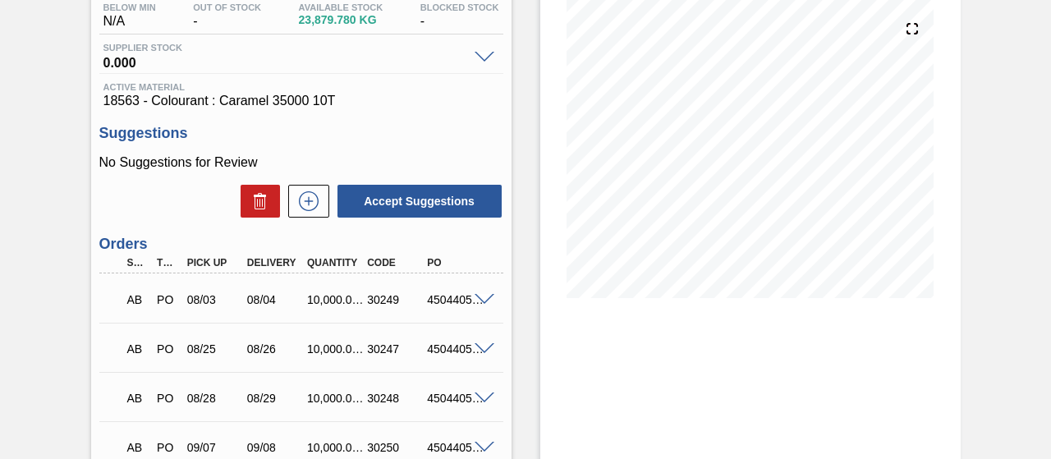
scroll to position [148, 0]
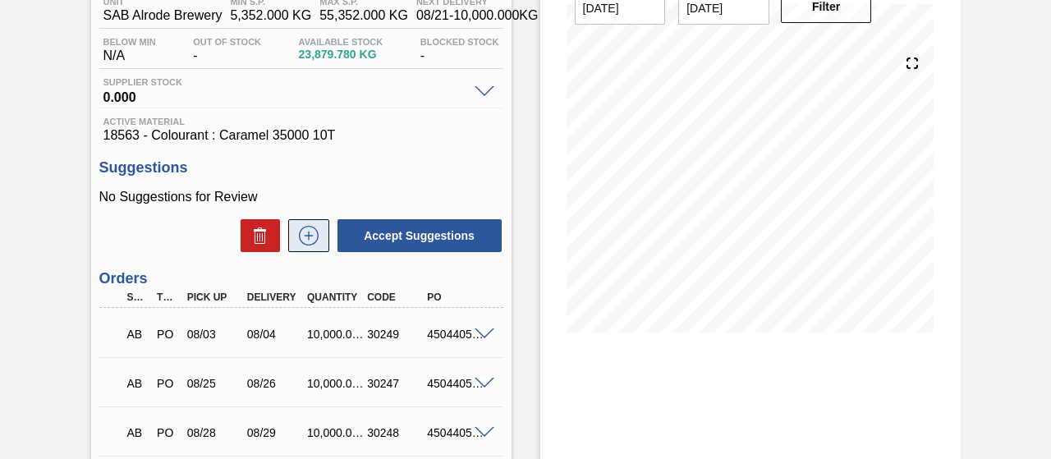
click at [306, 239] on icon at bounding box center [309, 236] width 26 height 20
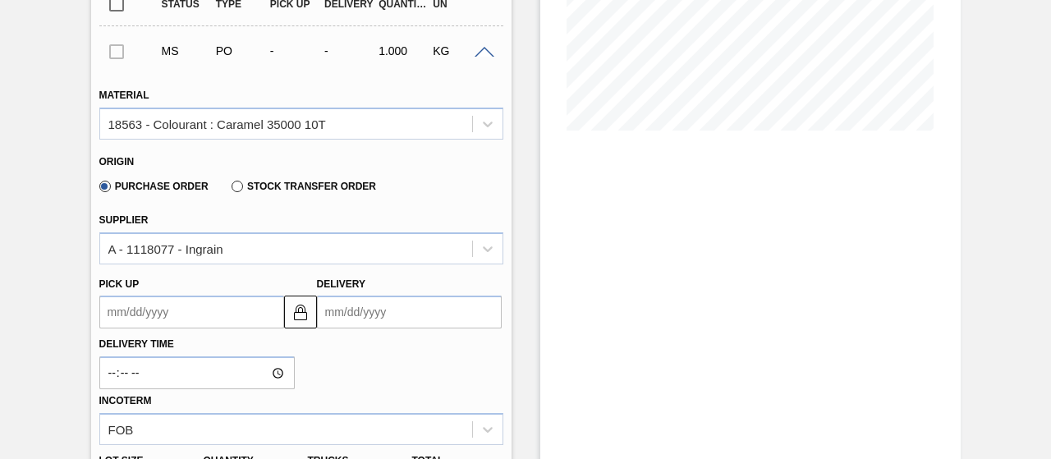
scroll to position [394, 0]
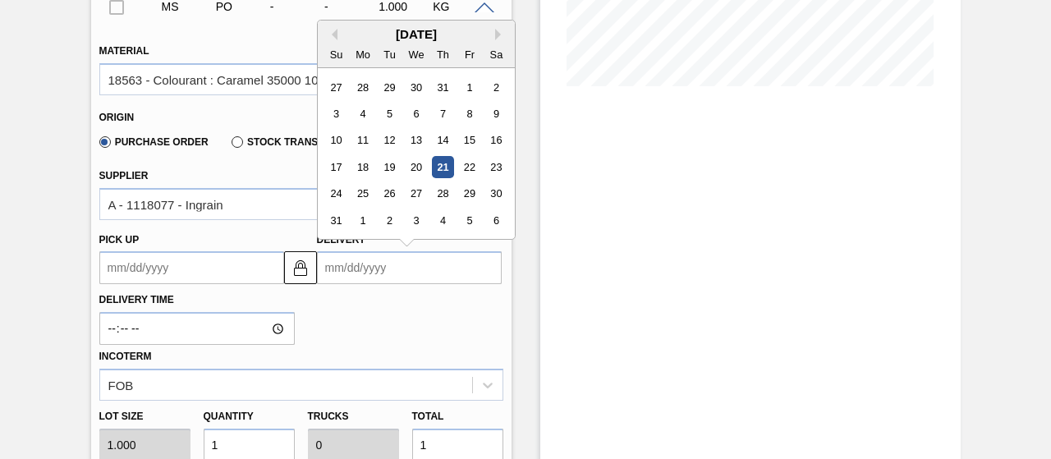
click at [408, 272] on input "Delivery" at bounding box center [409, 267] width 185 height 33
click at [493, 34] on div "August 2025" at bounding box center [416, 34] width 197 height 14
click at [496, 37] on button "Next Month" at bounding box center [500, 34] width 11 height 11
click at [493, 115] on div "11" at bounding box center [496, 114] width 22 height 22
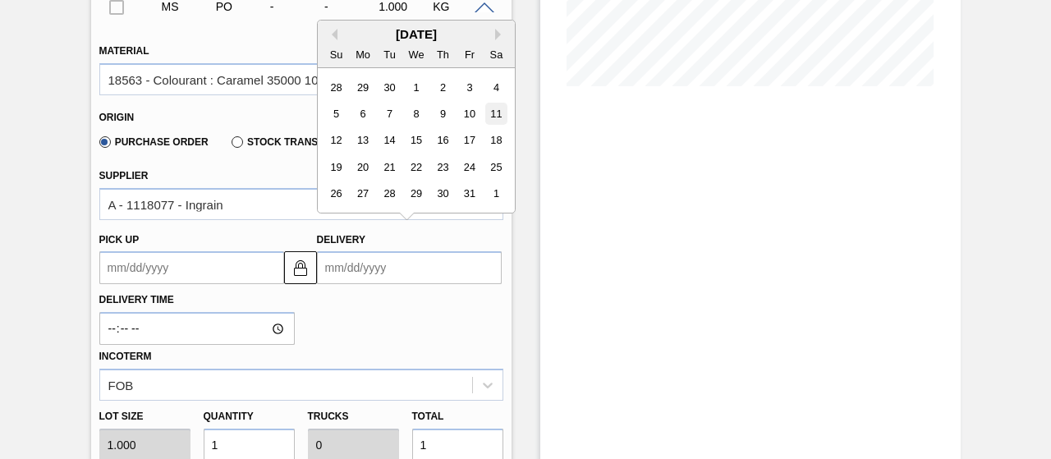
type up3150529742 "10/10/2025"
type input "10/11/2025"
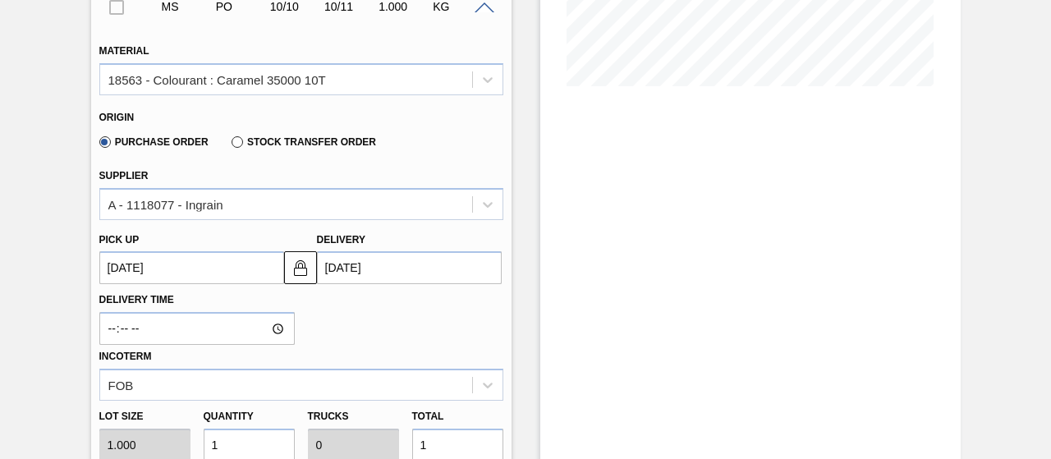
click at [256, 451] on input "1" at bounding box center [249, 445] width 91 height 33
type input "10"
type input "0.001"
type input "10"
type input "100"
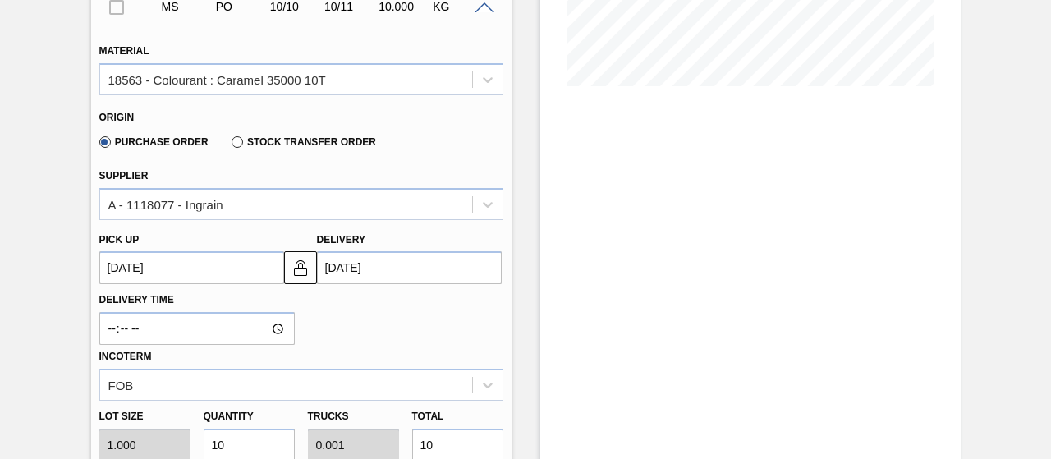
type input "0.01"
type input "100"
type input "1,000"
type input "0.1"
type input "1,000"
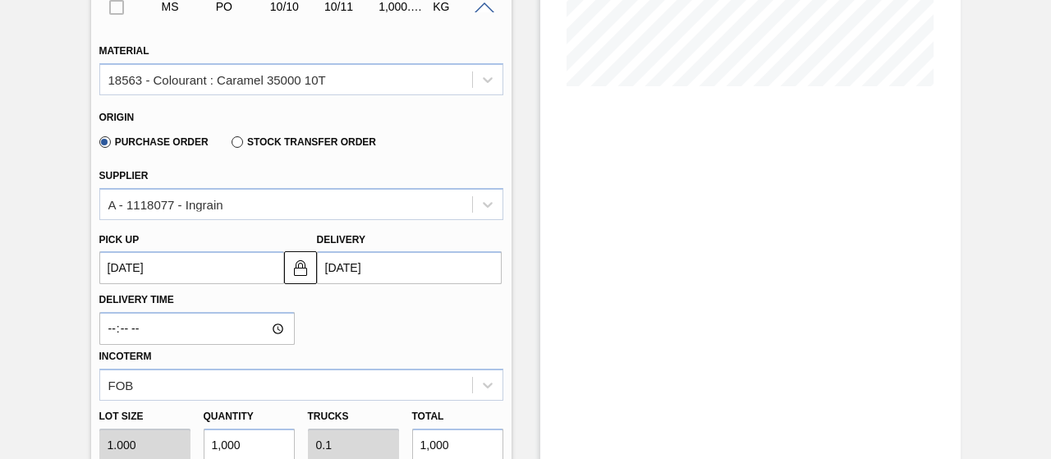
type input "10,000"
type input "1"
type input "10,000"
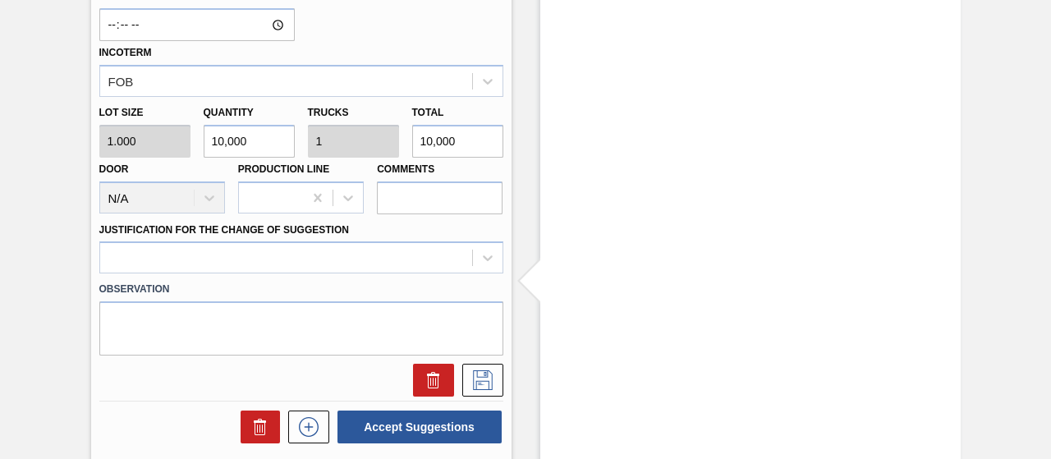
scroll to position [706, 0]
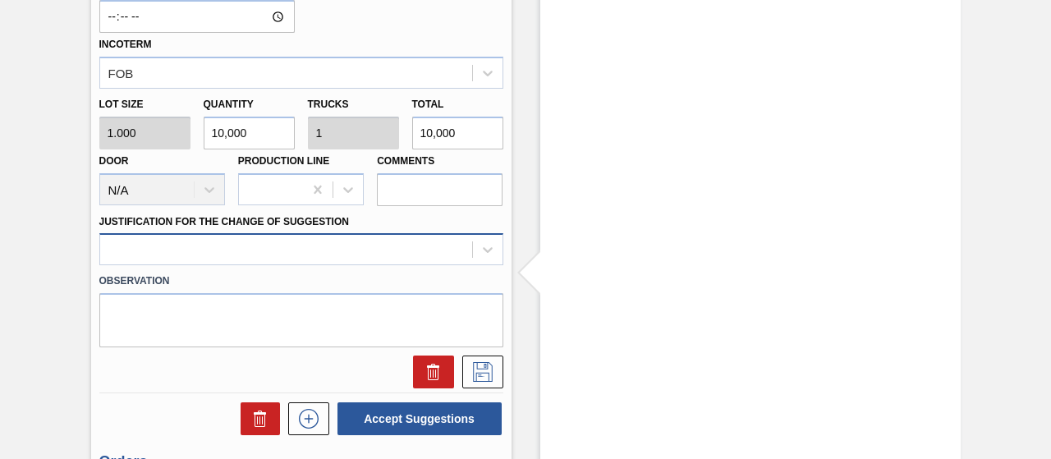
type input "10,000"
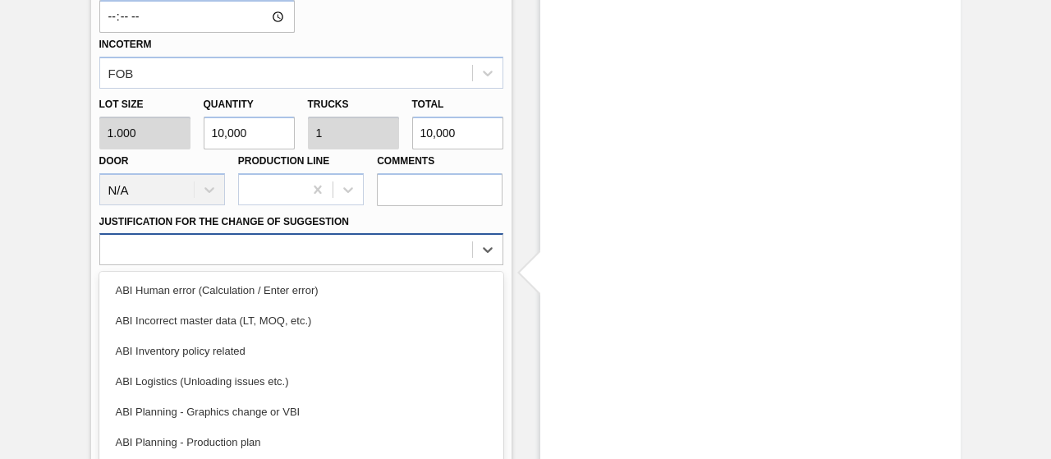
scroll to position [774, 0]
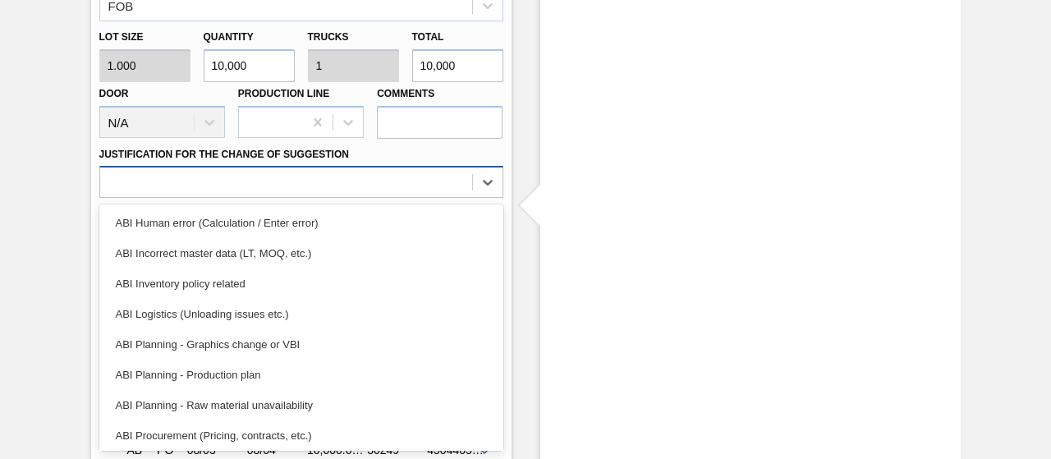
click at [431, 198] on div "option ABI Incorrect master data (LT, MOQ, etc.) focused, 2 of 18. 18 results a…" at bounding box center [301, 182] width 404 height 32
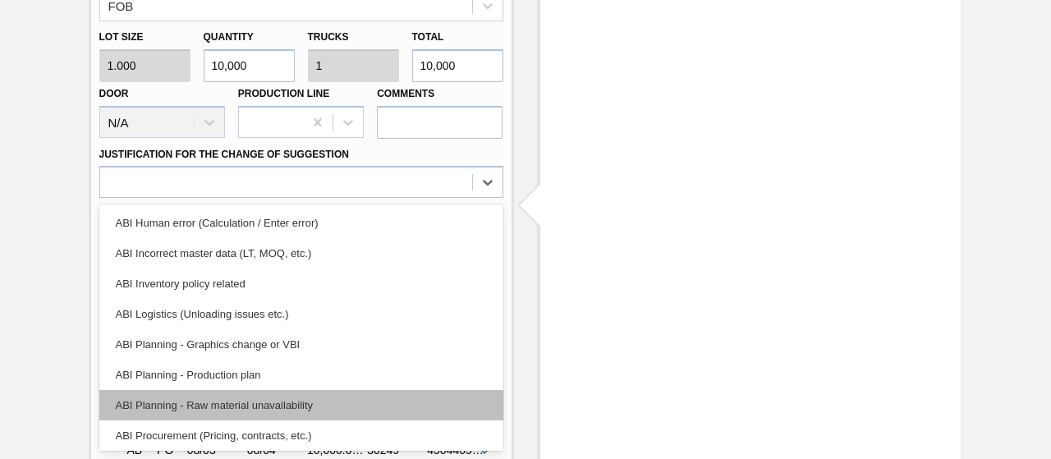
click at [264, 403] on div "ABI Planning - Raw material unavailability" at bounding box center [301, 405] width 404 height 30
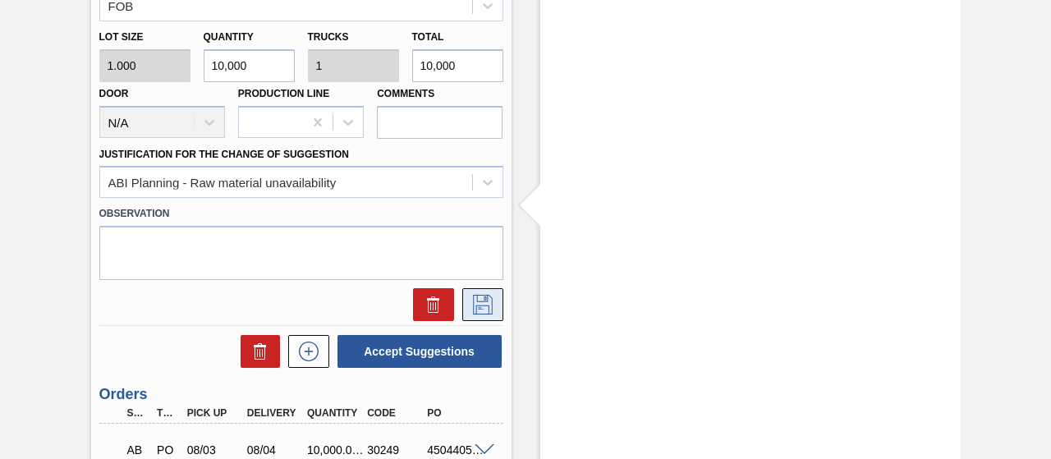
click at [483, 304] on icon at bounding box center [483, 305] width 26 height 20
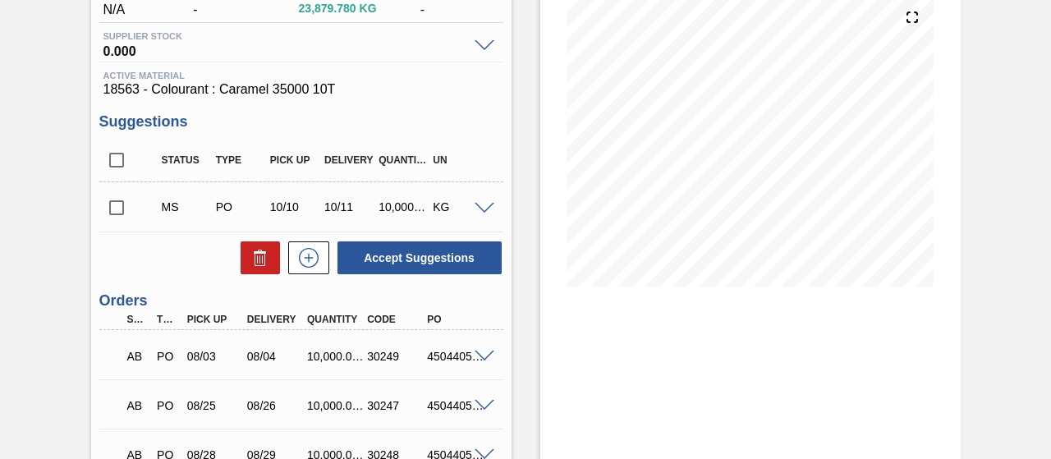
scroll to position [181, 0]
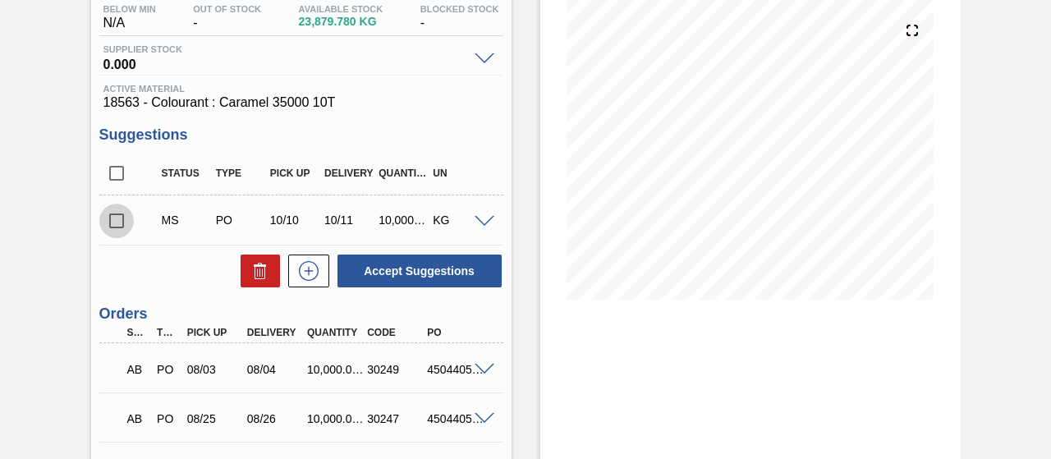
click at [110, 219] on input "checkbox" at bounding box center [116, 221] width 34 height 34
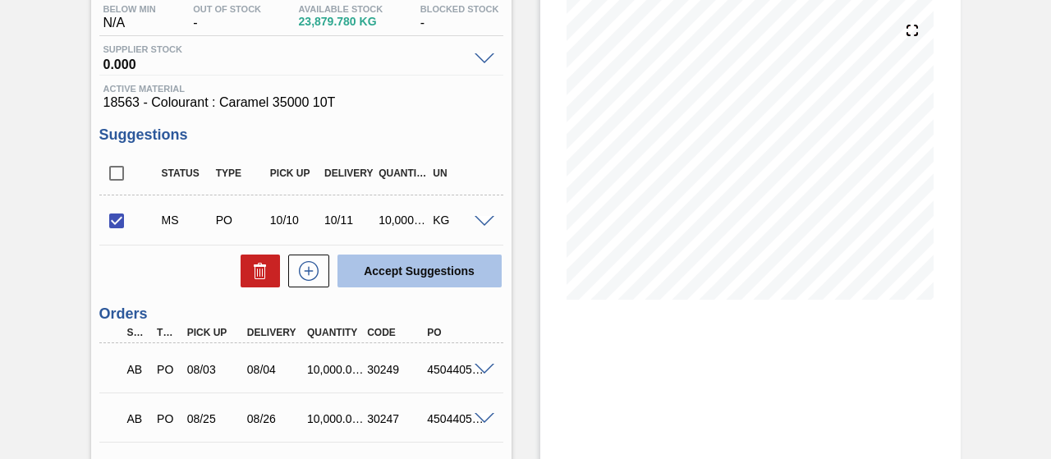
click at [433, 268] on button "Accept Suggestions" at bounding box center [420, 271] width 164 height 33
checkbox input "false"
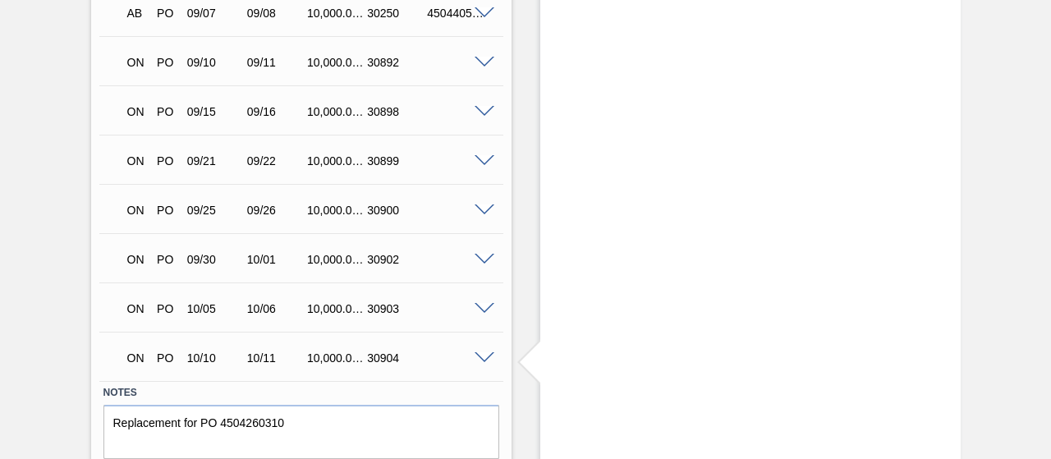
scroll to position [619, 0]
